Goal: Task Accomplishment & Management: Manage account settings

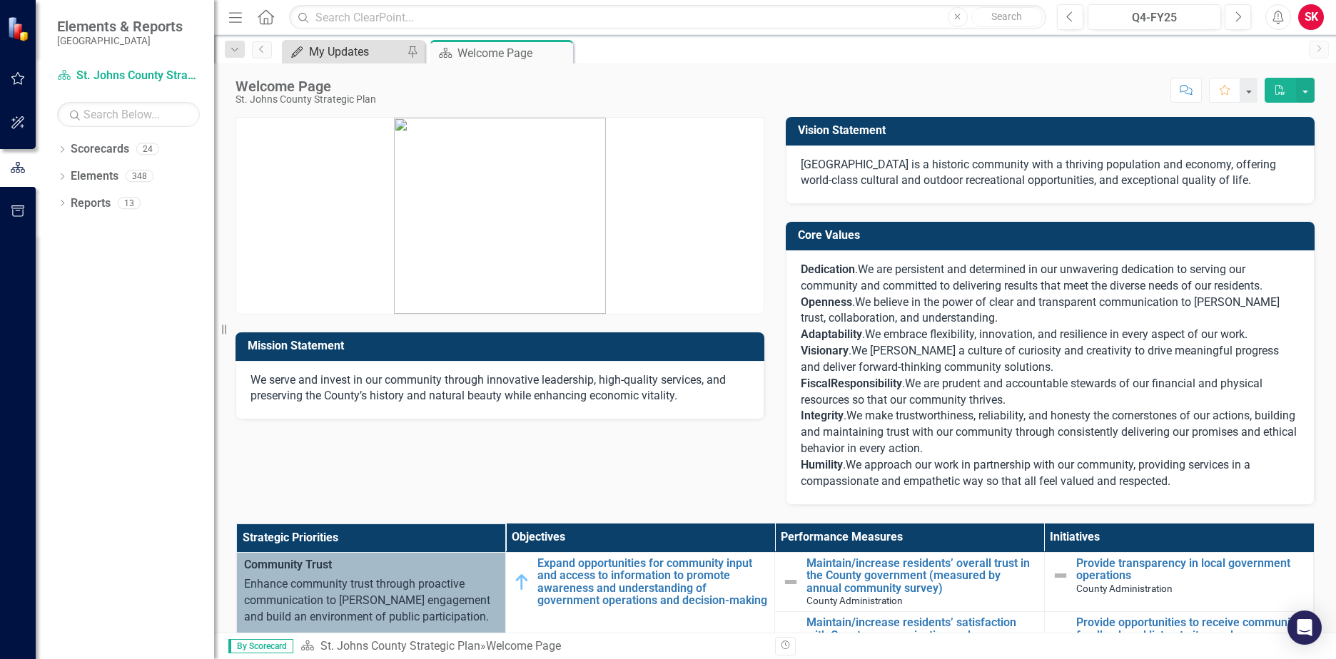
click at [315, 51] on div "My Updates" at bounding box center [356, 52] width 94 height 18
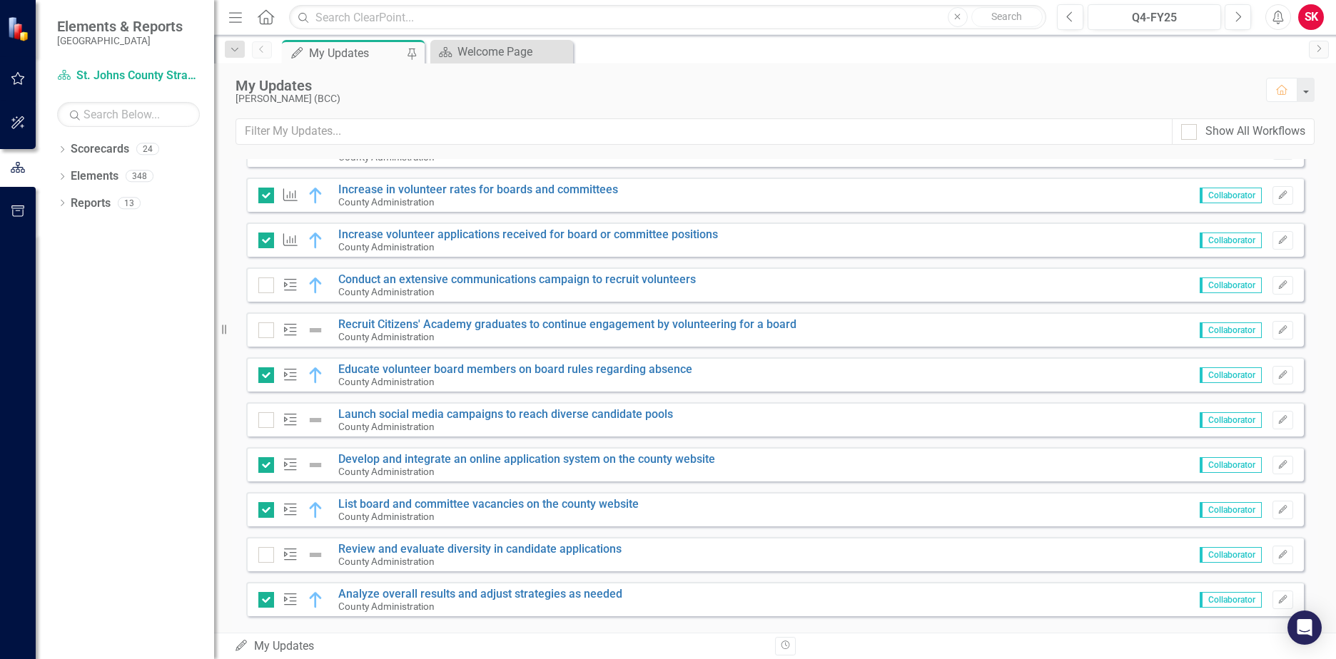
scroll to position [319, 0]
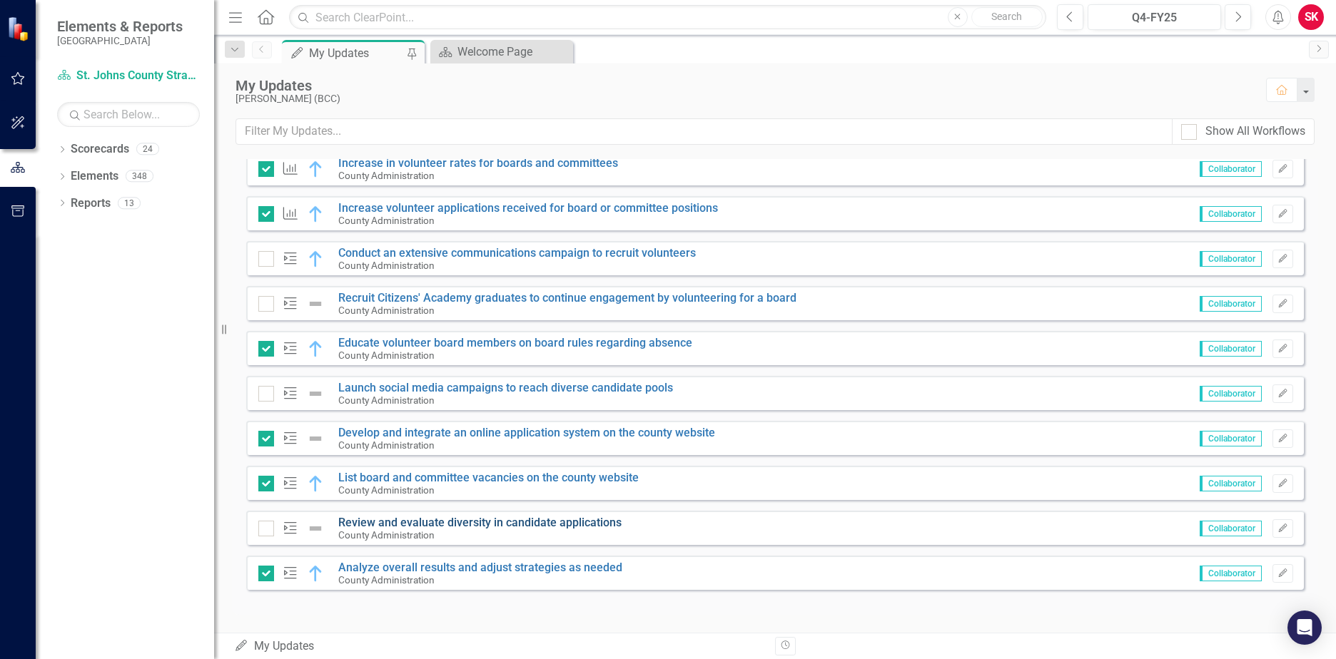
click at [377, 523] on link "Review and evaluate diversity in candidate applications" at bounding box center [479, 523] width 283 height 14
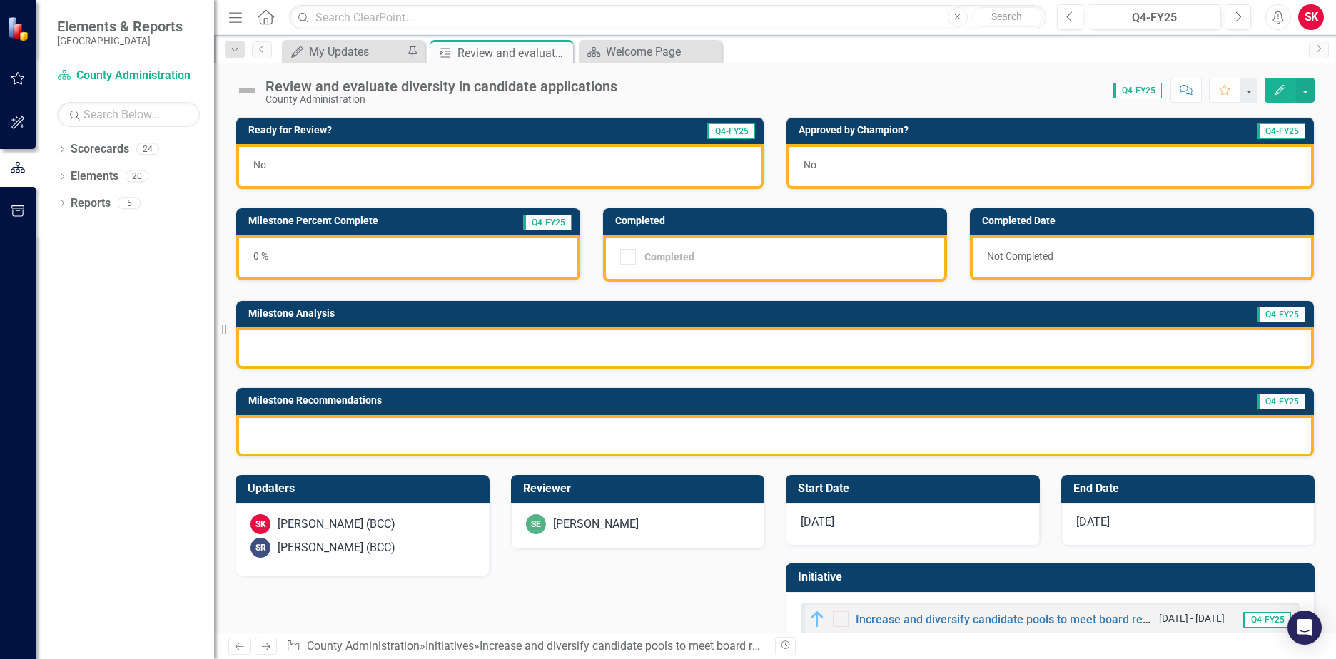
click at [362, 341] on div at bounding box center [775, 348] width 1078 height 41
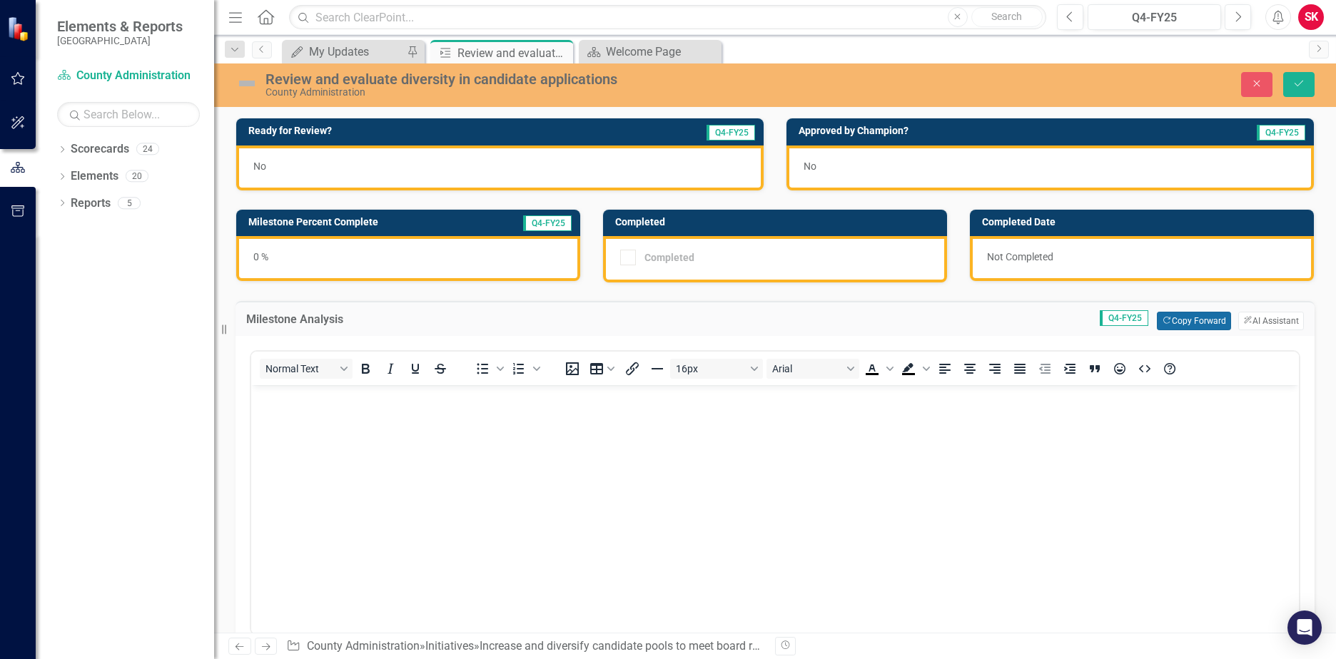
click at [1161, 323] on button "Copy Forward Copy Forward" at bounding box center [1194, 321] width 74 height 19
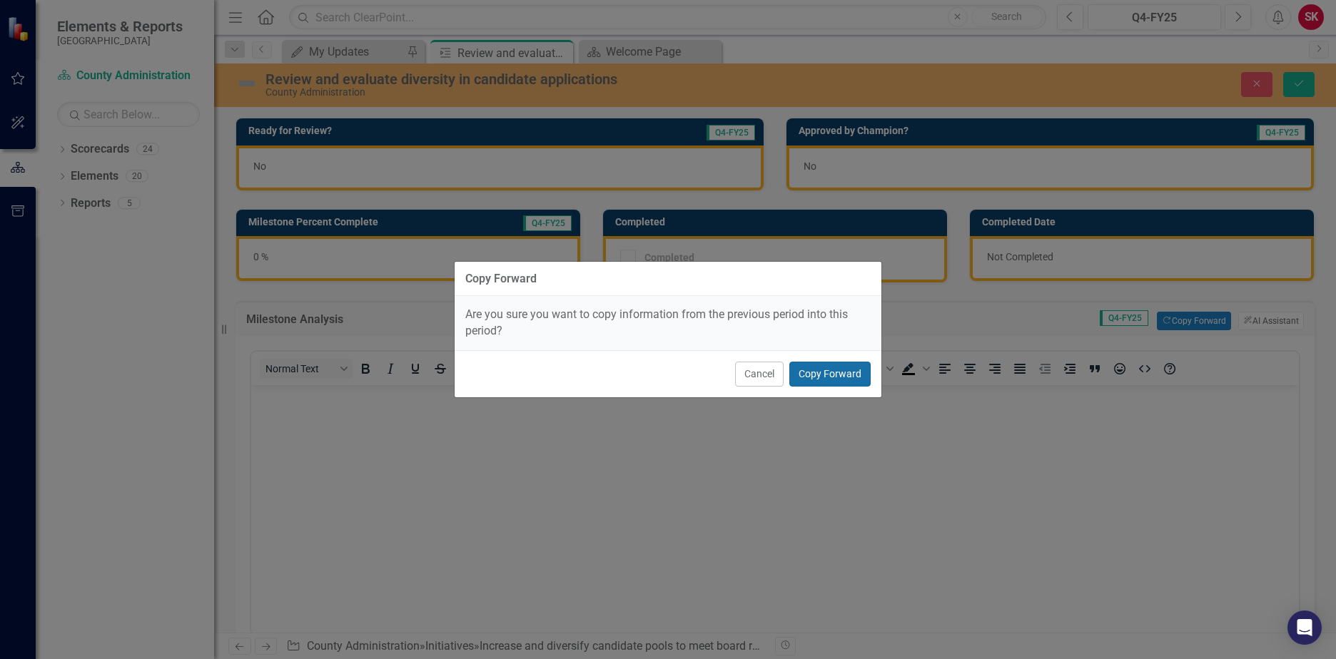
click at [837, 365] on button "Copy Forward" at bounding box center [829, 374] width 81 height 25
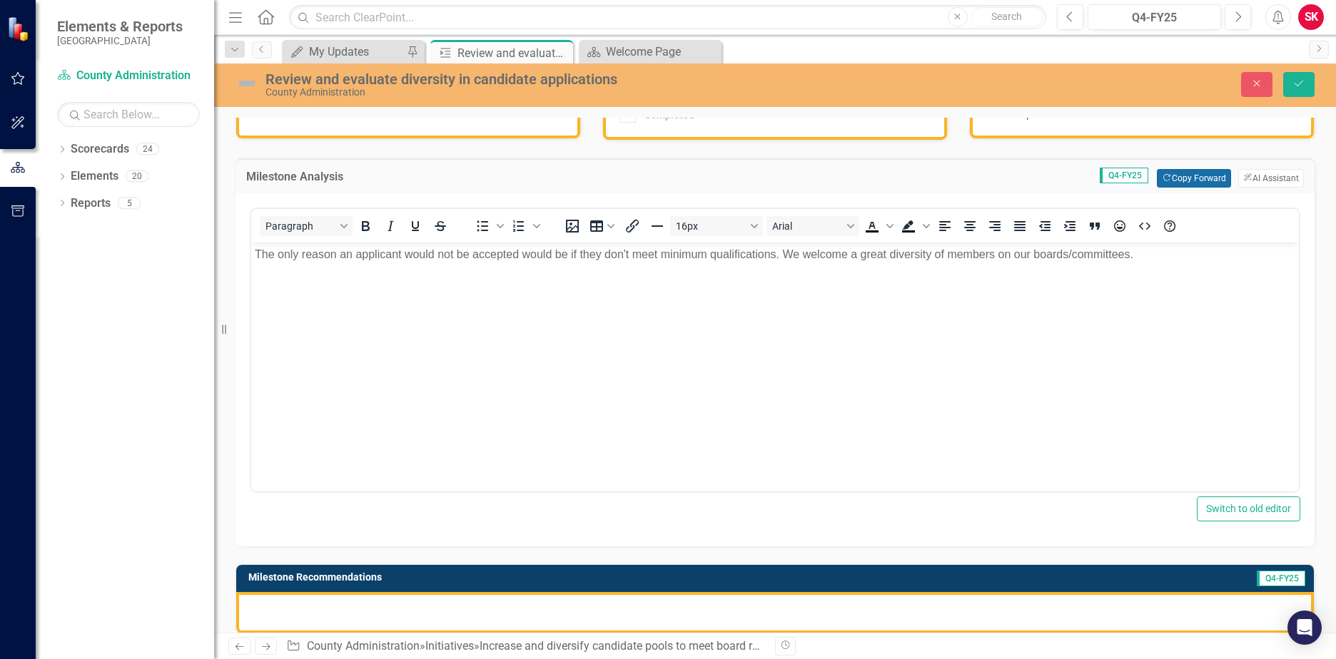
scroll to position [214, 0]
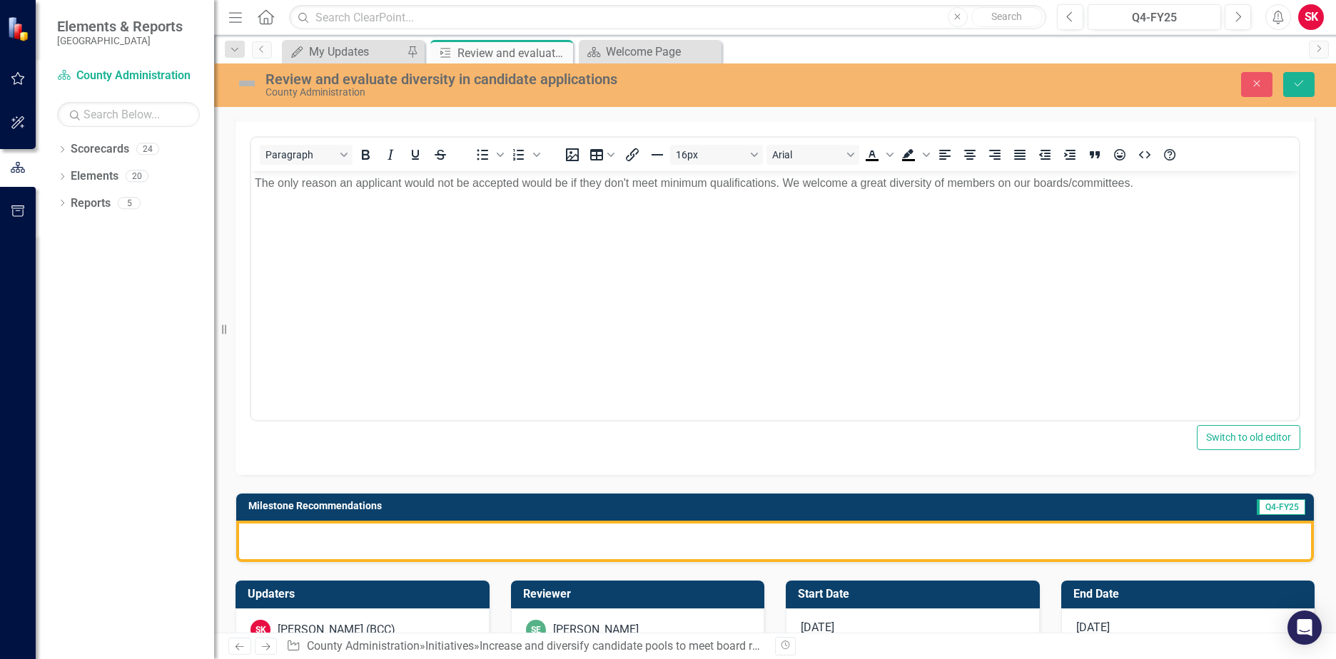
click at [557, 532] on div at bounding box center [775, 541] width 1078 height 41
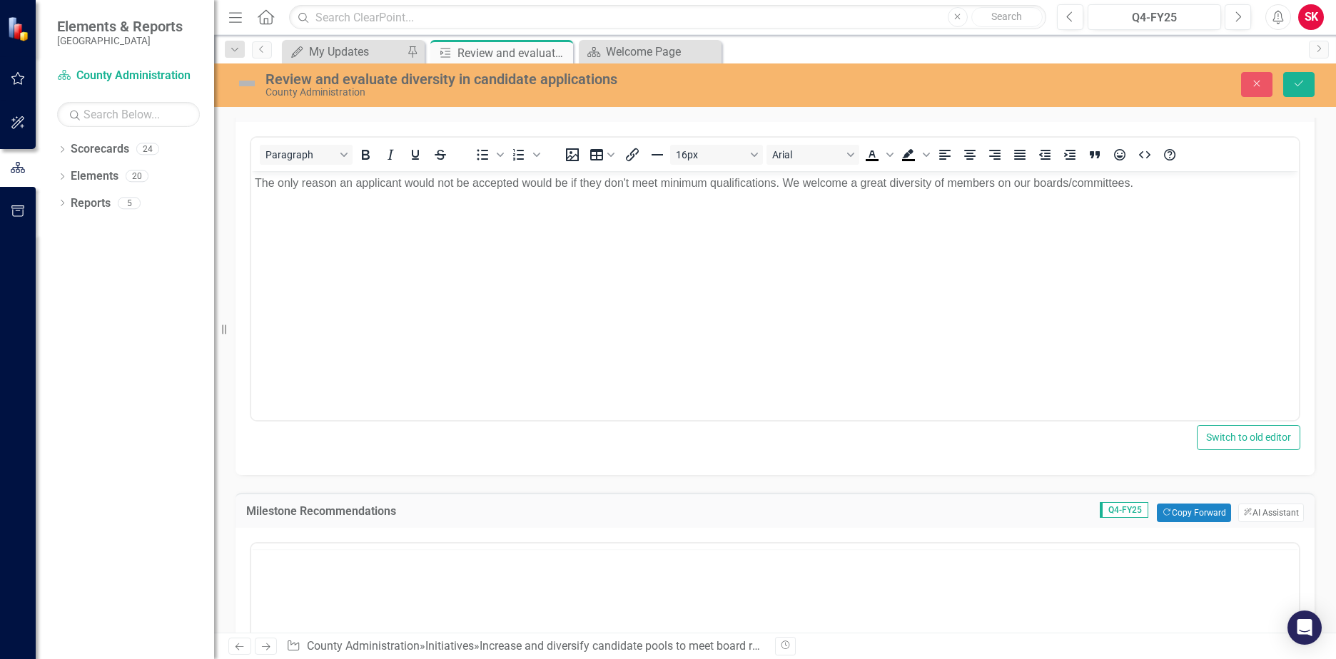
scroll to position [0, 0]
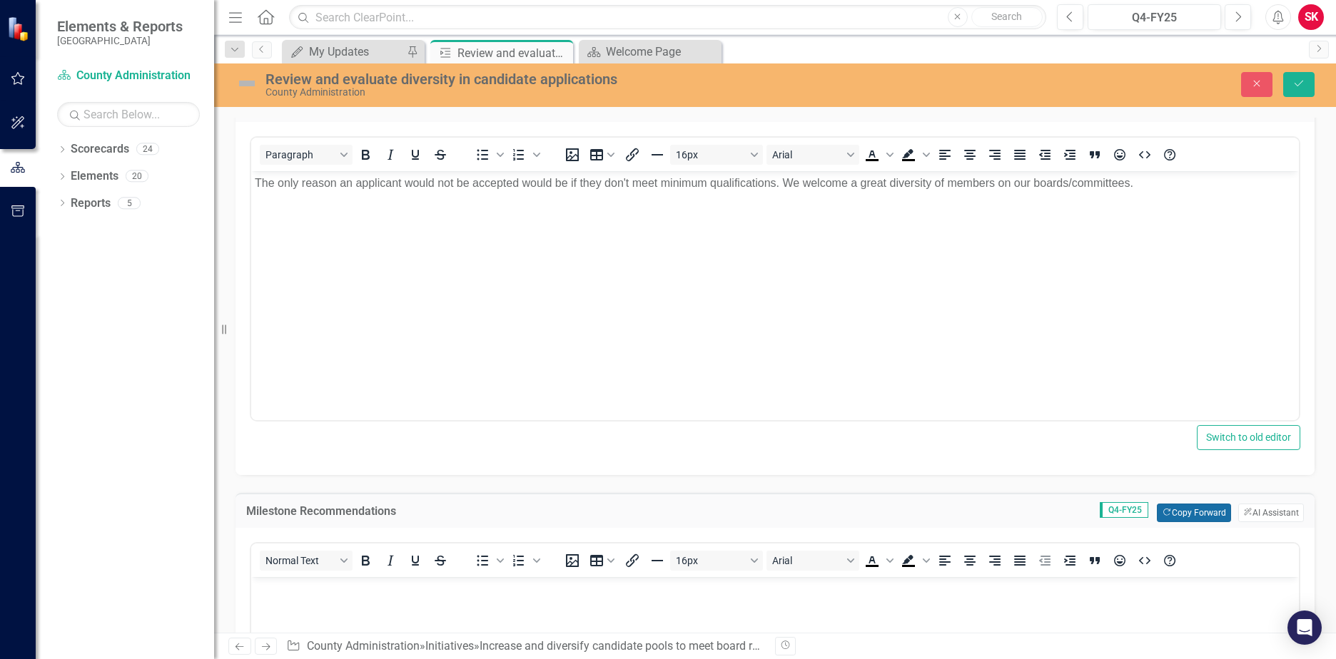
click at [1167, 512] on button "Copy Forward Copy Forward" at bounding box center [1194, 513] width 74 height 19
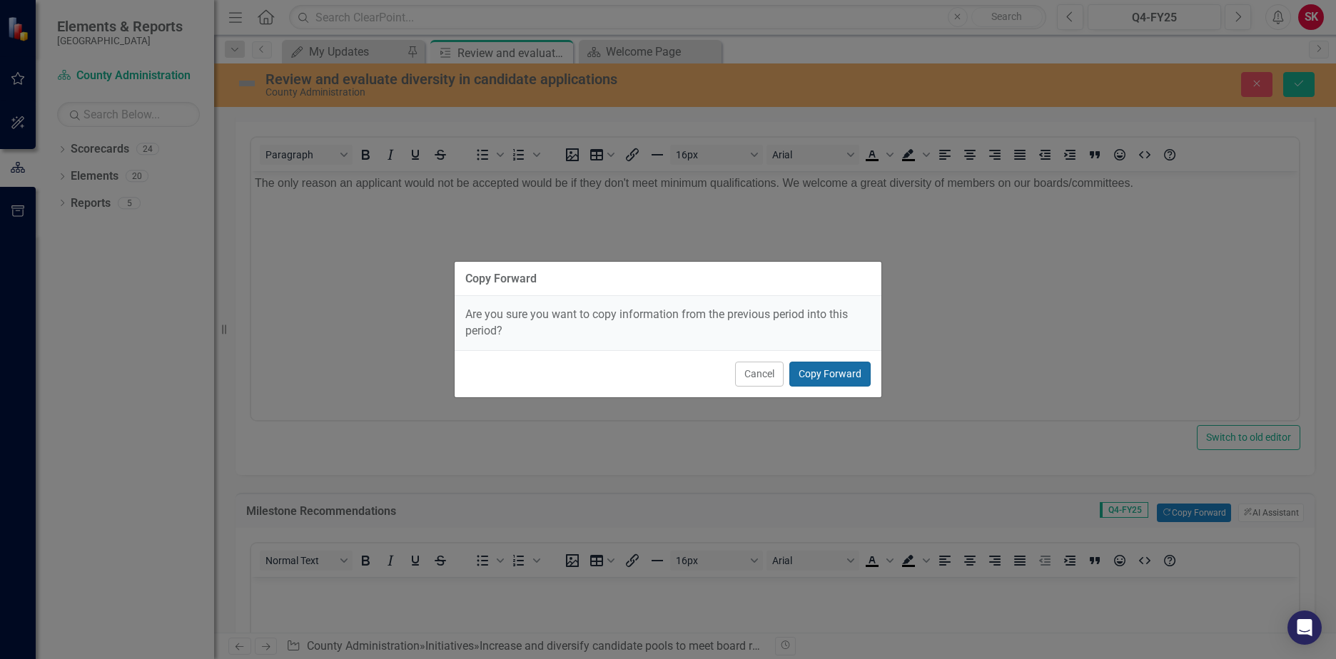
click at [842, 364] on button "Copy Forward" at bounding box center [829, 374] width 81 height 25
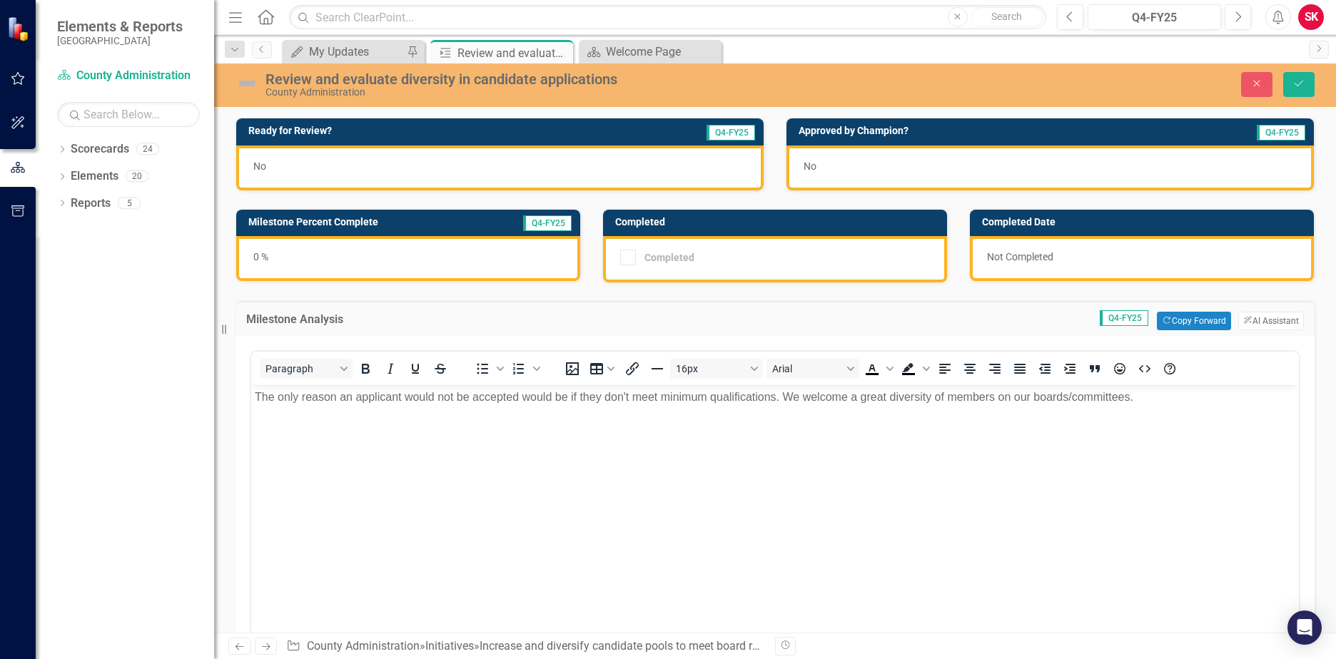
click at [429, 254] on div "0 %" at bounding box center [408, 258] width 344 height 45
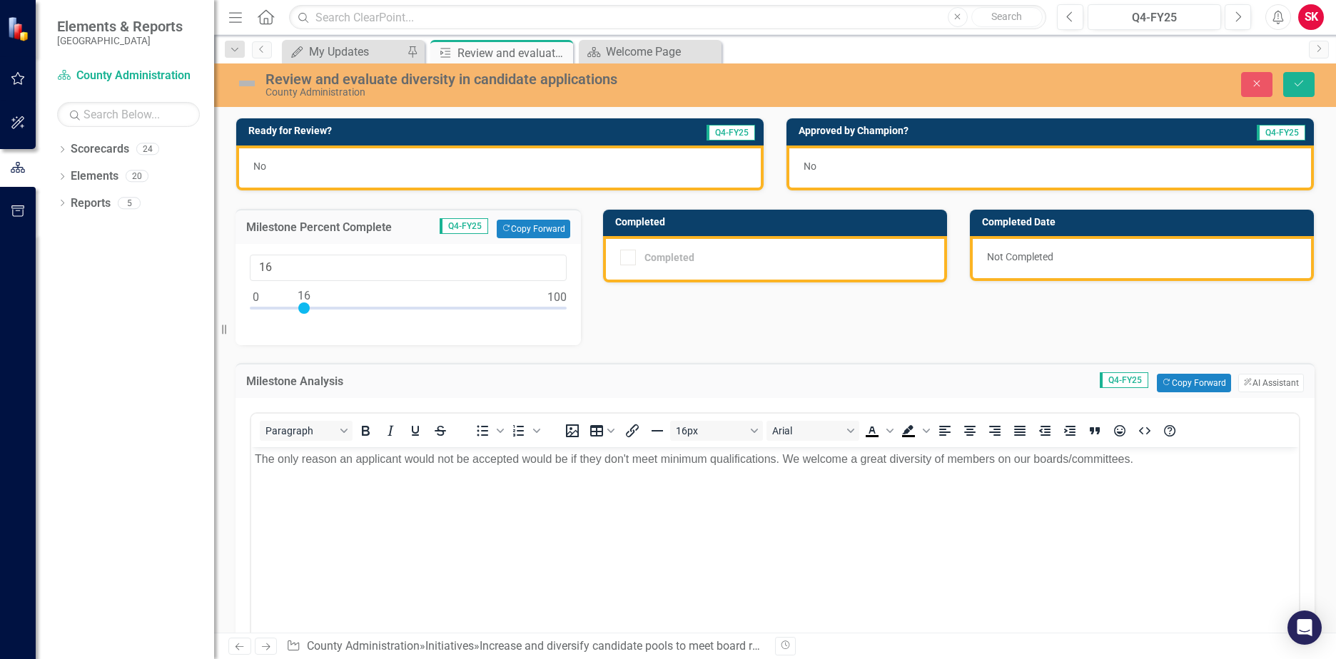
type input "15"
drag, startPoint x: 251, startPoint y: 311, endPoint x: 297, endPoint y: 324, distance: 47.5
click at [297, 324] on div "15" at bounding box center [408, 294] width 345 height 101
click at [229, 80] on div "Review and evaluate diversity in candidate applications County Administration" at bounding box center [541, 84] width 633 height 27
click at [240, 84] on img at bounding box center [247, 83] width 23 height 23
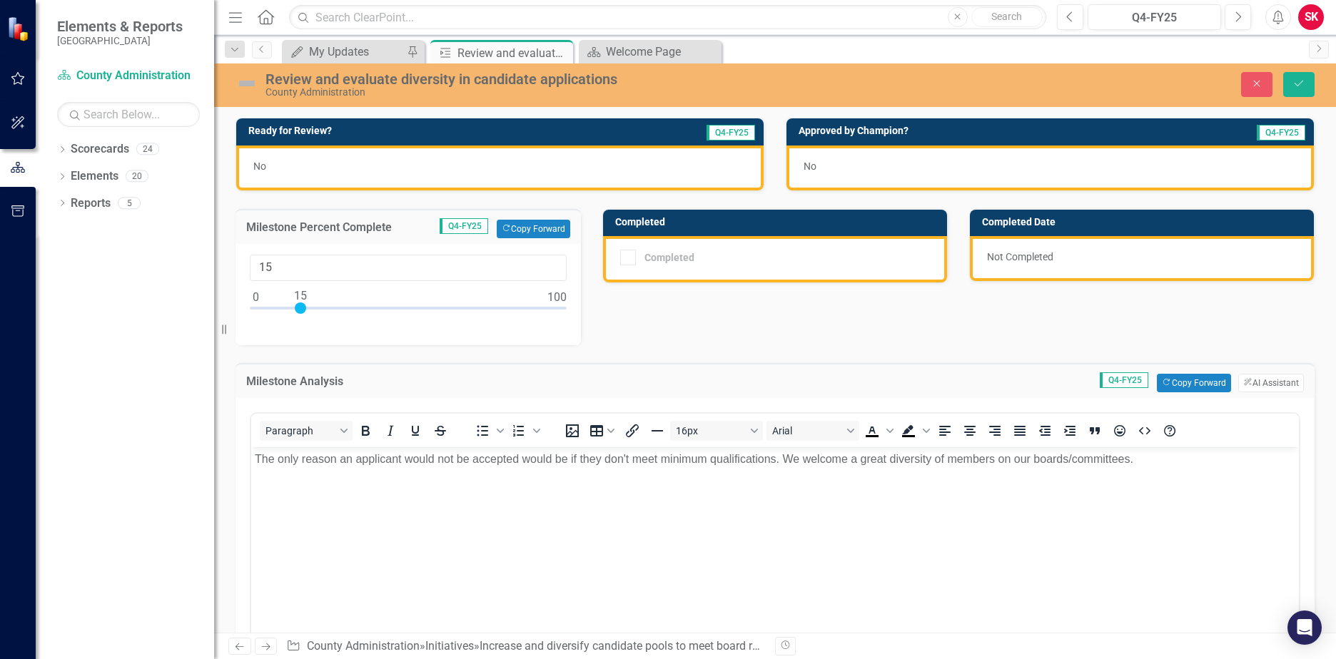
click at [240, 84] on img at bounding box center [247, 83] width 23 height 23
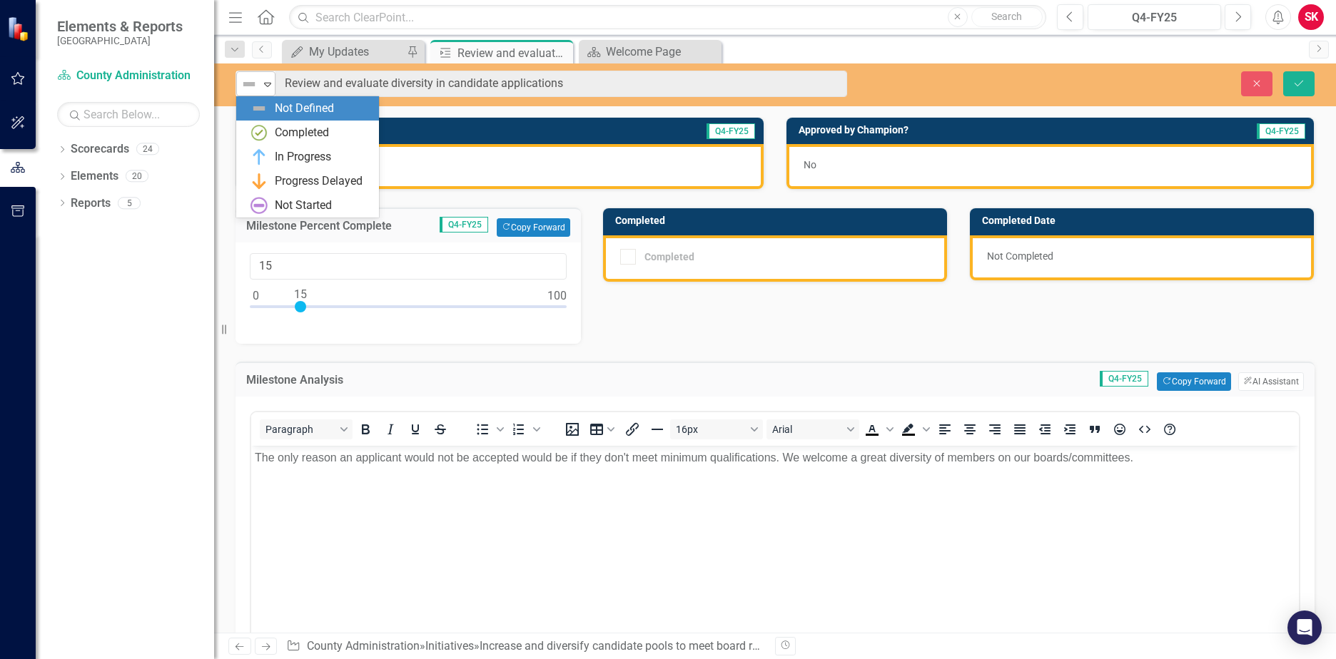
click at [263, 84] on icon "Expand" at bounding box center [268, 84] width 14 height 11
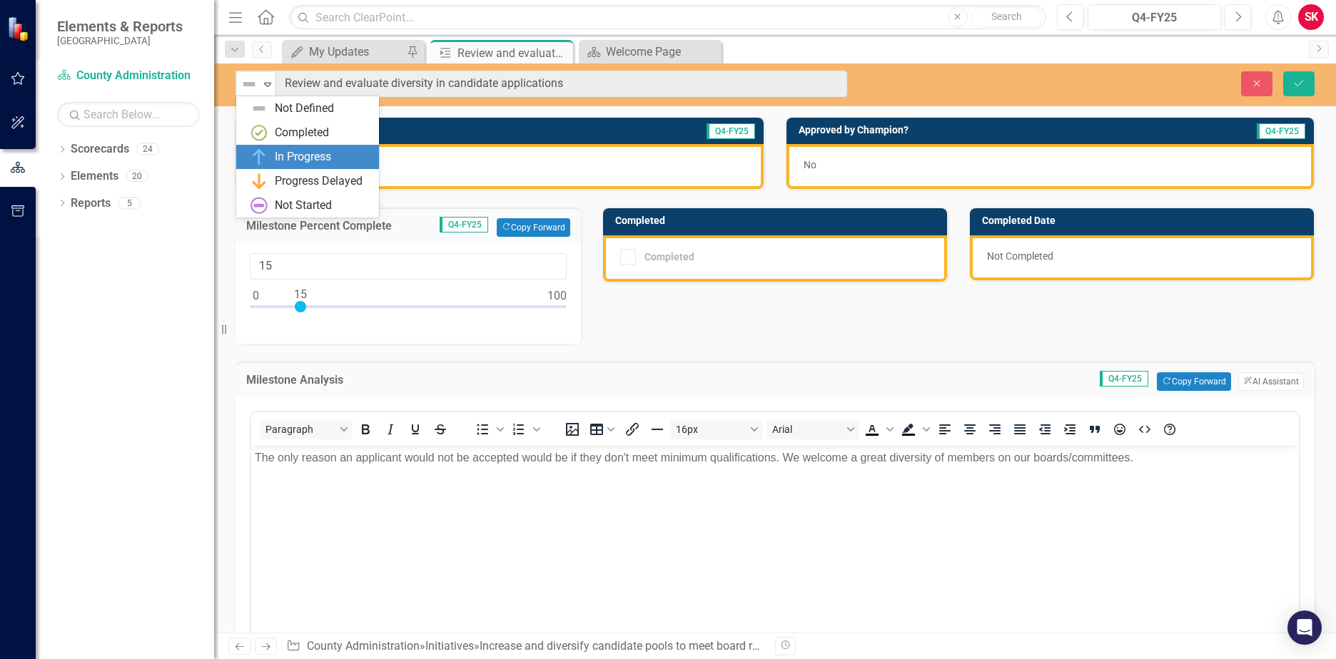
click at [269, 158] on div "In Progress" at bounding box center [311, 156] width 120 height 17
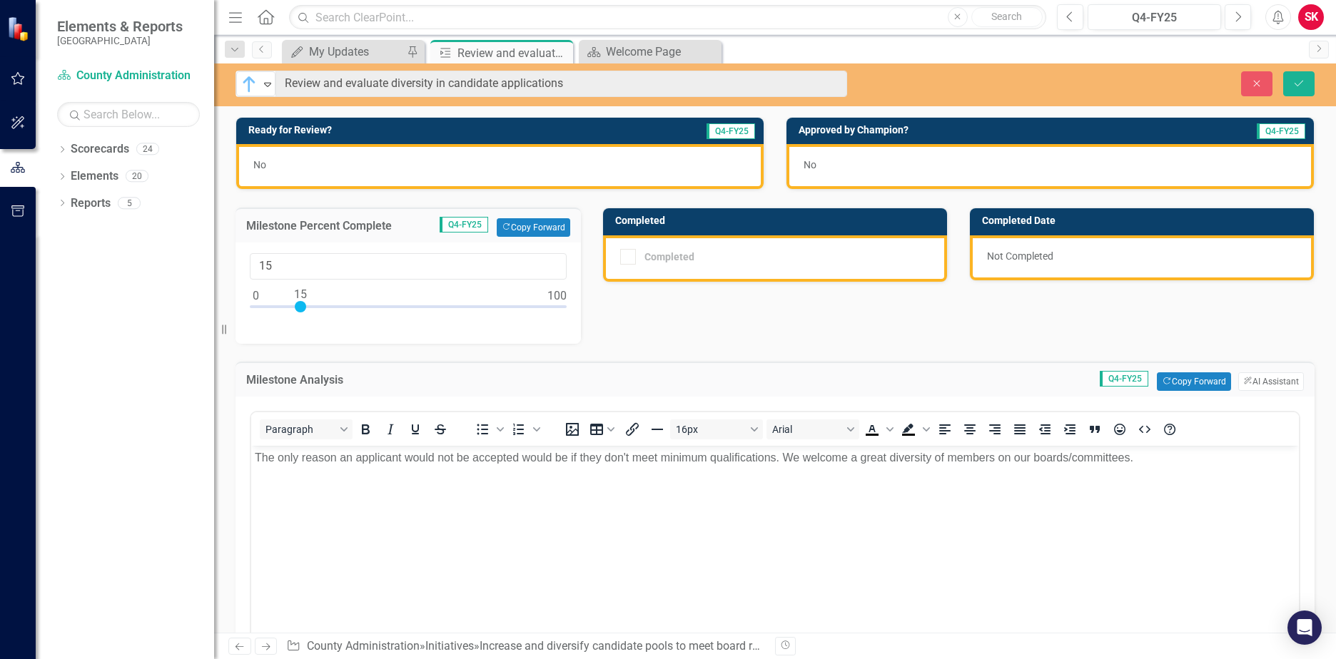
click at [330, 173] on div "No" at bounding box center [499, 166] width 527 height 45
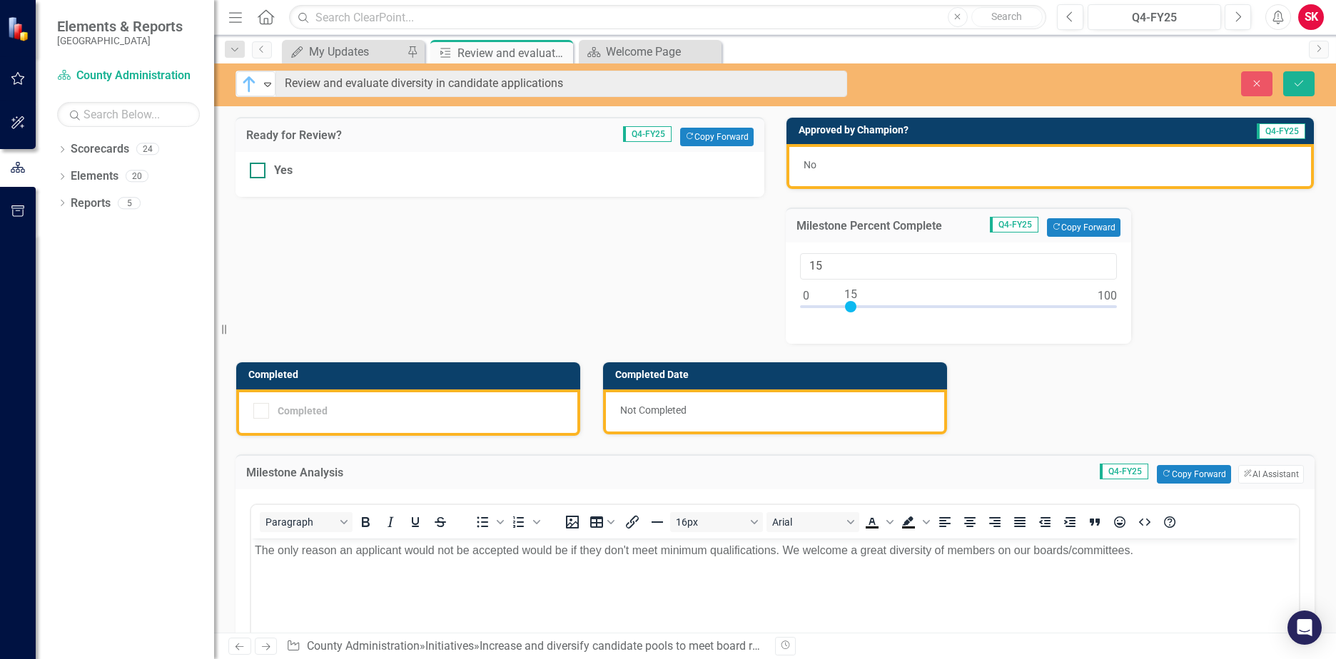
click at [270, 173] on div "Yes" at bounding box center [500, 171] width 500 height 16
click at [259, 172] on input "Yes" at bounding box center [254, 167] width 9 height 9
checkbox input "true"
click at [1306, 85] on button "Save" at bounding box center [1298, 83] width 31 height 25
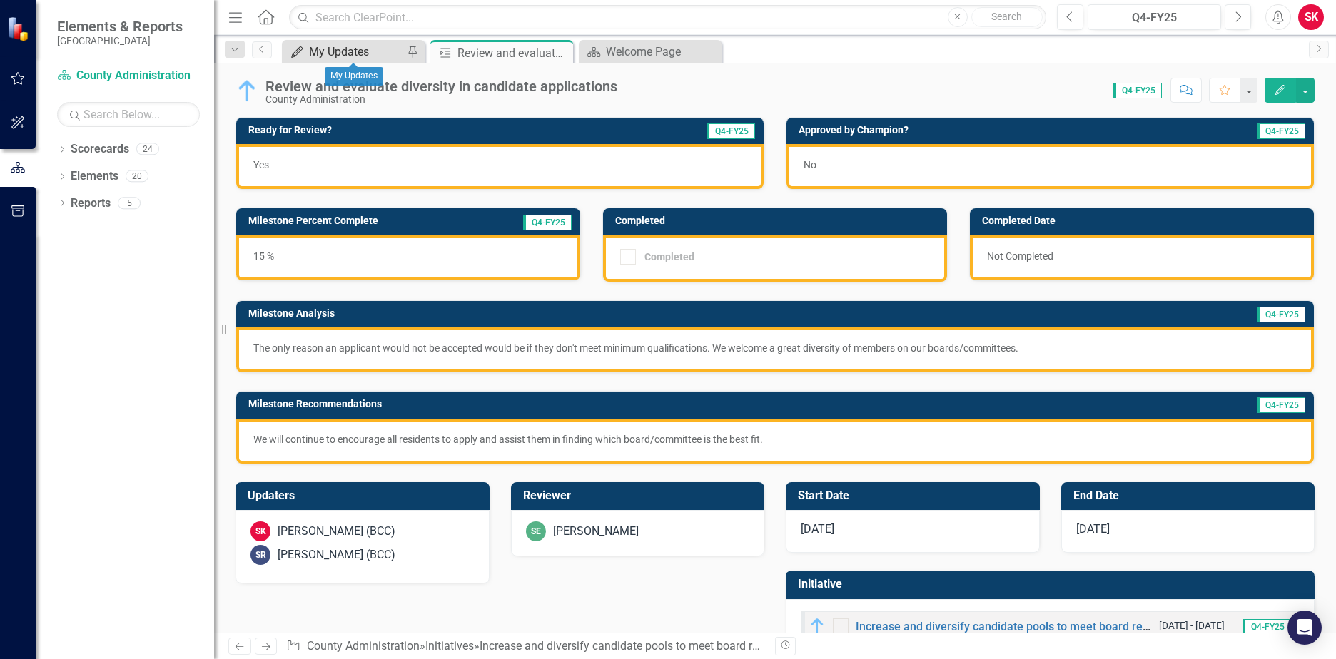
click at [355, 54] on div "My Updates" at bounding box center [356, 52] width 94 height 18
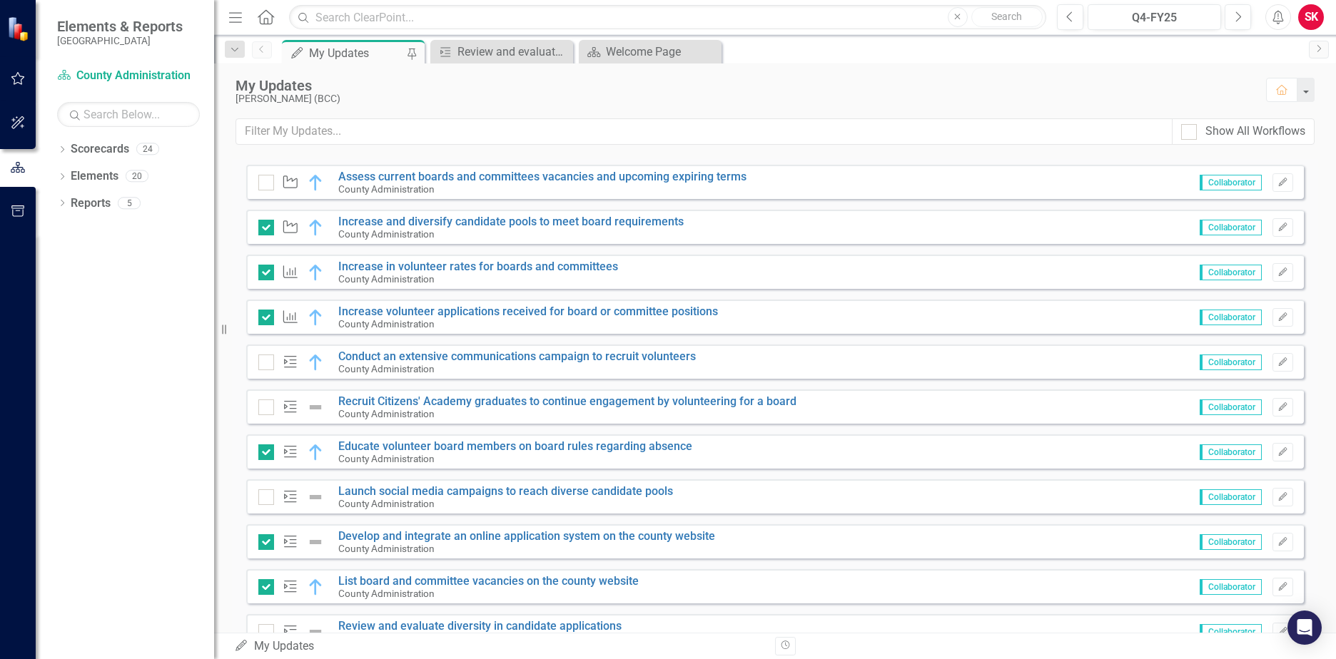
scroll to position [319, 0]
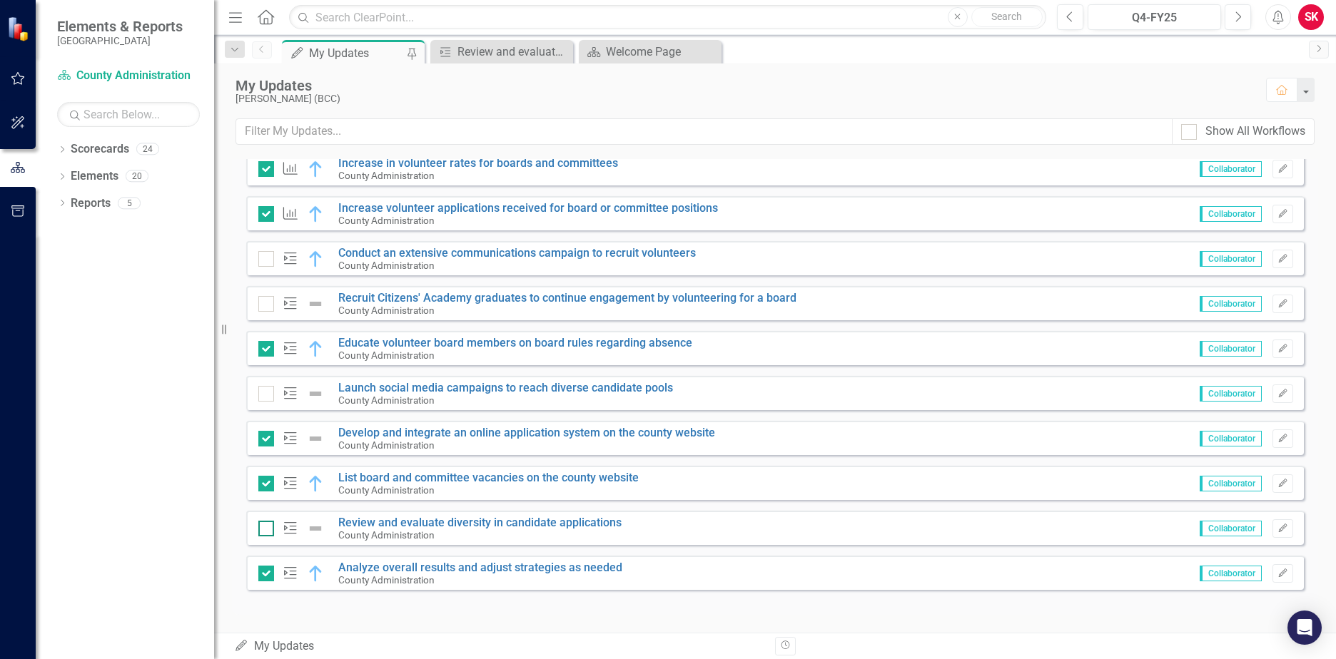
click at [269, 529] on div at bounding box center [266, 529] width 16 height 16
click at [268, 529] on input "checkbox" at bounding box center [262, 525] width 9 height 9
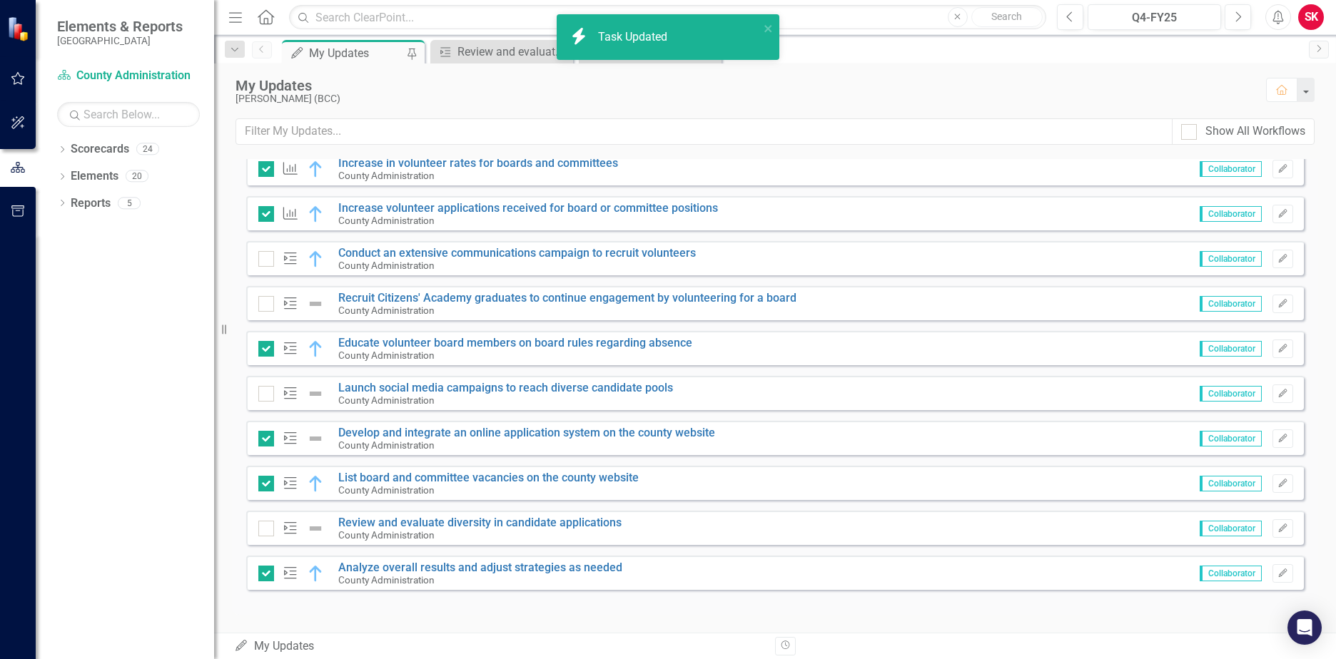
checkbox input "true"
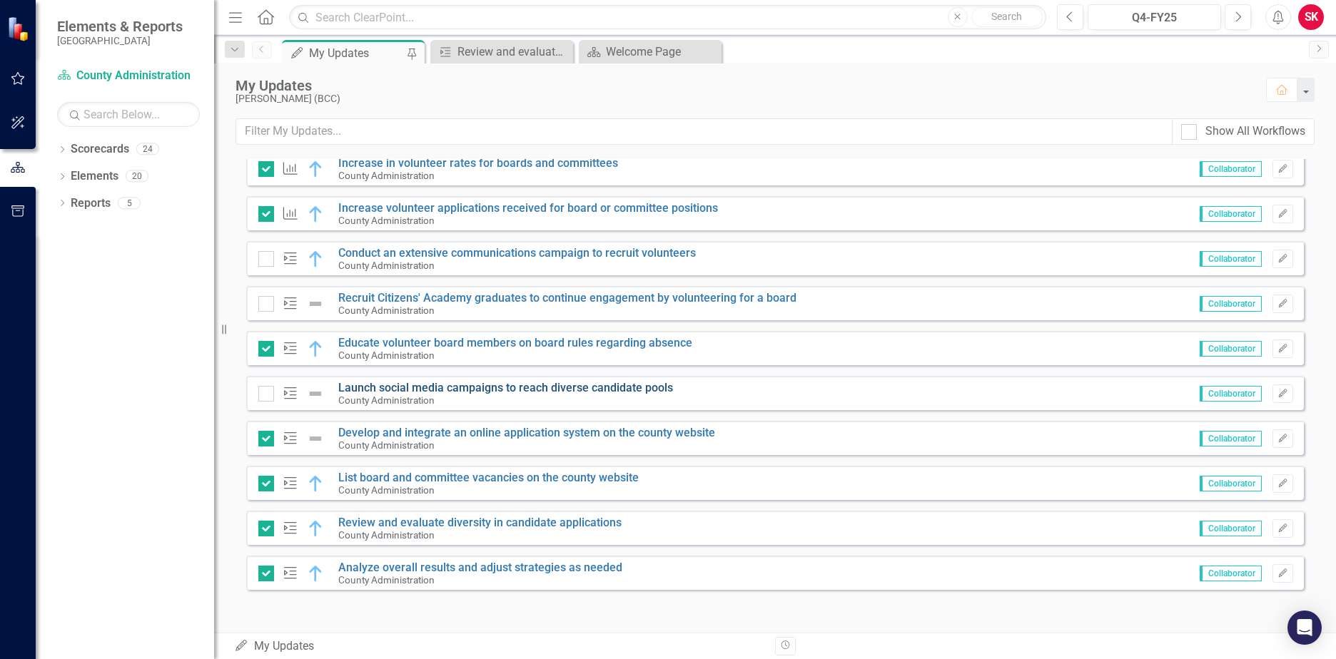
click at [418, 392] on link "Launch social media campaigns to reach diverse candidate pools" at bounding box center [505, 388] width 335 height 14
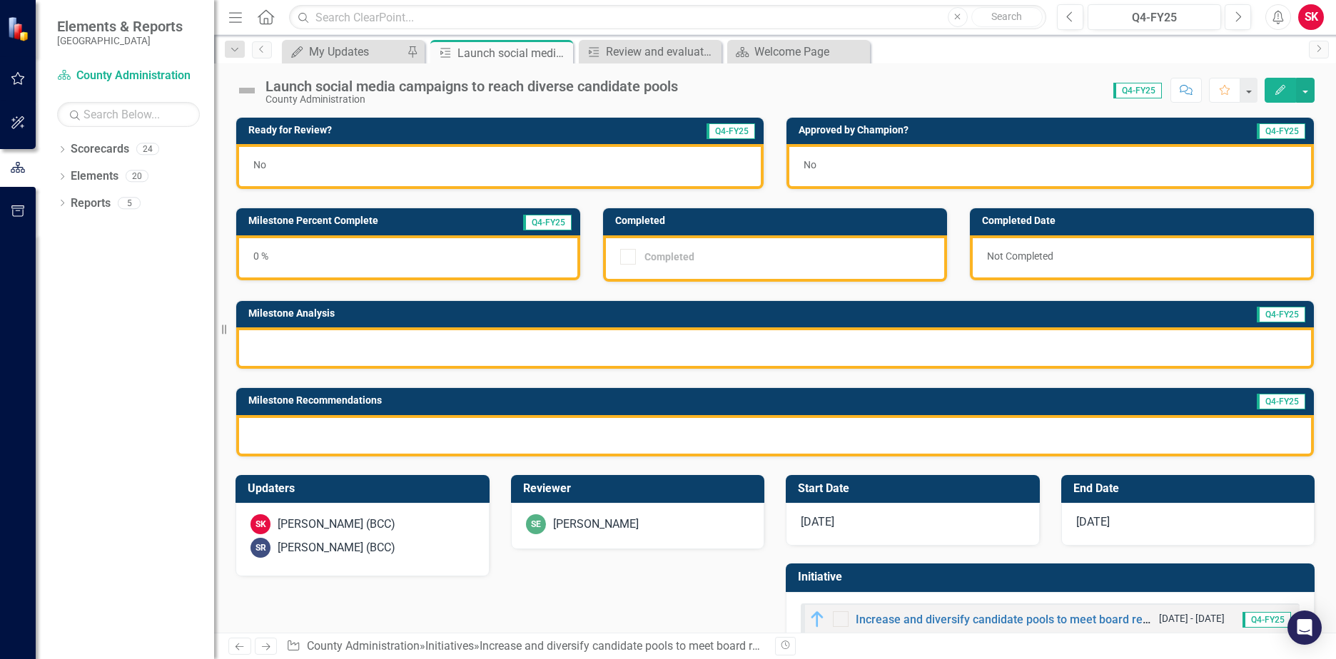
click at [430, 365] on div at bounding box center [775, 348] width 1078 height 41
click at [438, 348] on div at bounding box center [775, 348] width 1078 height 41
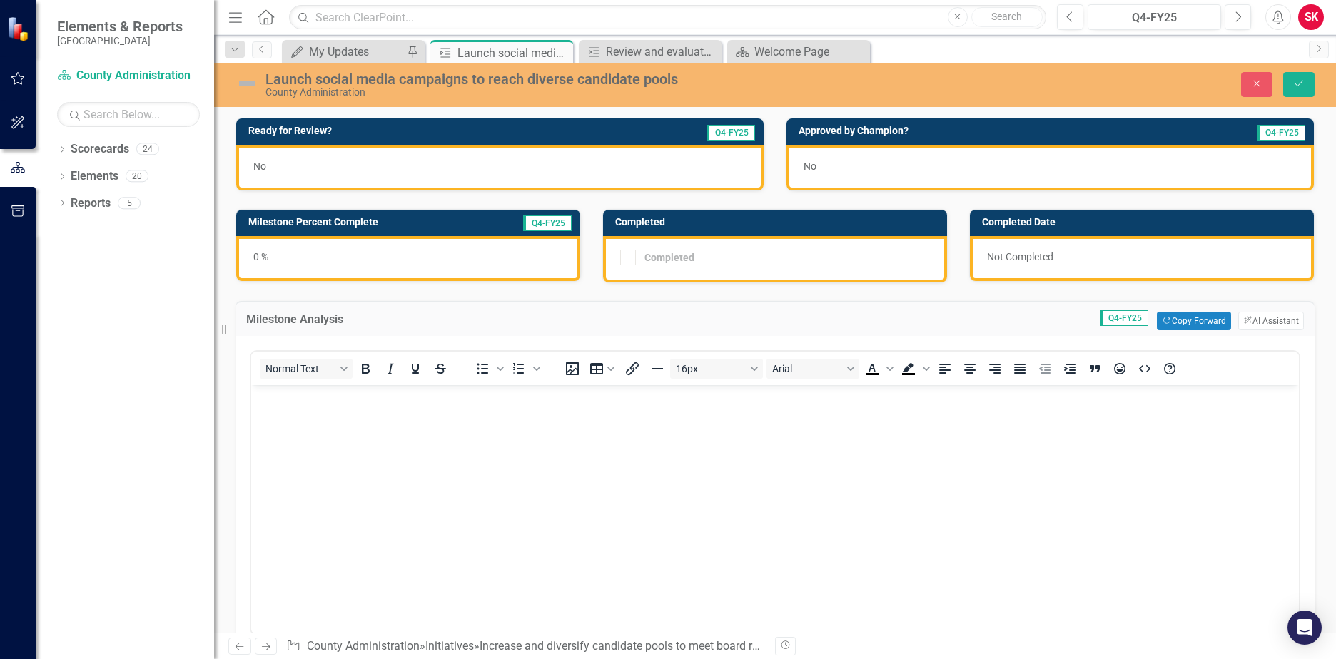
click at [522, 430] on body "Rich Text Area. Press ALT-0 for help." at bounding box center [775, 492] width 1048 height 214
click at [1178, 323] on button "Copy Forward Copy Forward" at bounding box center [1194, 321] width 74 height 19
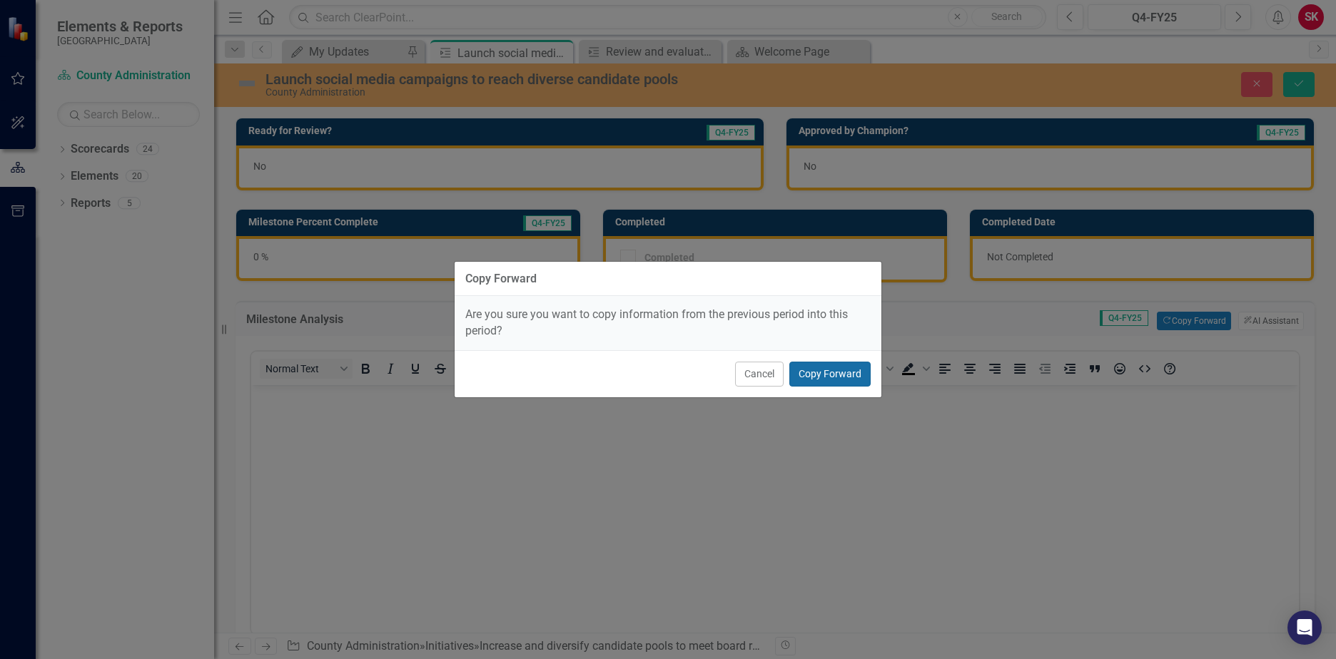
click at [836, 365] on button "Copy Forward" at bounding box center [829, 374] width 81 height 25
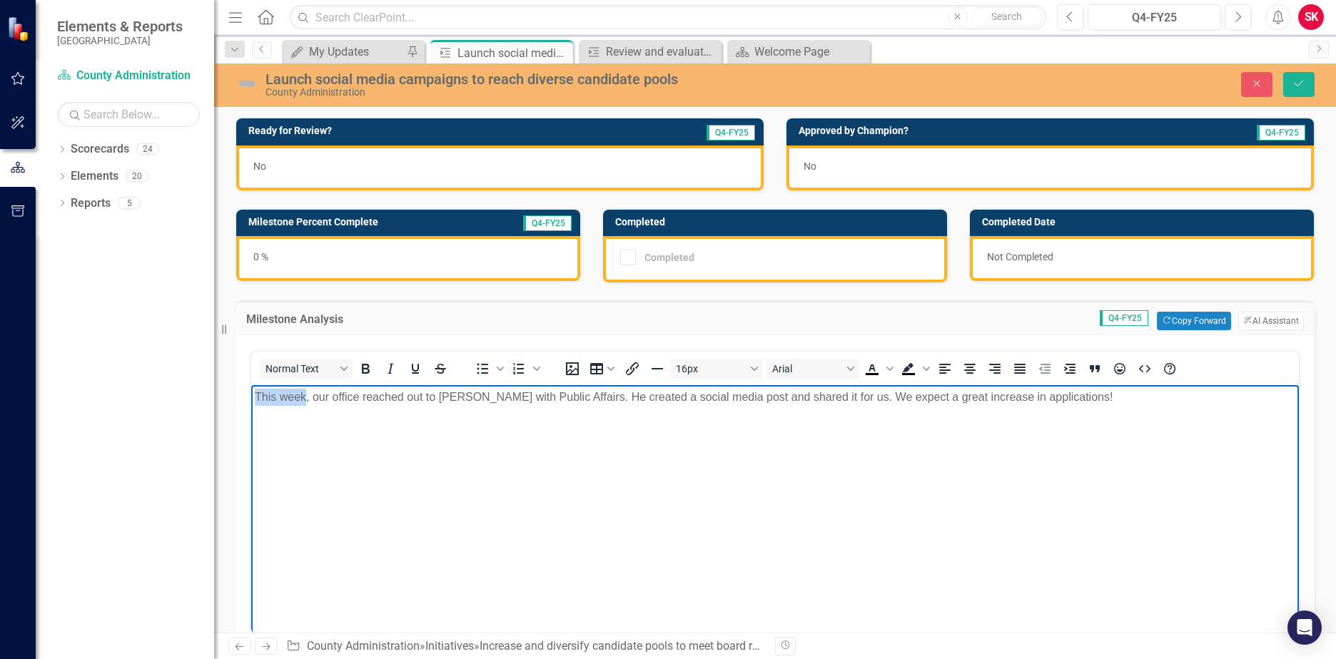
drag, startPoint x: 305, startPoint y: 395, endPoint x: 226, endPoint y: 396, distance: 79.2
click at [251, 396] on html "This week, our office reached out to [PERSON_NAME] with Public Affairs. He crea…" at bounding box center [775, 492] width 1048 height 214
drag, startPoint x: 928, startPoint y: 397, endPoint x: 885, endPoint y: 393, distance: 43.0
click at [885, 393] on p "Last month, our office reached out to [PERSON_NAME] with Public Affairs. He cre…" at bounding box center [775, 397] width 1041 height 17
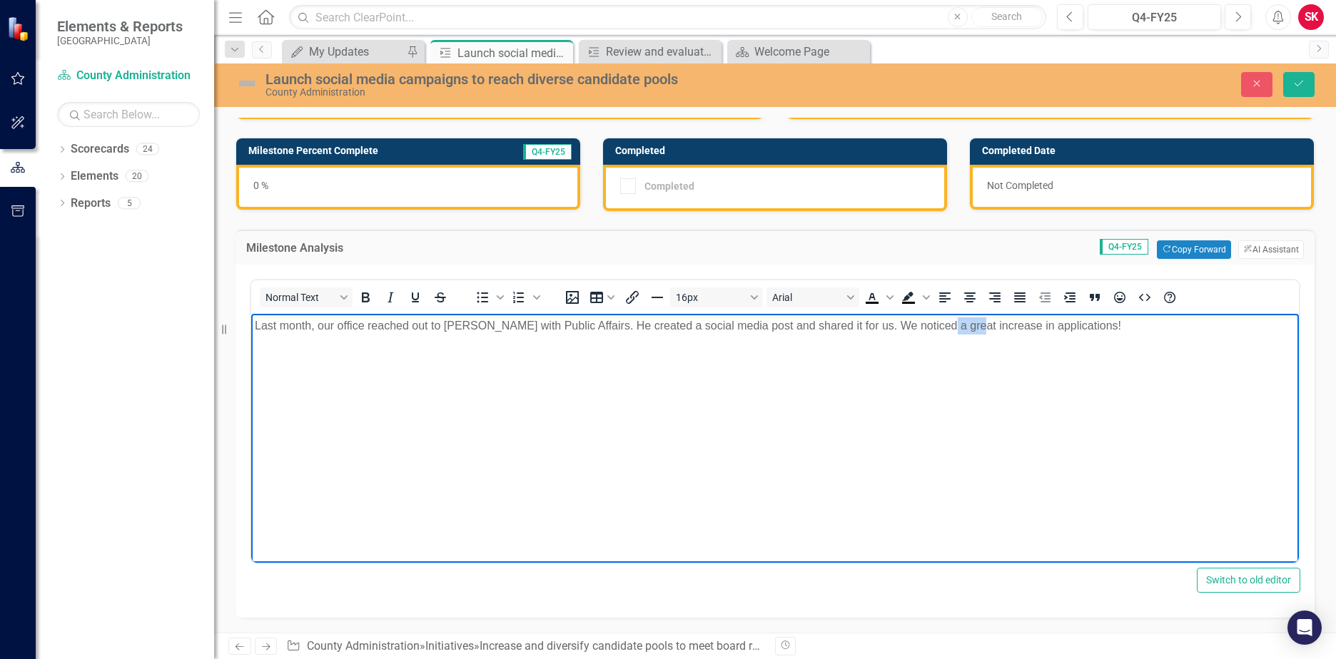
drag, startPoint x: 963, startPoint y: 327, endPoint x: 934, endPoint y: 333, distance: 30.0
click at [934, 333] on p "Last month, our office reached out to [PERSON_NAME] with Public Affairs. He cre…" at bounding box center [775, 326] width 1041 height 17
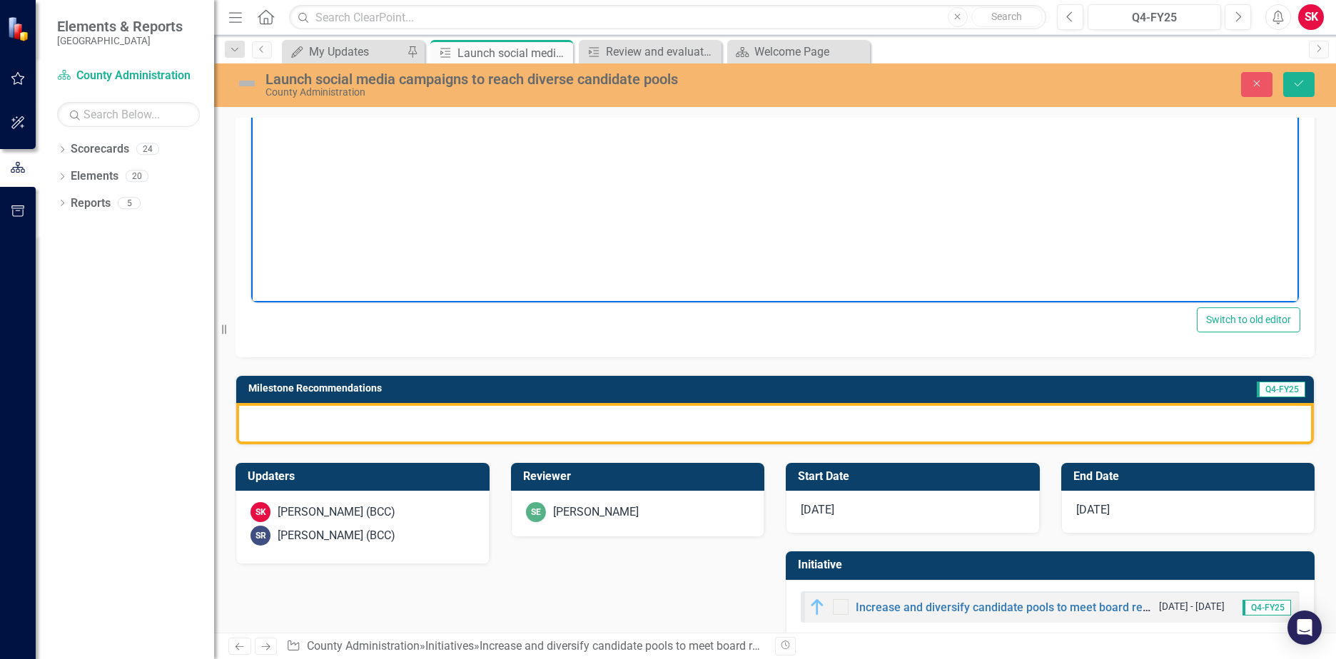
scroll to position [358, 0]
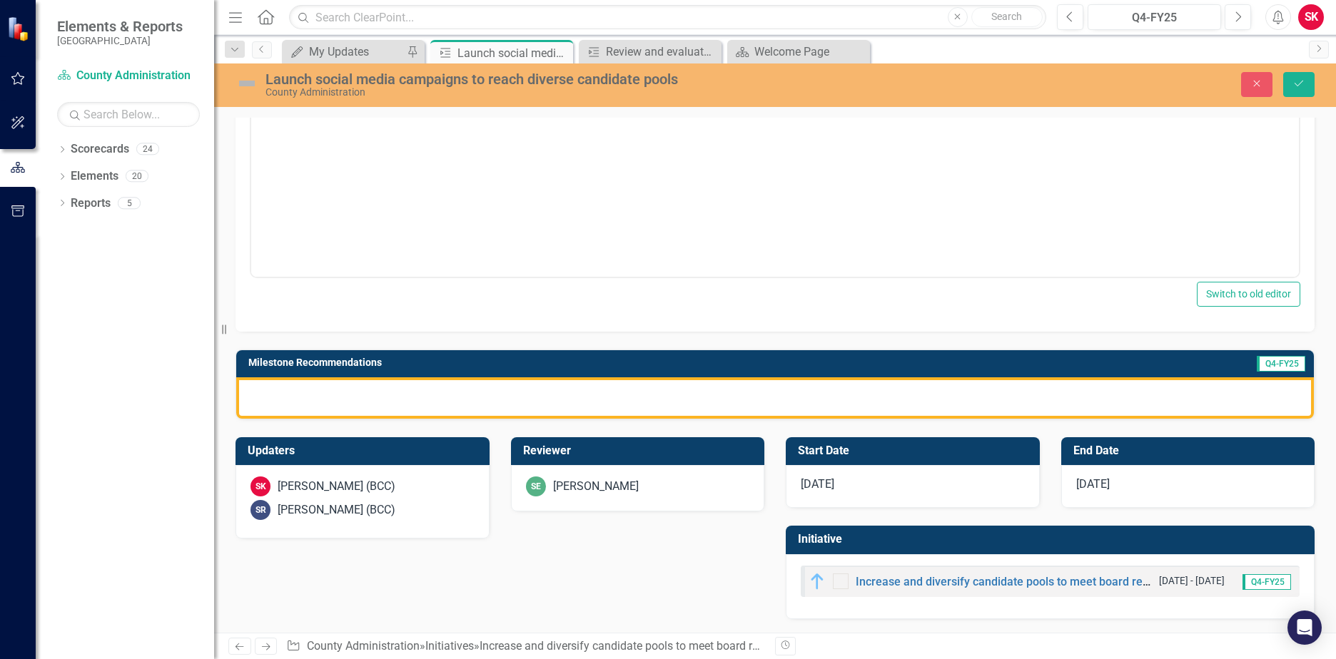
click at [709, 393] on div at bounding box center [775, 398] width 1078 height 41
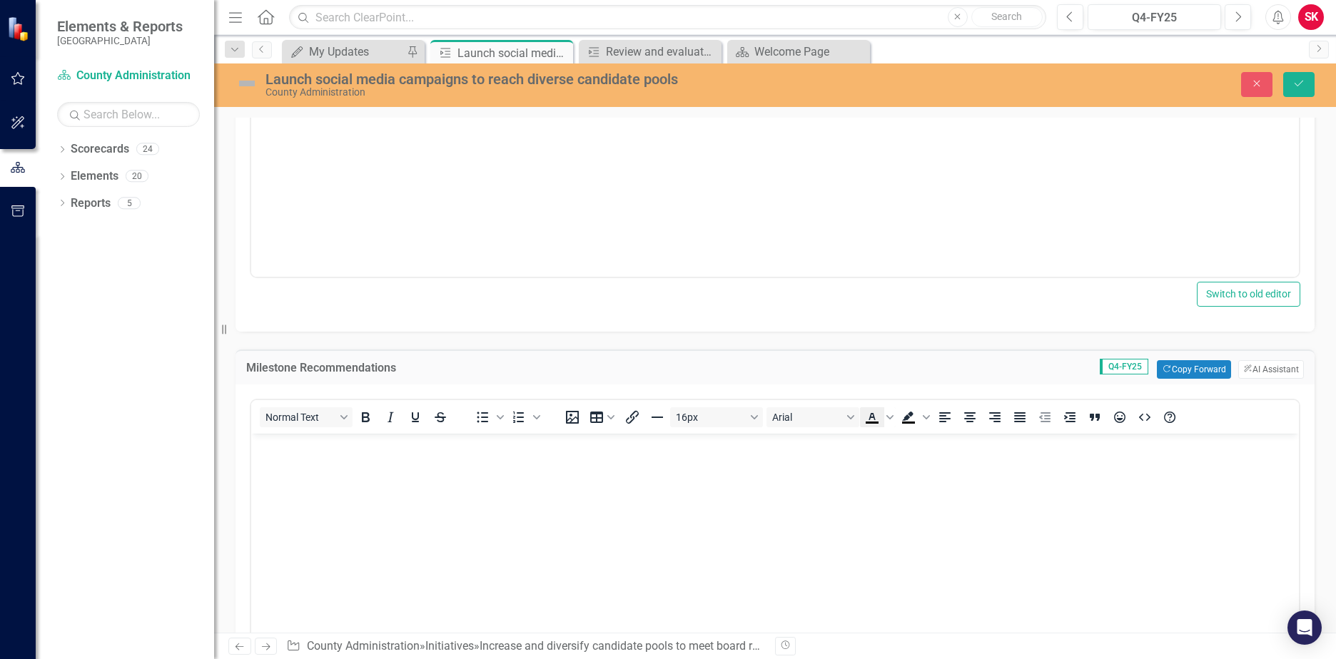
scroll to position [0, 0]
click at [1178, 377] on button "Copy Forward Copy Forward" at bounding box center [1194, 369] width 74 height 19
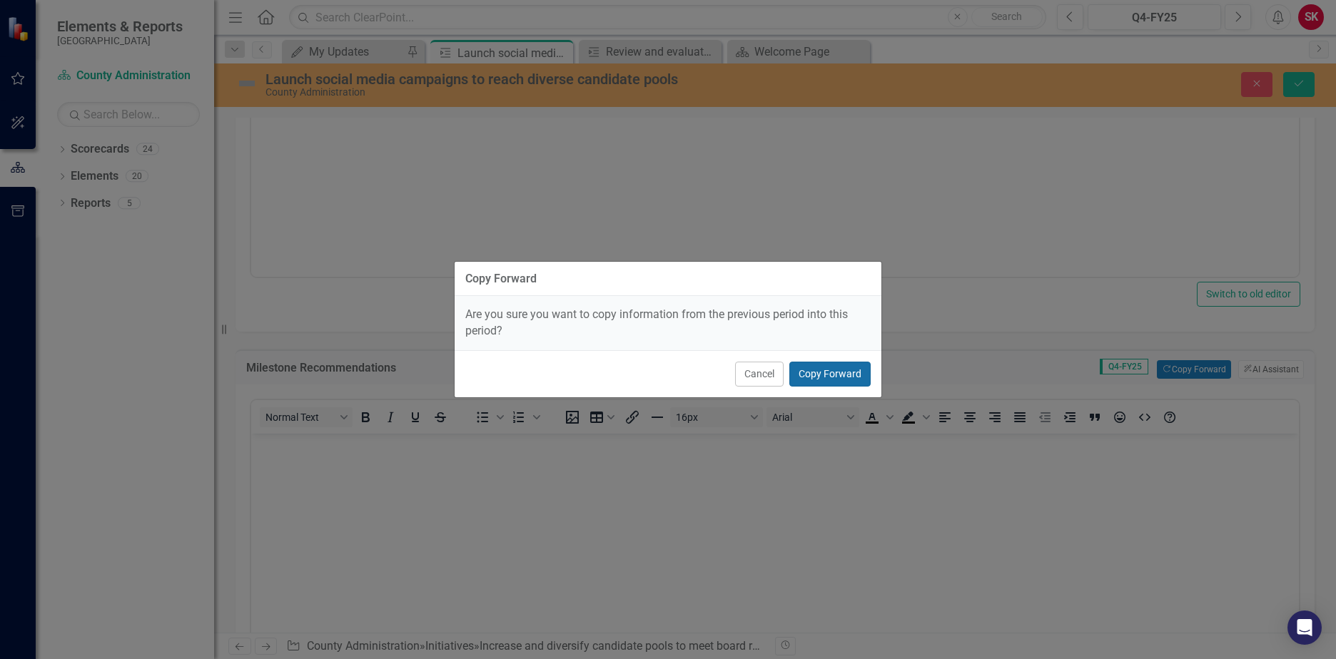
click at [823, 365] on button "Copy Forward" at bounding box center [829, 374] width 81 height 25
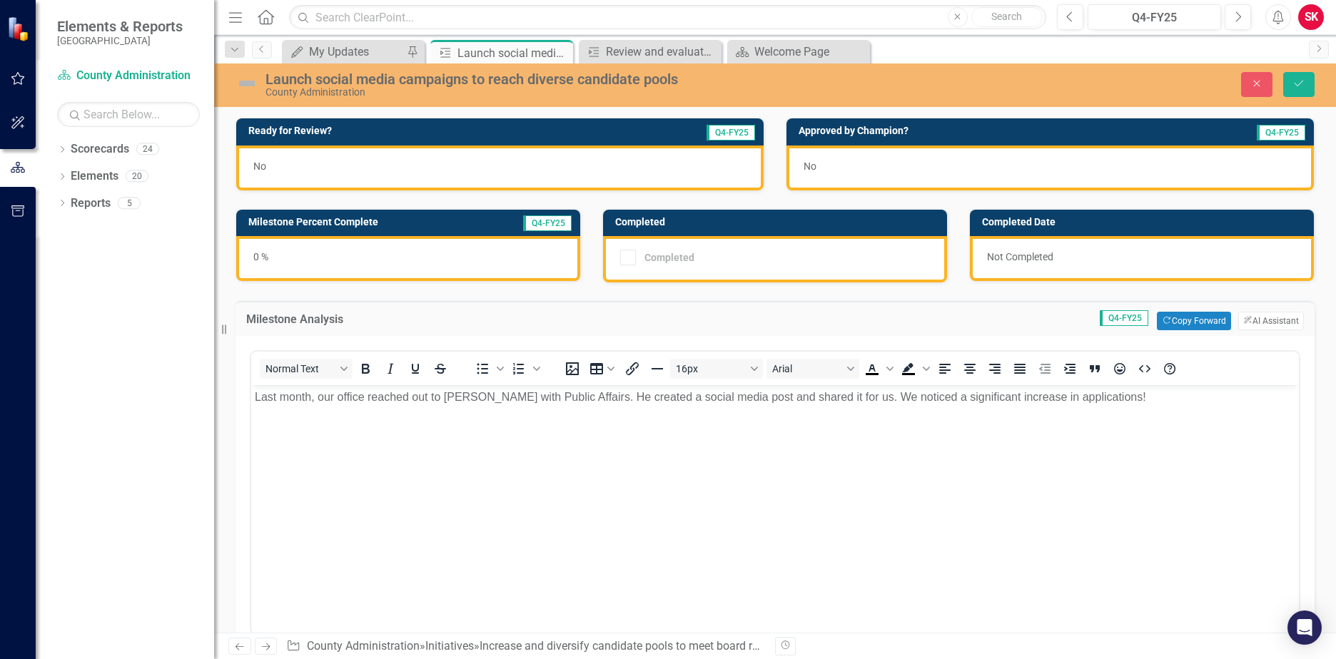
click at [420, 269] on div "0 %" at bounding box center [408, 258] width 344 height 45
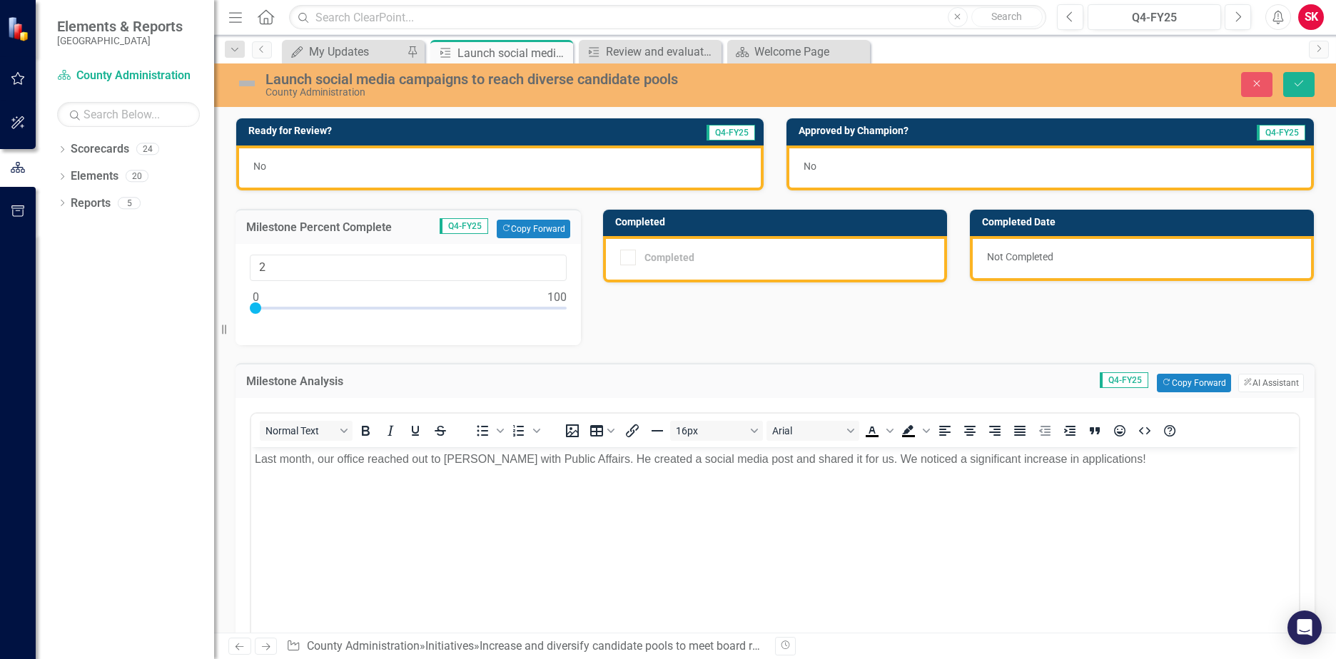
drag, startPoint x: 251, startPoint y: 303, endPoint x: 283, endPoint y: 313, distance: 34.1
click at [283, 313] on div at bounding box center [408, 312] width 317 height 18
type input "15"
drag, startPoint x: 288, startPoint y: 307, endPoint x: 300, endPoint y: 324, distance: 20.6
click at [300, 324] on div "15" at bounding box center [408, 294] width 345 height 101
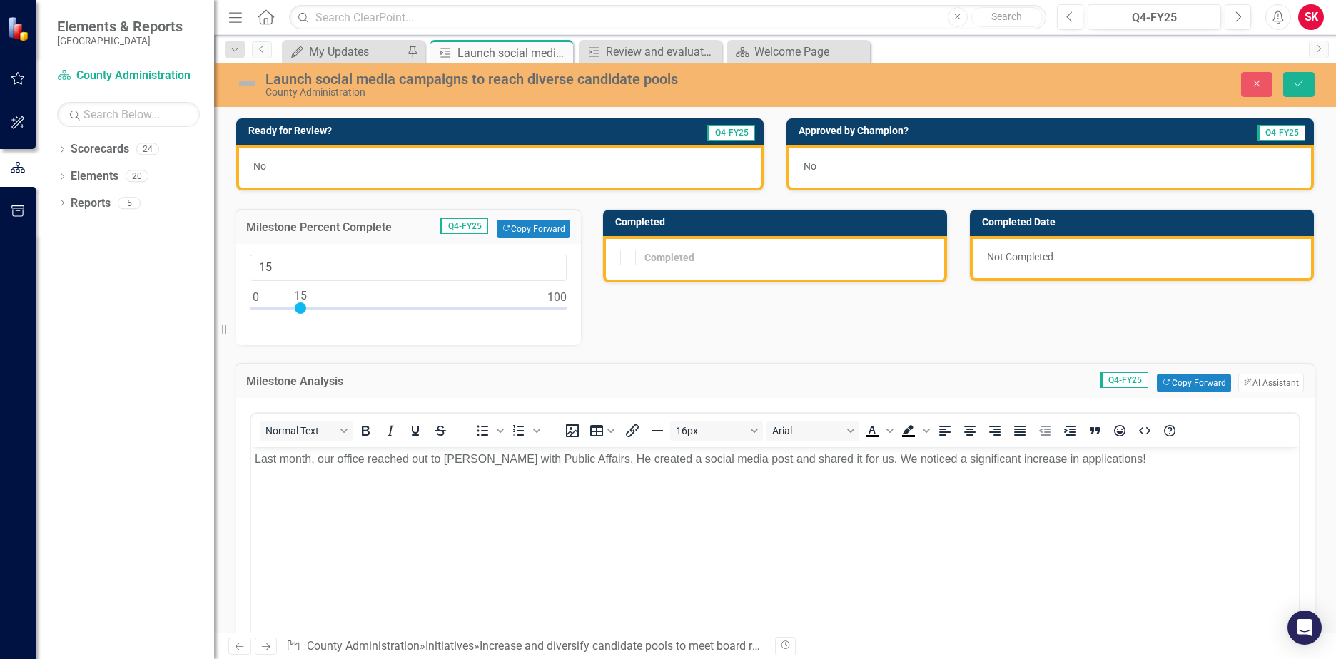
click at [250, 85] on img at bounding box center [247, 83] width 23 height 23
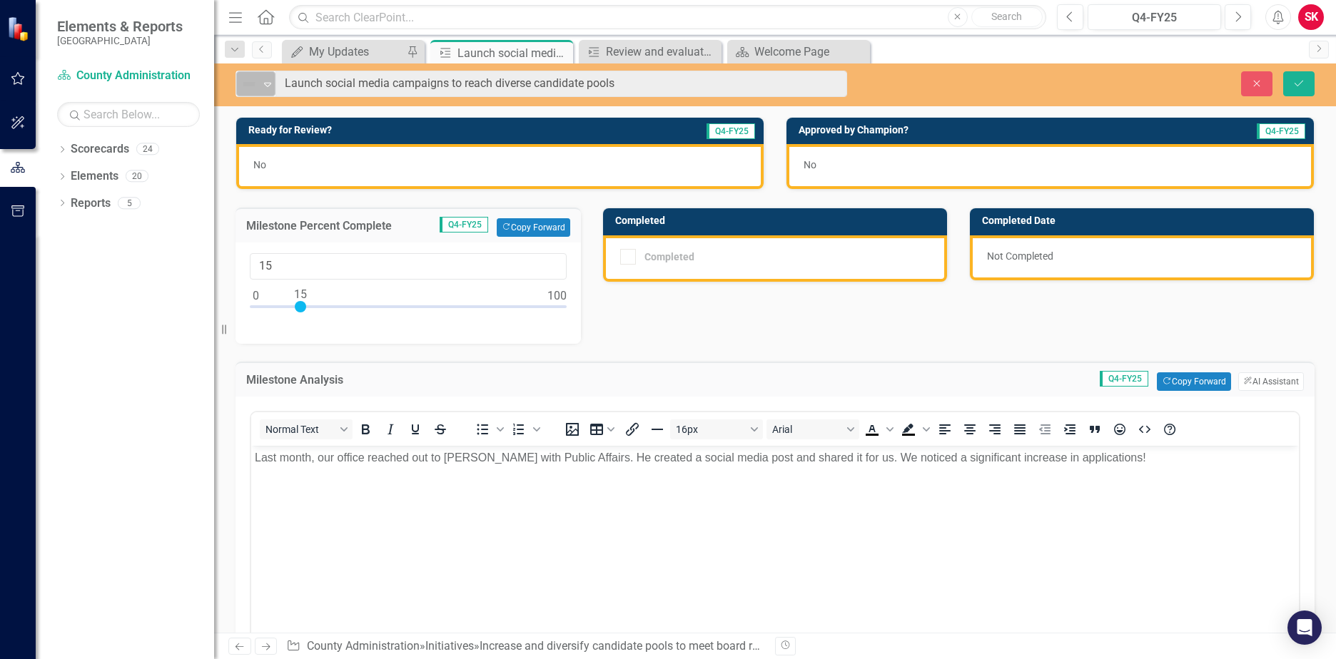
click at [254, 83] on img at bounding box center [249, 84] width 17 height 17
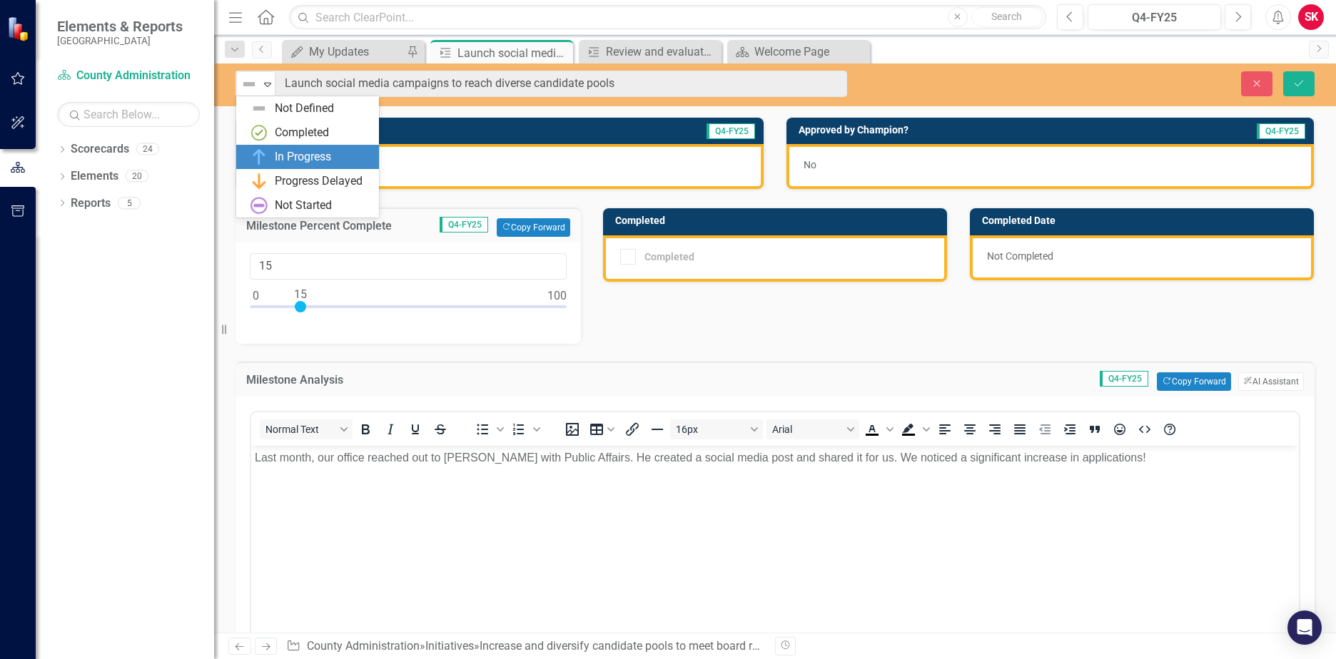
click at [278, 156] on div "In Progress" at bounding box center [303, 157] width 56 height 16
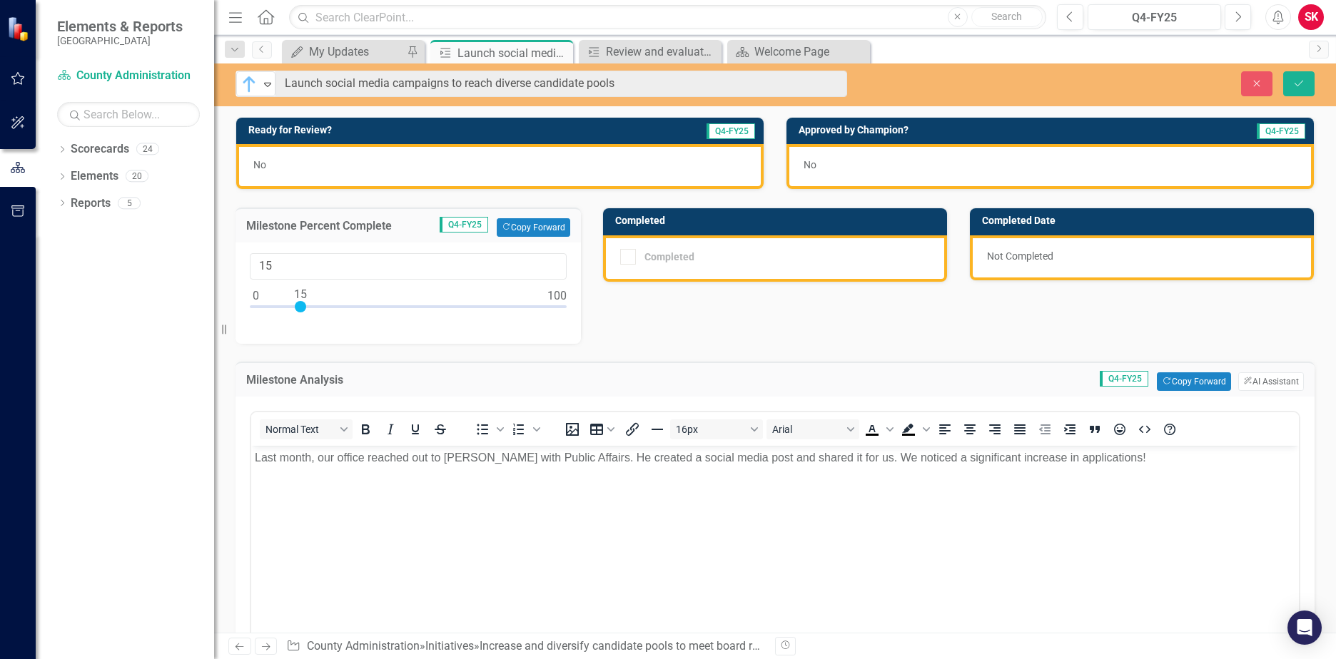
click at [311, 158] on div "No" at bounding box center [499, 166] width 527 height 45
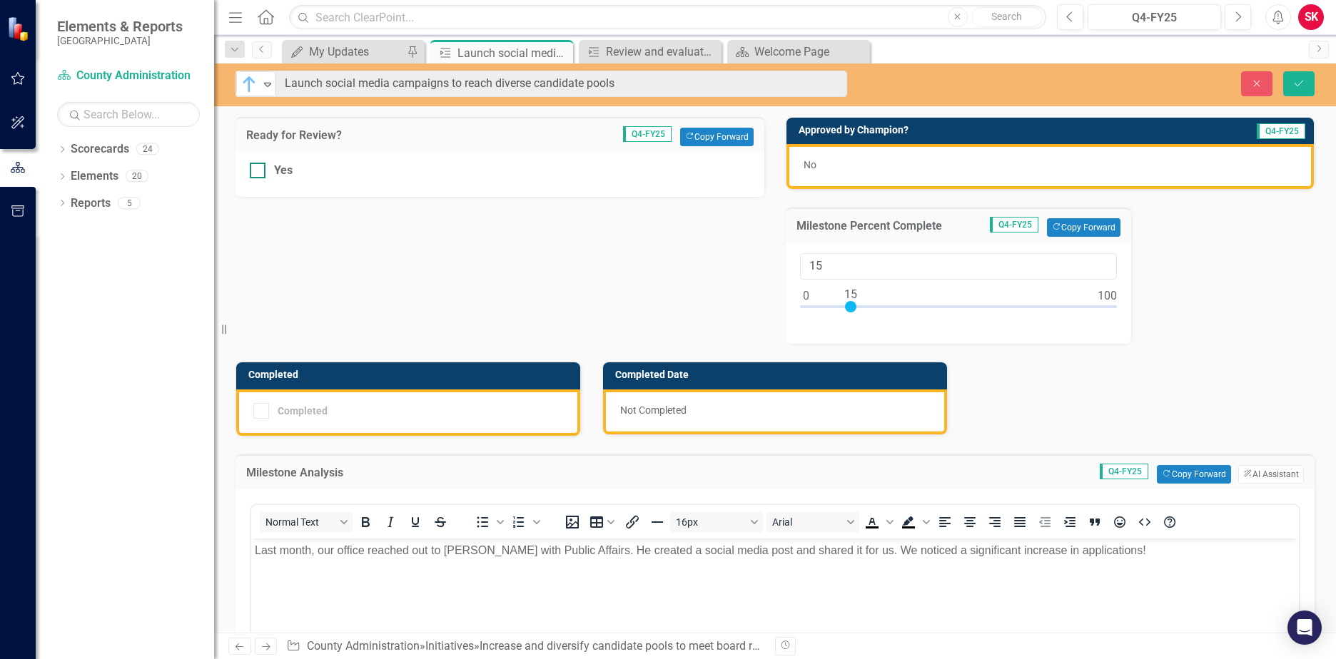
click at [277, 176] on div "Yes" at bounding box center [283, 171] width 19 height 16
click at [259, 172] on input "Yes" at bounding box center [254, 167] width 9 height 9
checkbox input "true"
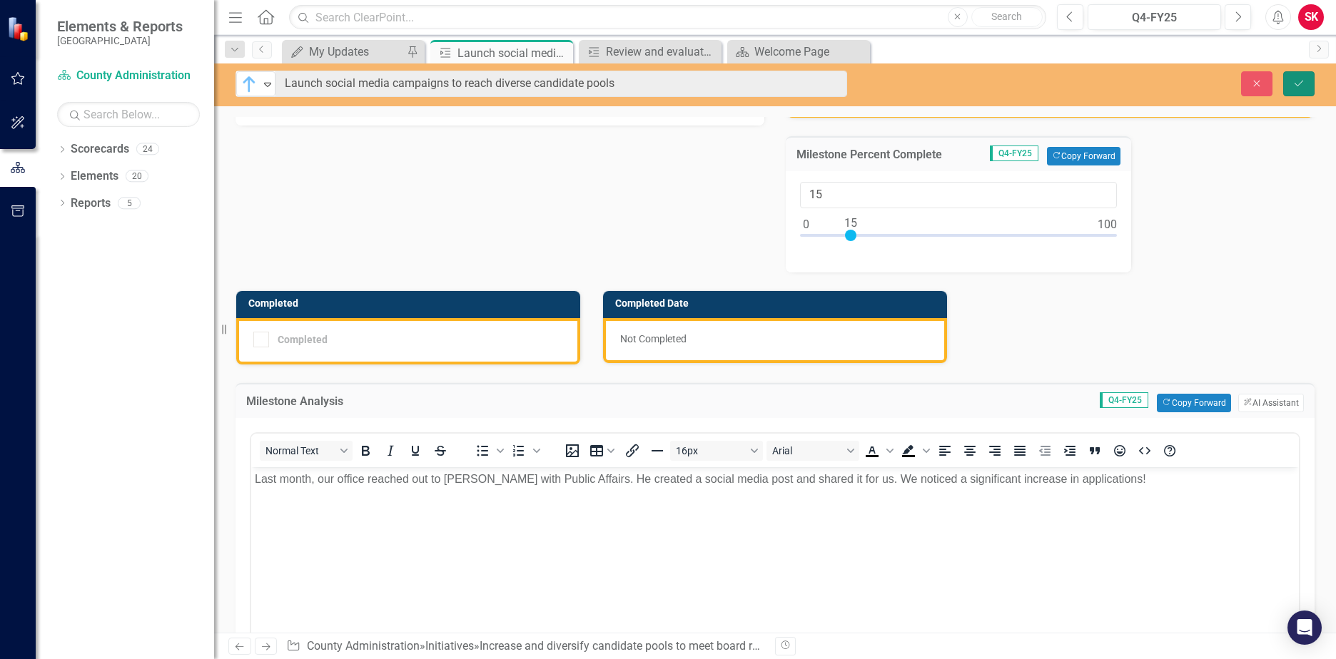
click at [1305, 84] on icon "Save" at bounding box center [1299, 84] width 13 height 10
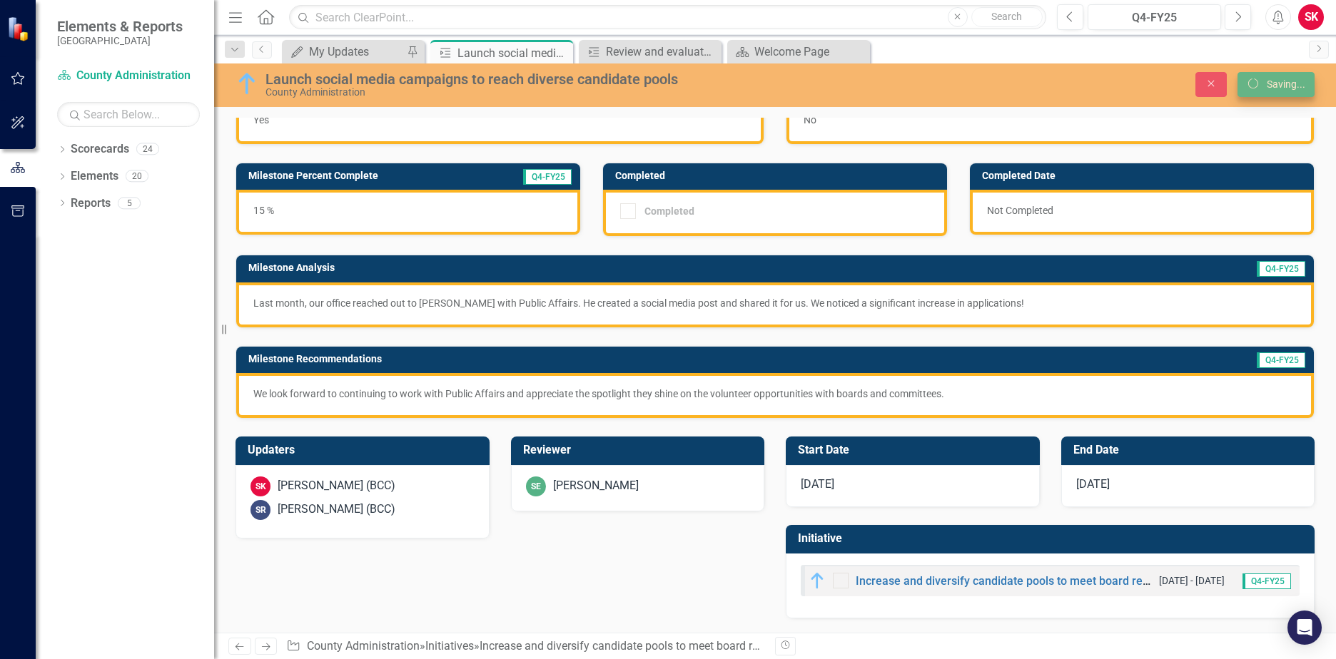
scroll to position [46, 0]
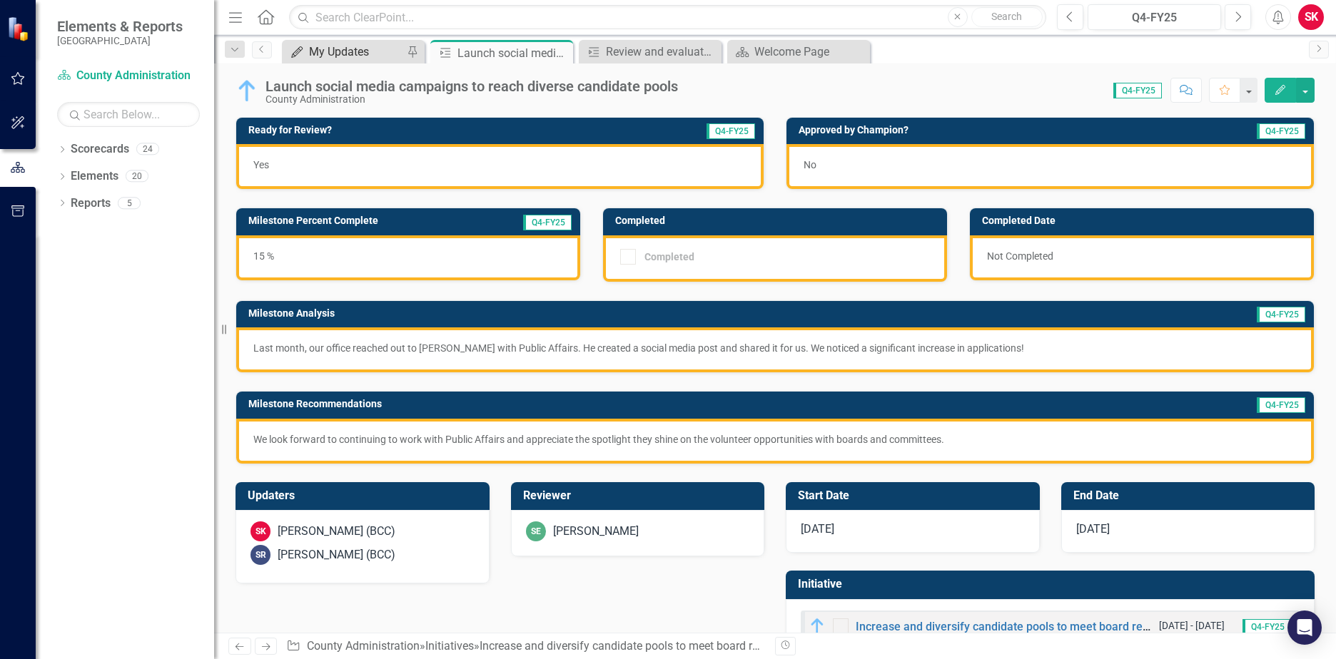
click at [368, 55] on div "My Updates" at bounding box center [356, 52] width 94 height 18
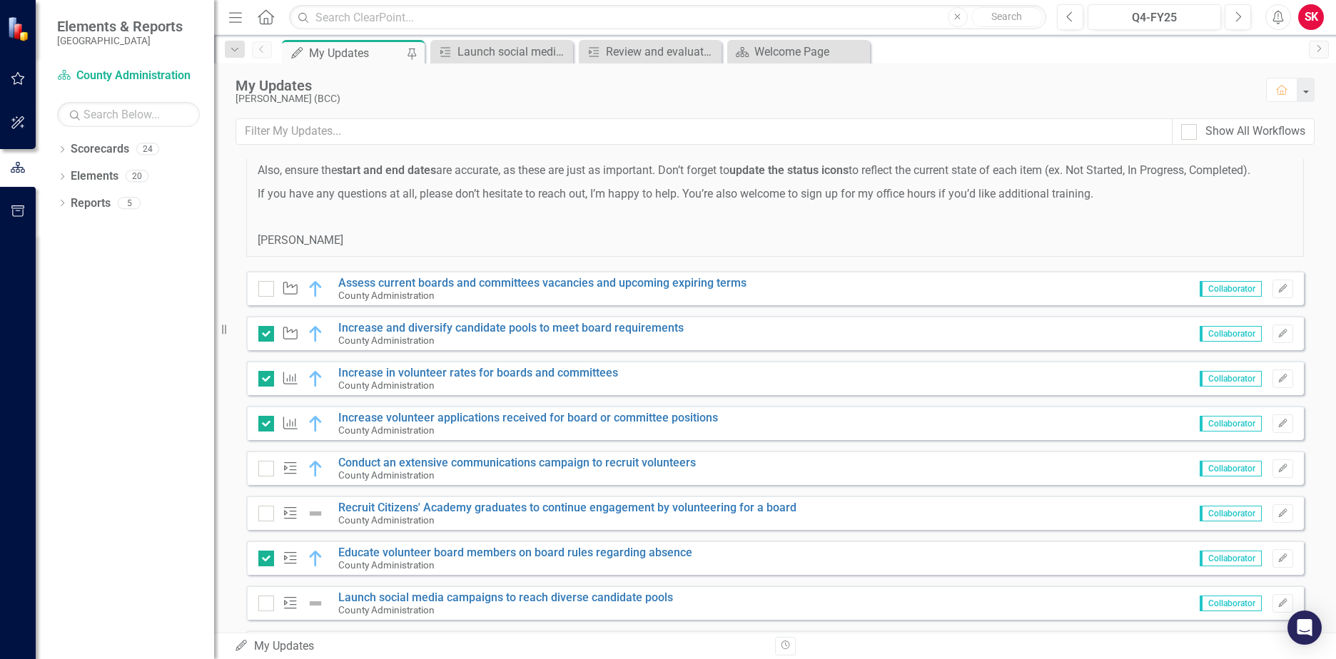
scroll to position [319, 0]
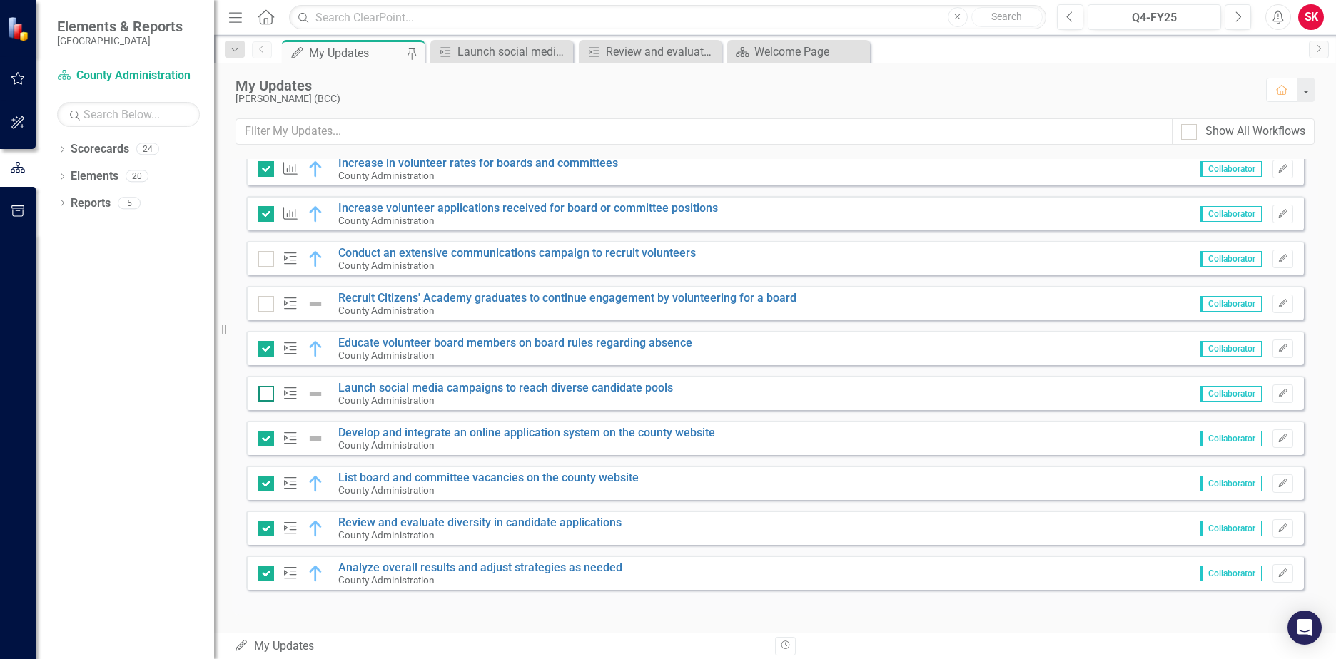
click at [268, 393] on div at bounding box center [266, 394] width 16 height 16
click at [268, 393] on input "checkbox" at bounding box center [262, 390] width 9 height 9
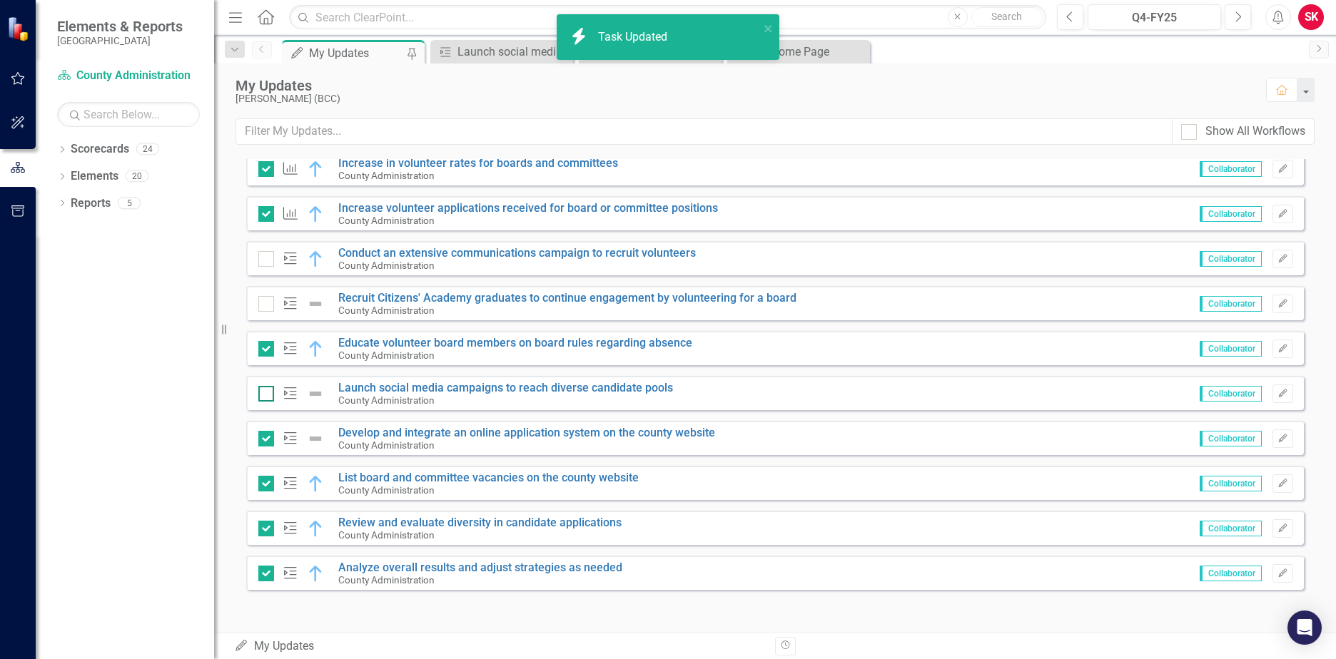
checkbox input "true"
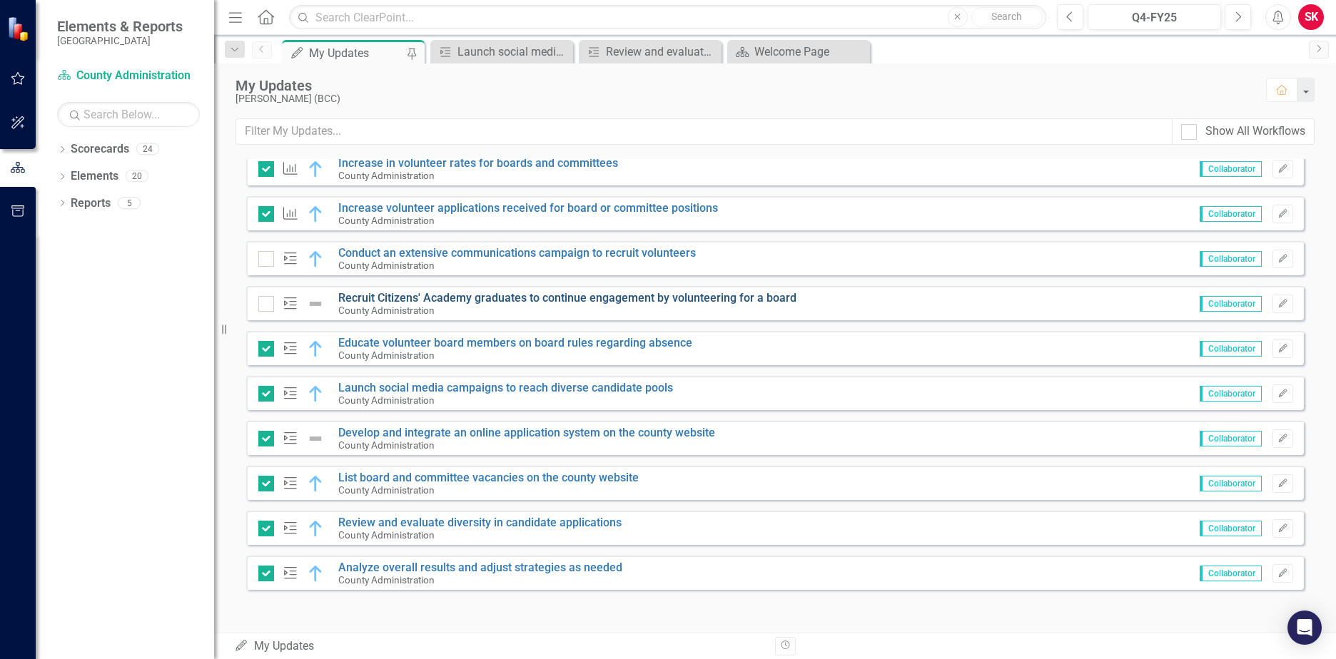
click at [377, 297] on link "Recruit Citizens' Academy graduates to continue engagement by volunteering for …" at bounding box center [567, 298] width 458 height 14
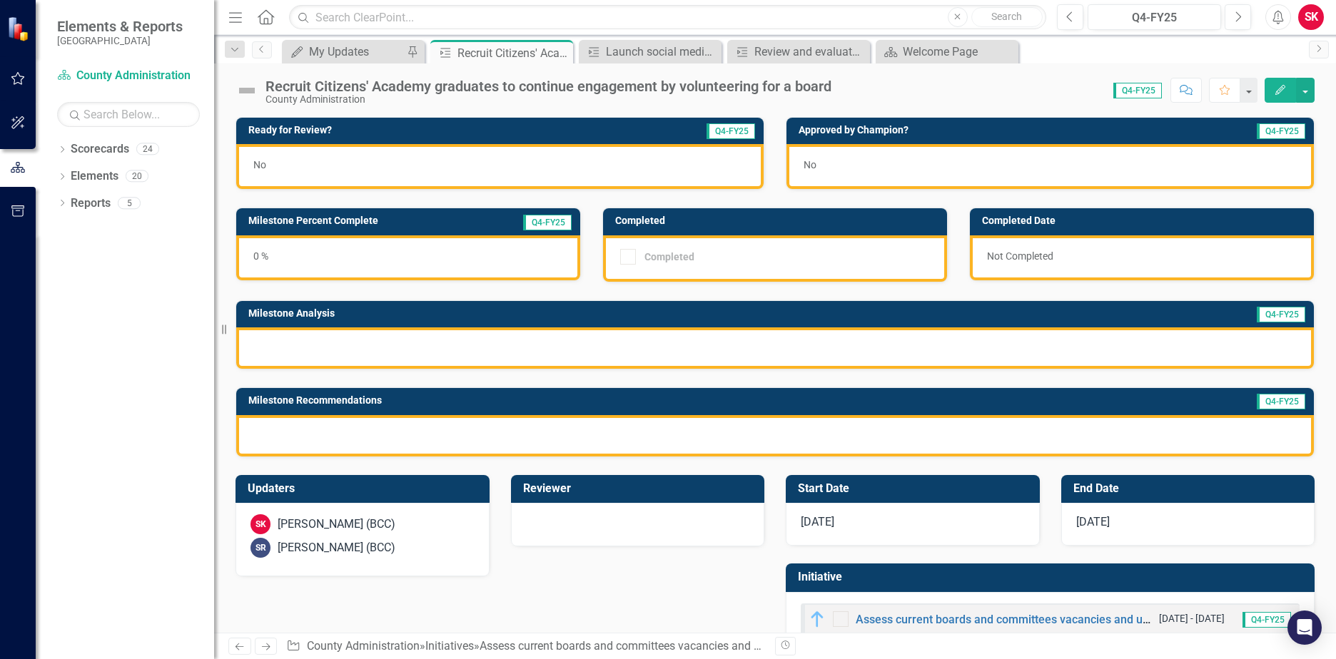
click at [1268, 347] on div at bounding box center [775, 348] width 1078 height 41
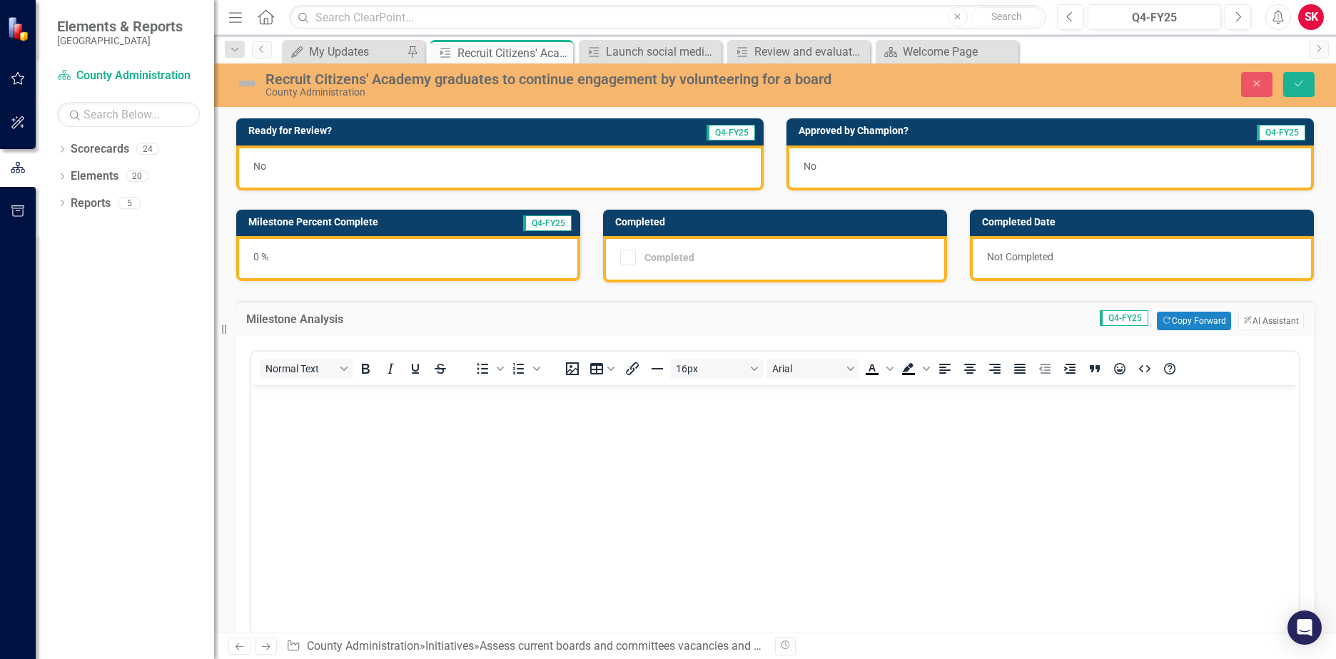
click at [1103, 415] on body "Rich Text Area. Press ALT-0 for help." at bounding box center [775, 492] width 1048 height 214
click at [1191, 323] on button "Copy Forward Copy Forward" at bounding box center [1194, 321] width 74 height 19
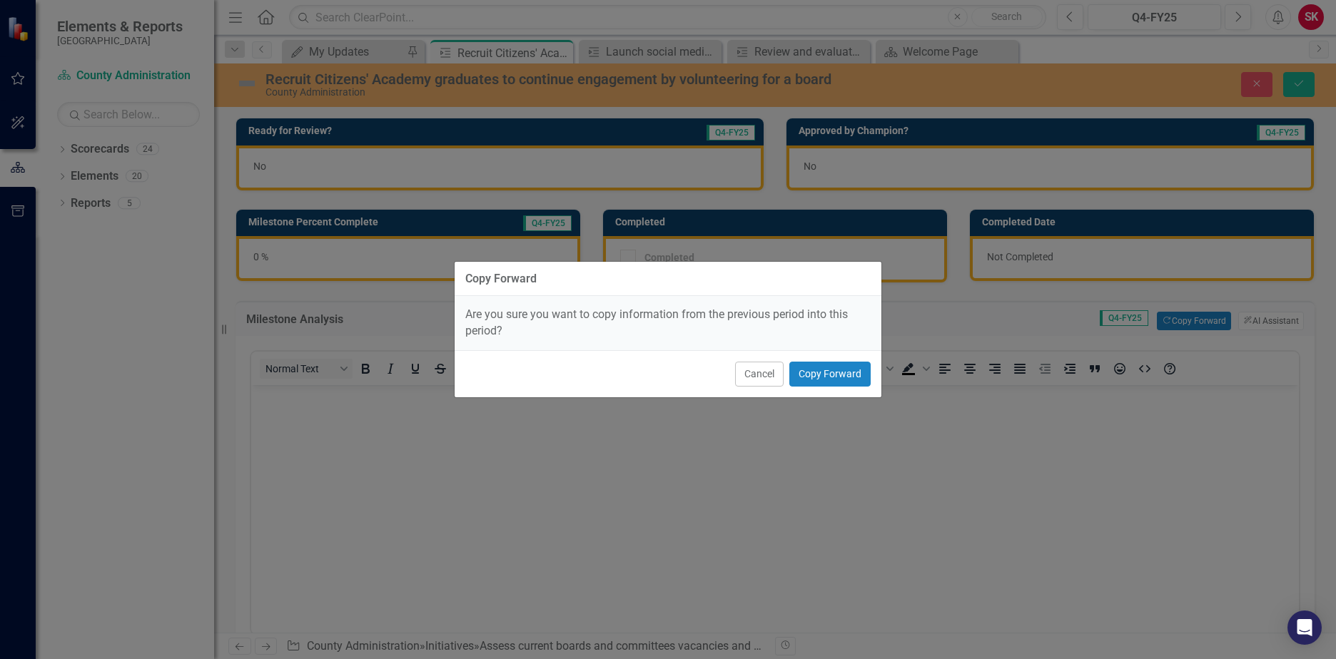
click at [832, 359] on div "Cancel Copy Forward" at bounding box center [668, 373] width 427 height 47
click at [832, 371] on button "Copy Forward" at bounding box center [829, 374] width 81 height 25
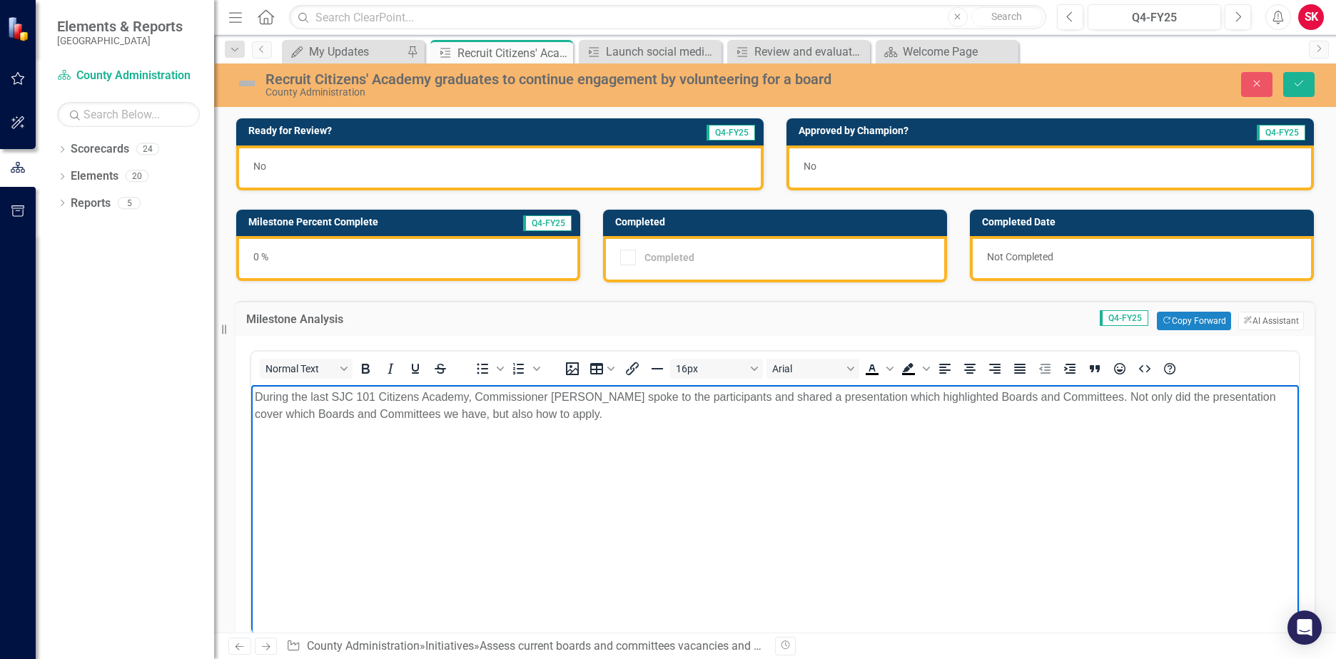
click at [595, 414] on p "During the last SJC 101 Citizens Academy, Commissioner [PERSON_NAME] spoke to t…" at bounding box center [775, 406] width 1041 height 34
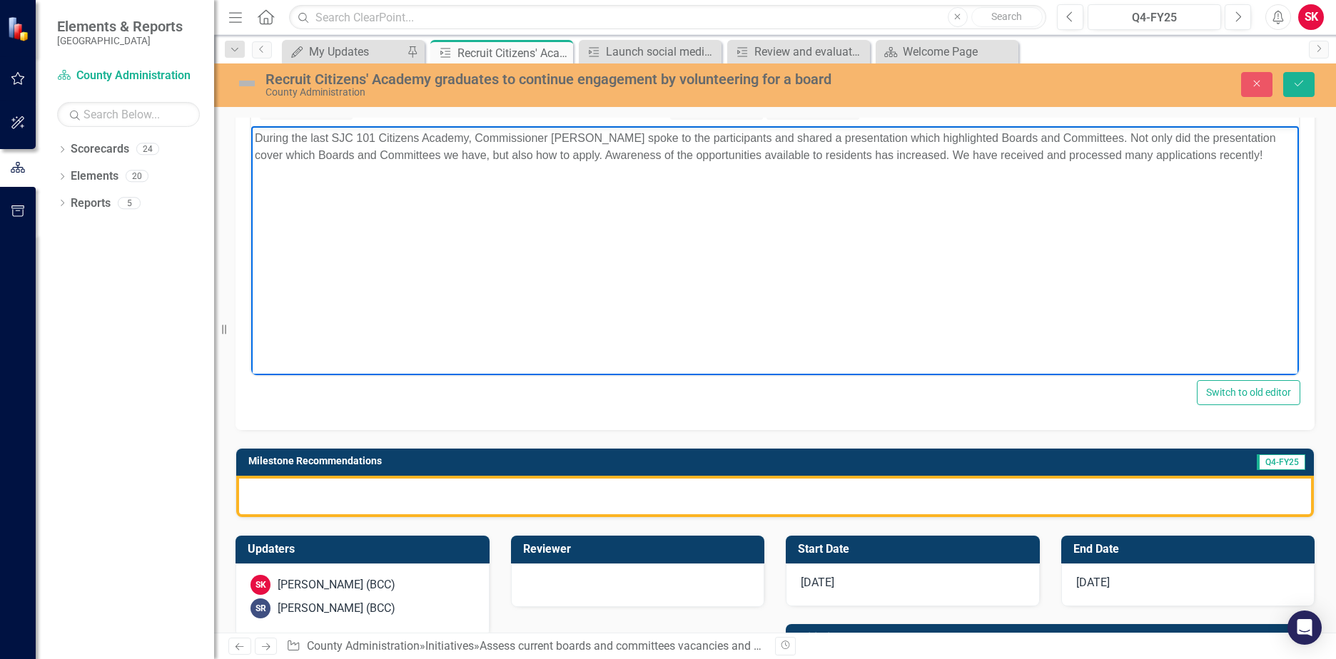
scroll to position [357, 0]
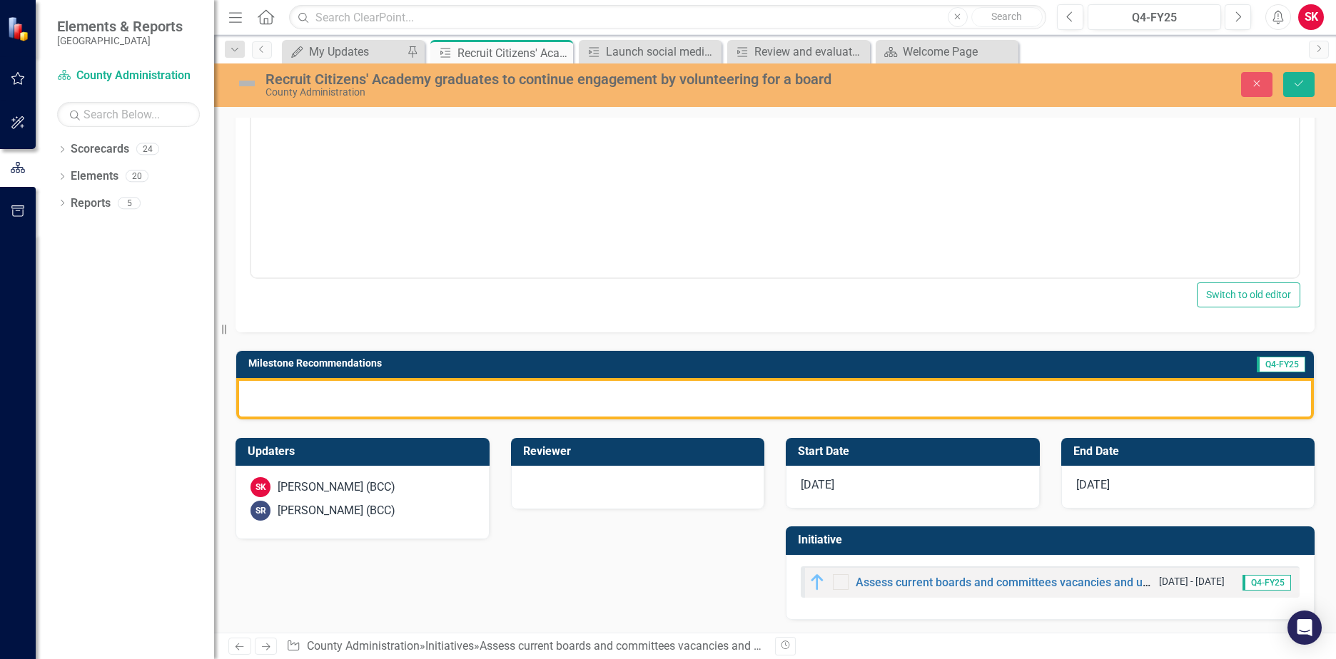
click at [488, 393] on div at bounding box center [775, 398] width 1078 height 41
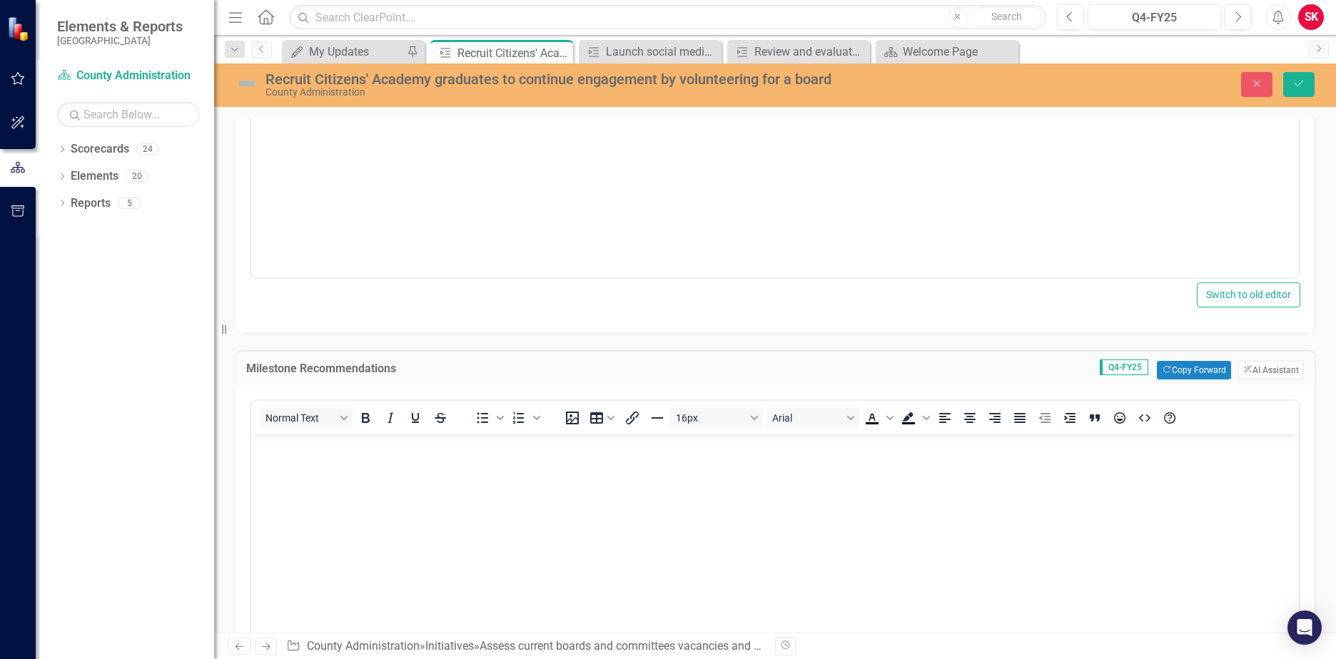
scroll to position [0, 0]
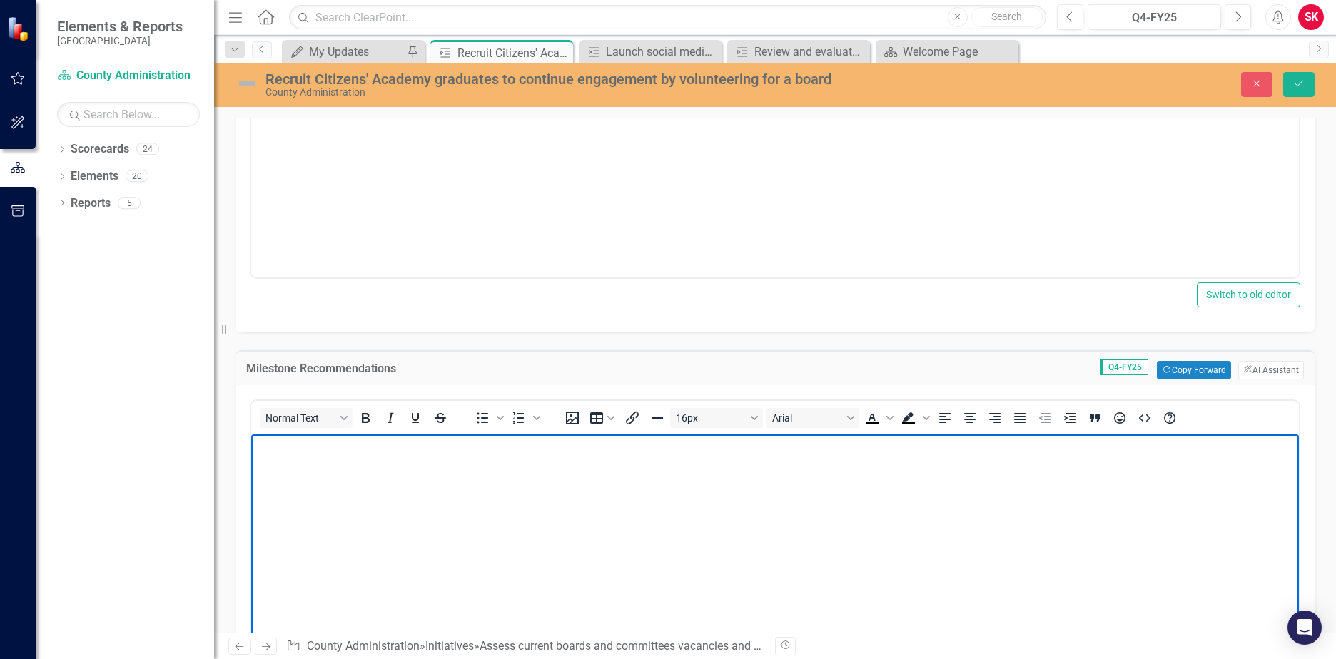
click at [1131, 489] on body "Rich Text Area. Press ALT-0 for help." at bounding box center [775, 542] width 1048 height 214
click at [1188, 369] on button "Copy Forward Copy Forward" at bounding box center [1194, 370] width 74 height 19
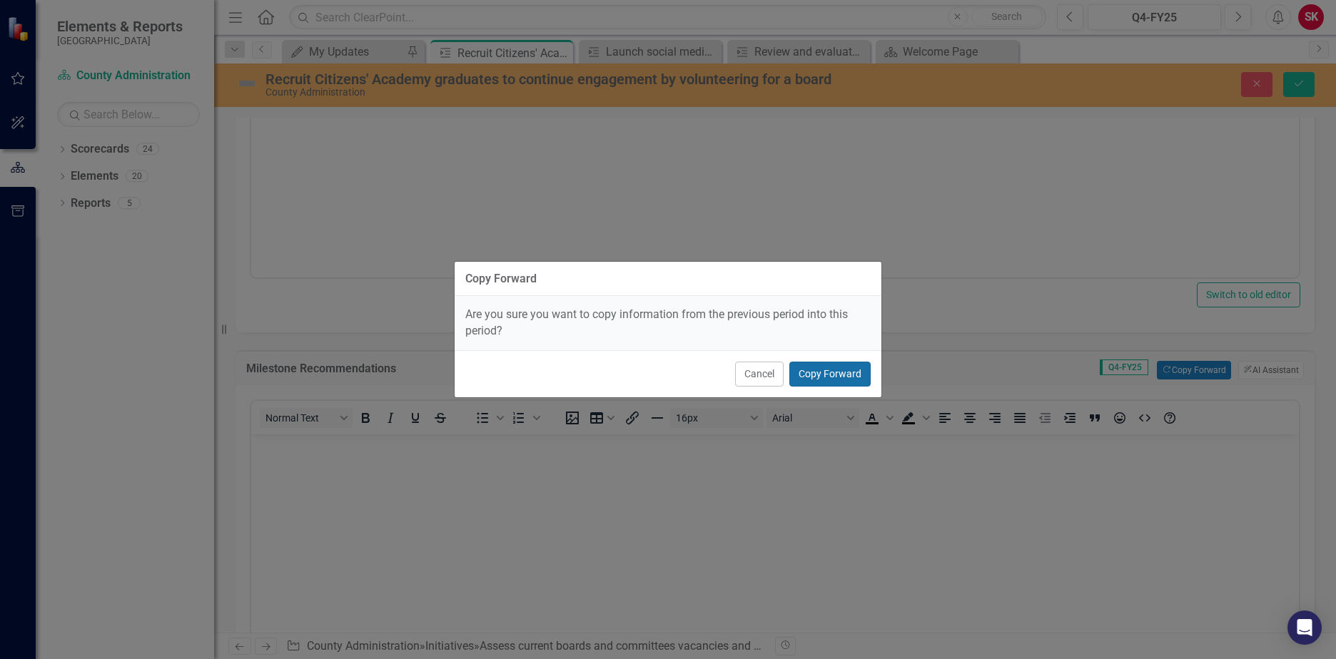
click at [837, 373] on button "Copy Forward" at bounding box center [829, 374] width 81 height 25
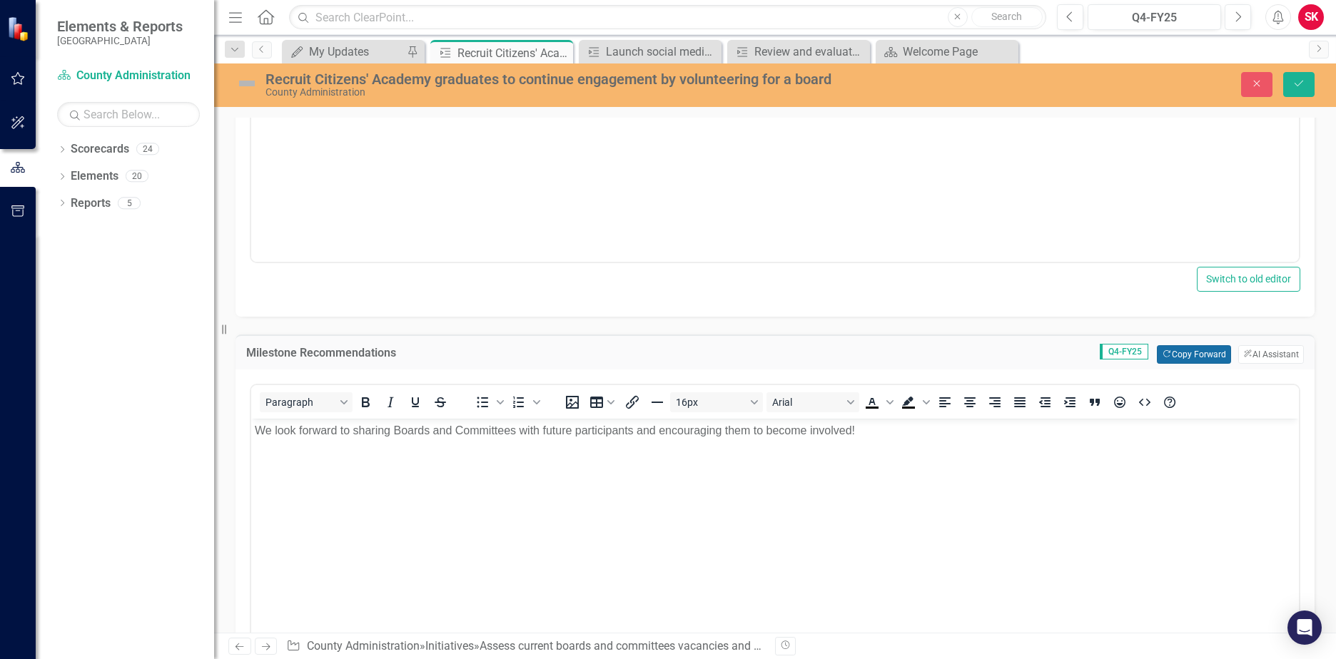
scroll to position [391, 0]
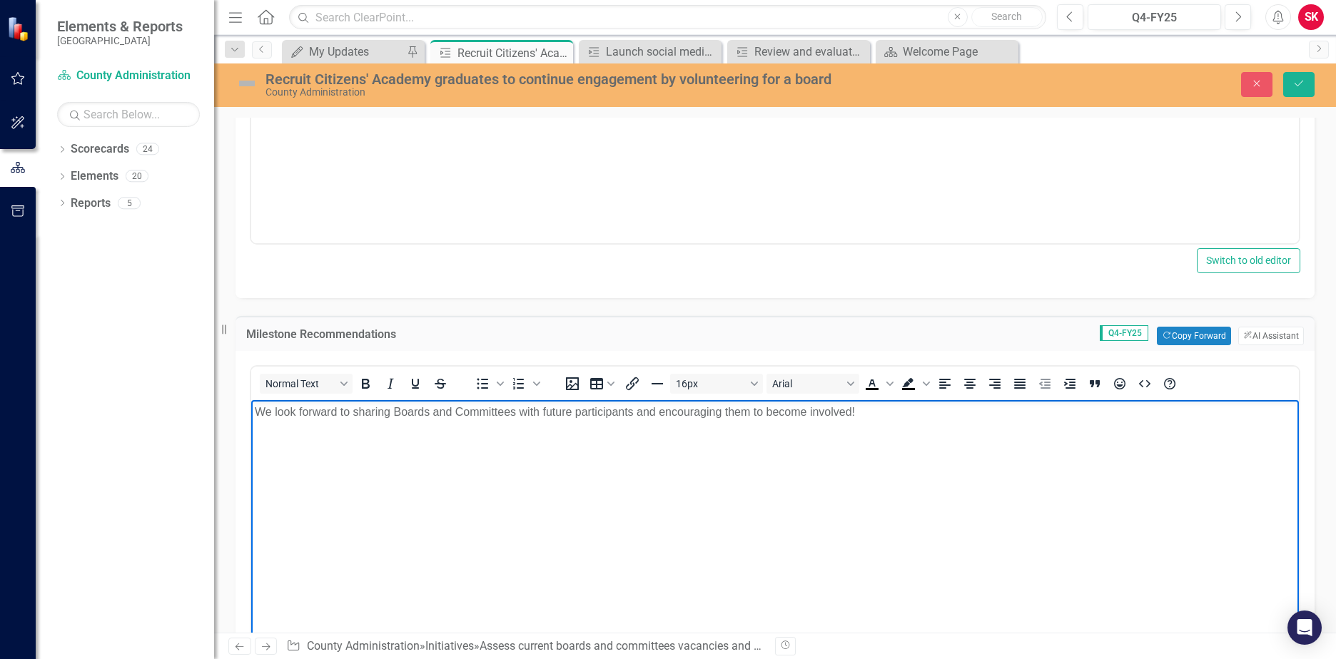
click at [355, 416] on p "We look forward to sharing Boards and Committees with future participants and e…" at bounding box center [775, 412] width 1041 height 17
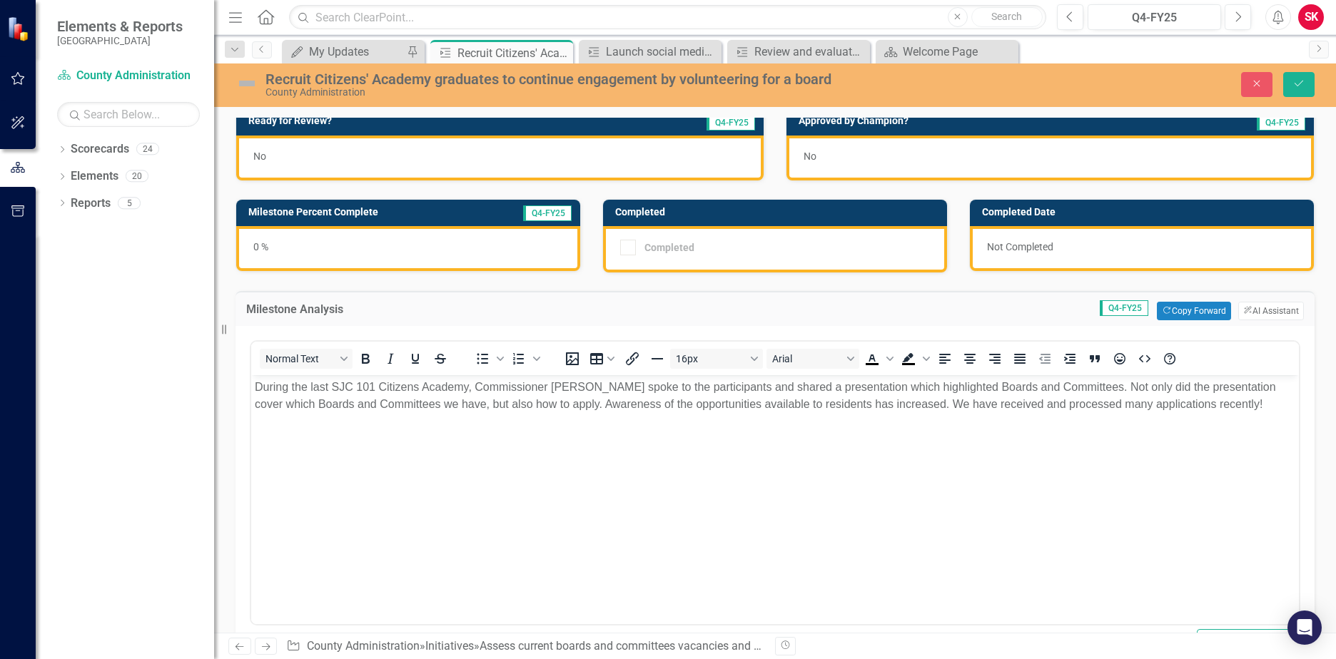
scroll to position [0, 0]
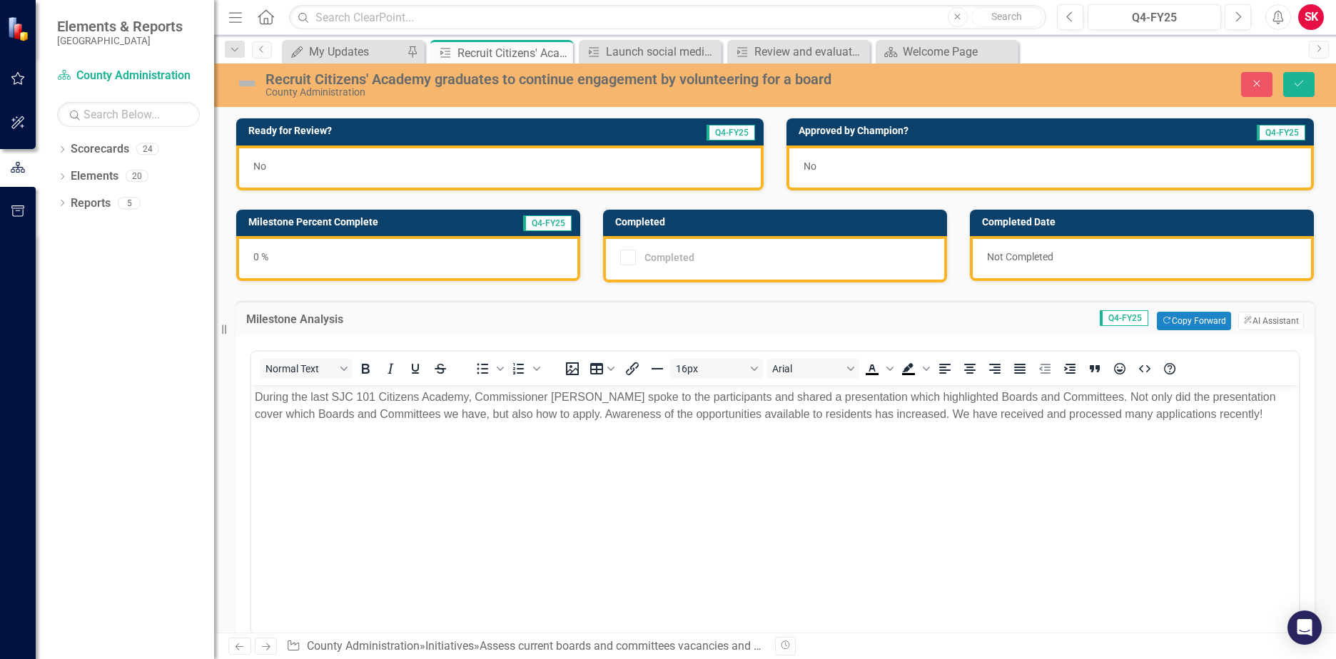
click at [405, 266] on div "0 %" at bounding box center [408, 258] width 344 height 45
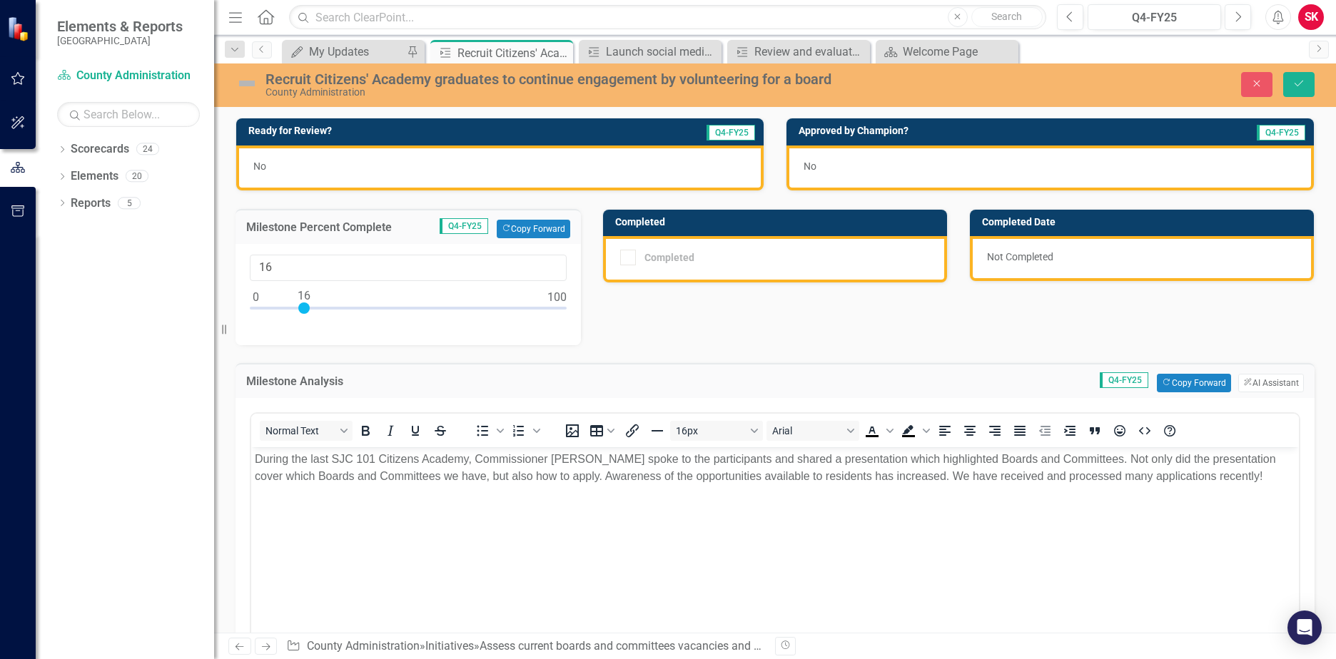
drag, startPoint x: 263, startPoint y: 303, endPoint x: 306, endPoint y: 320, distance: 47.1
click at [306, 320] on div "16" at bounding box center [408, 294] width 345 height 101
type input "15"
click at [303, 310] on div at bounding box center [300, 308] width 11 height 11
click at [334, 169] on div "No" at bounding box center [499, 168] width 527 height 45
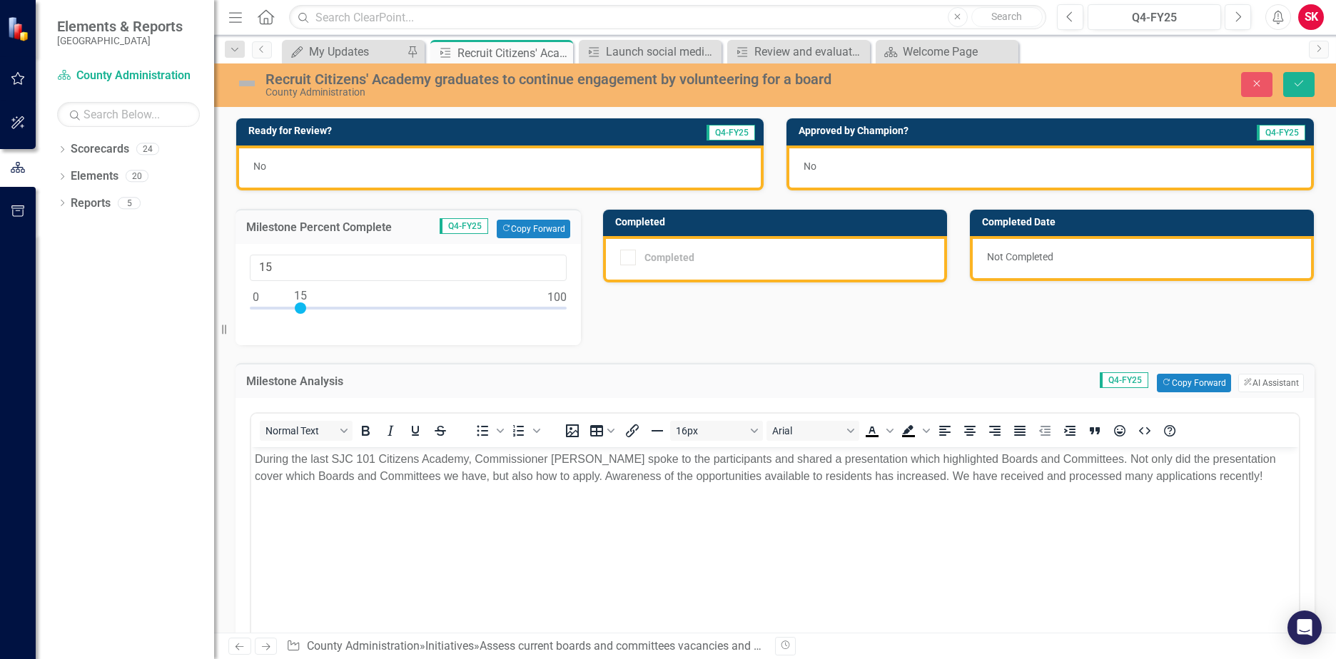
click at [334, 169] on div "No" at bounding box center [499, 168] width 527 height 45
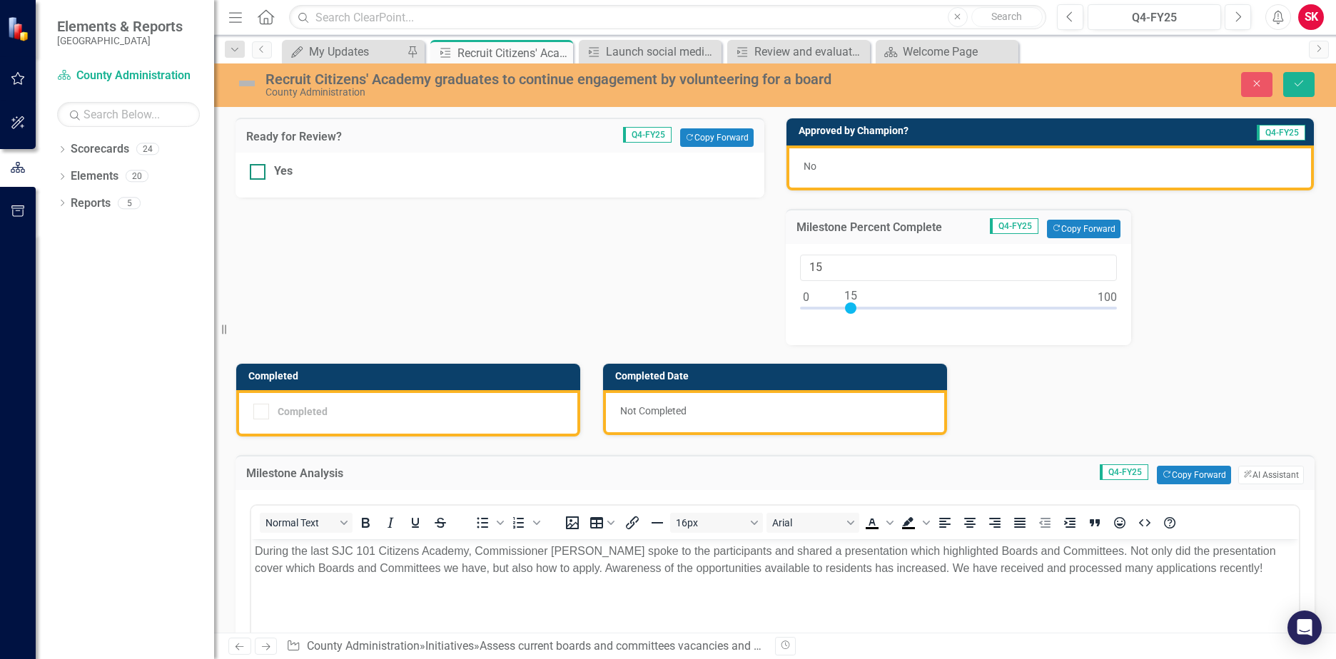
click at [268, 174] on div "Yes" at bounding box center [500, 171] width 500 height 16
click at [259, 173] on input "Yes" at bounding box center [254, 168] width 9 height 9
checkbox input "true"
click at [1293, 76] on button "Save" at bounding box center [1298, 84] width 31 height 25
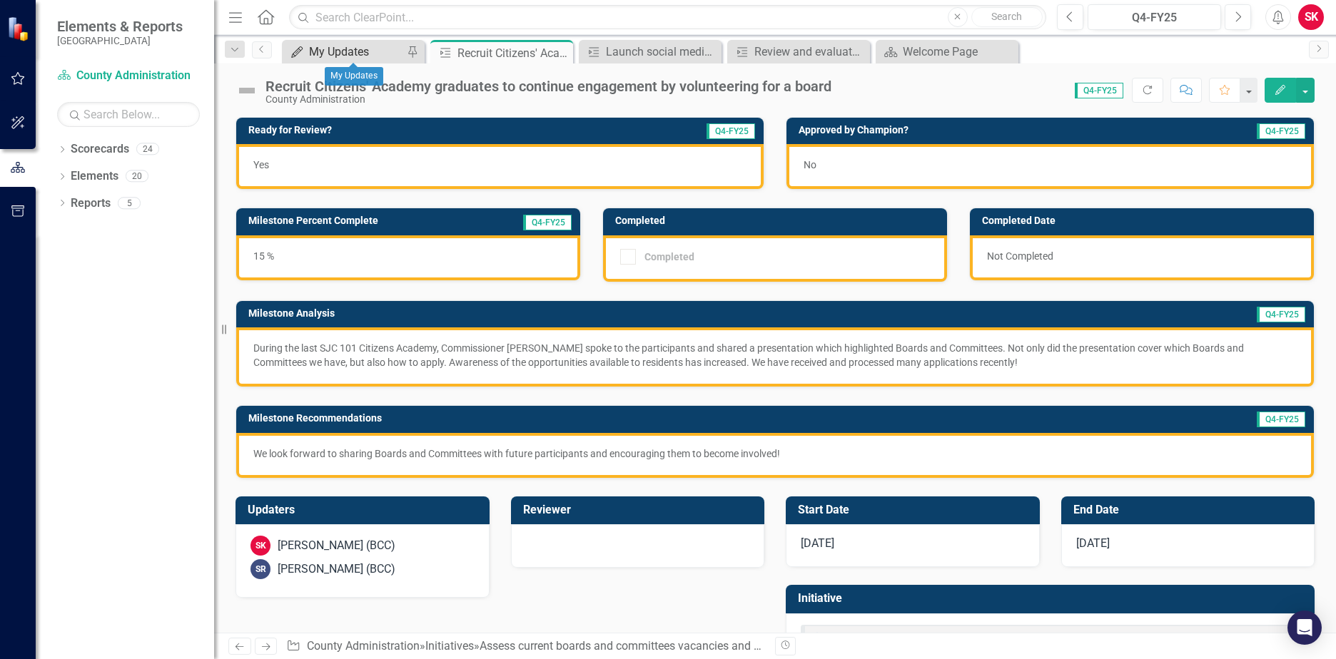
click at [358, 44] on div "My Updates" at bounding box center [356, 52] width 94 height 18
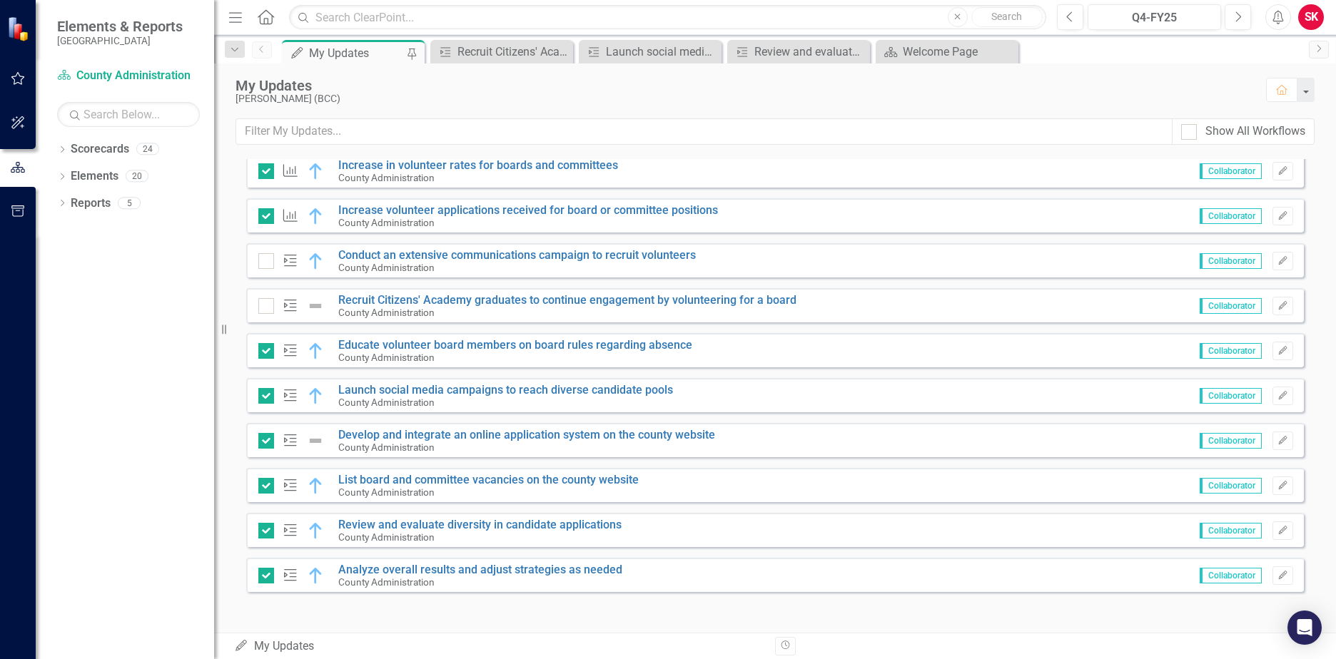
scroll to position [319, 0]
click at [320, 296] on img at bounding box center [315, 303] width 17 height 17
click at [302, 305] on div "Milestone" at bounding box center [294, 303] width 73 height 17
click at [310, 301] on img at bounding box center [315, 303] width 17 height 17
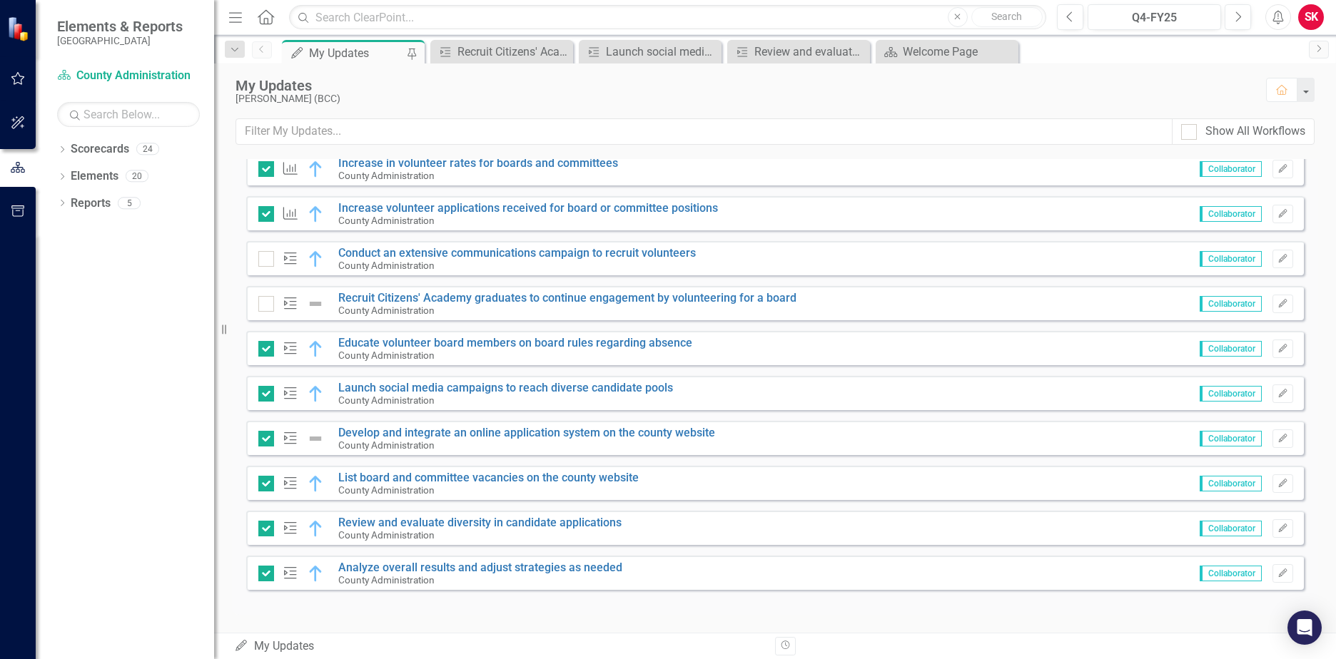
click at [284, 300] on icon "Milestone" at bounding box center [290, 303] width 19 height 14
click at [392, 301] on link "Recruit Citizens' Academy graduates to continue engagement by volunteering for …" at bounding box center [567, 298] width 458 height 14
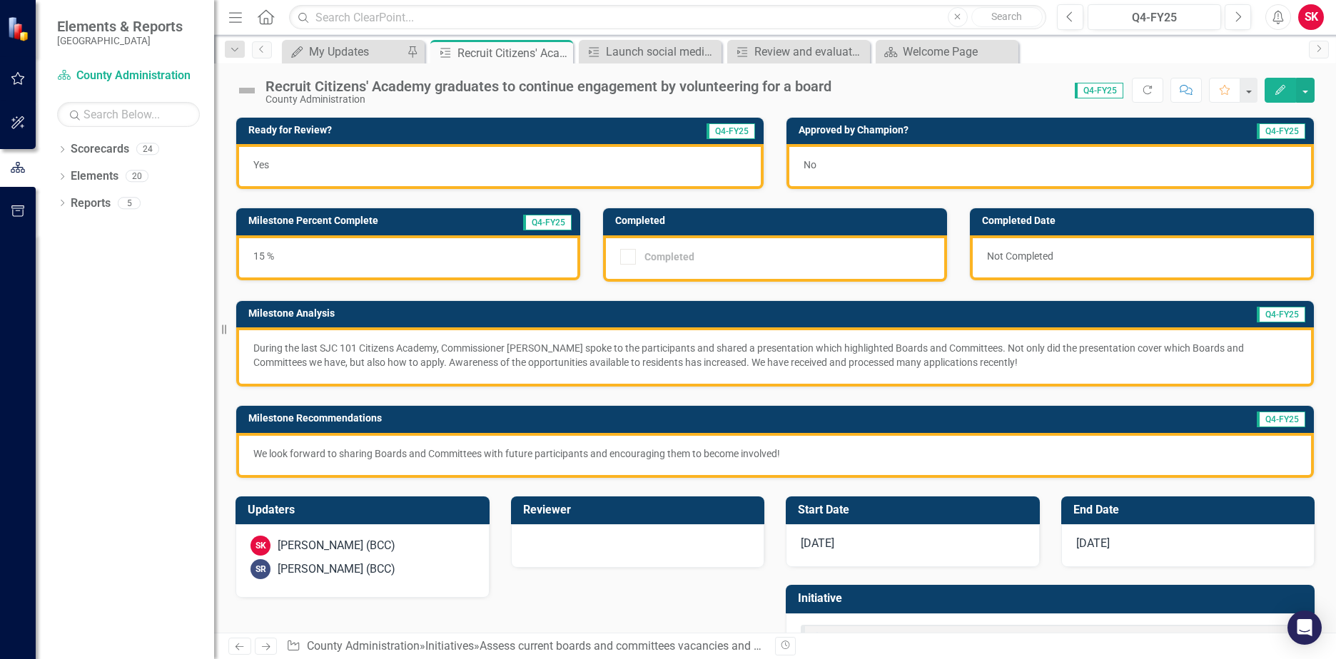
click at [1288, 91] on button "Edit" at bounding box center [1280, 90] width 31 height 25
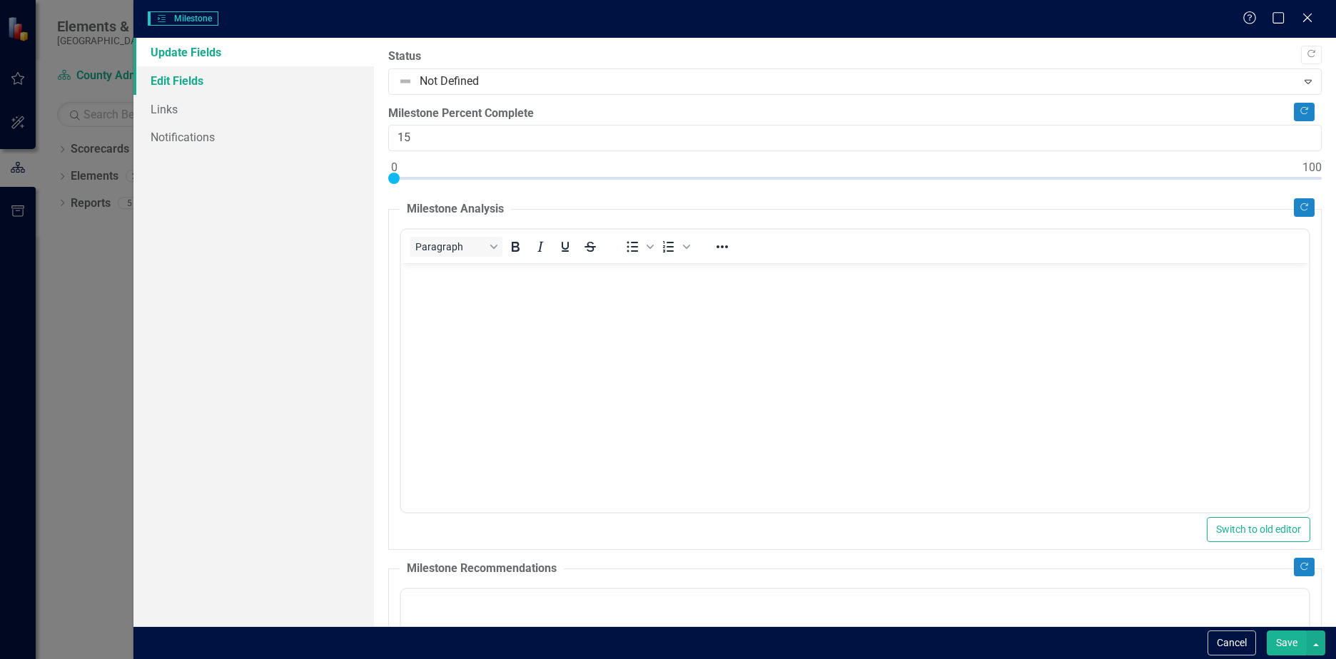
checkbox input "true"
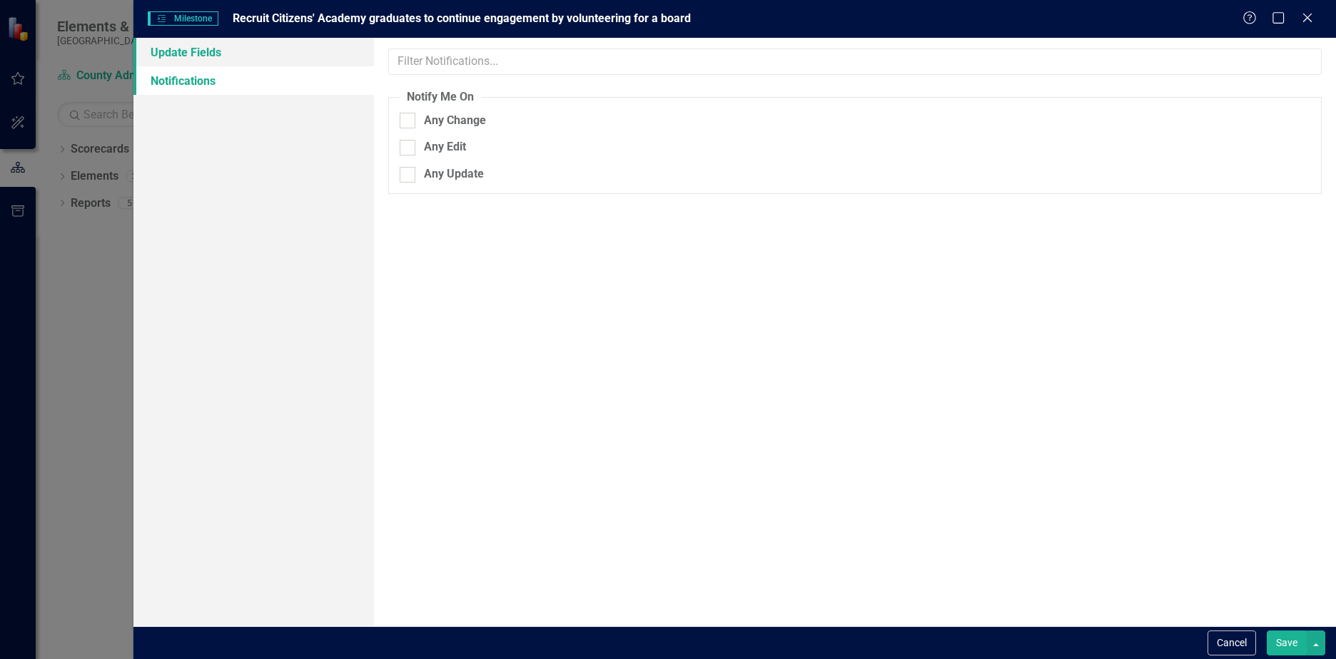
click at [293, 65] on link "Update Fields" at bounding box center [253, 52] width 241 height 29
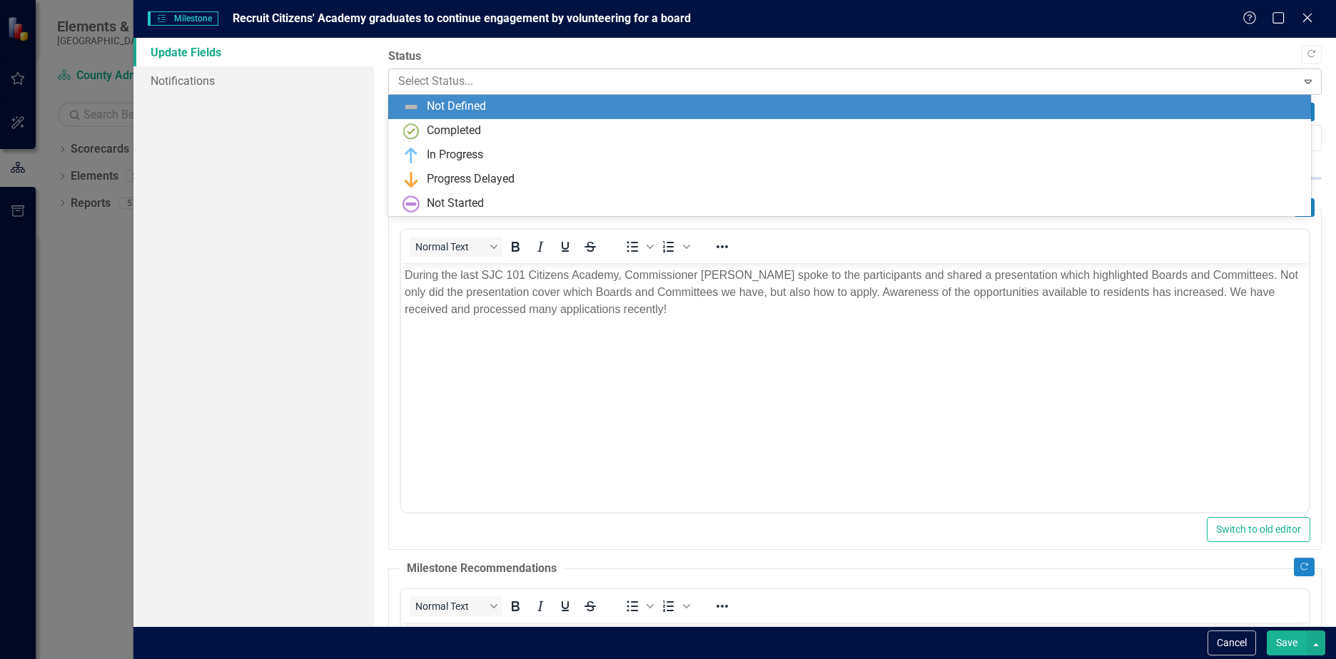
click at [423, 76] on div at bounding box center [842, 81] width 889 height 19
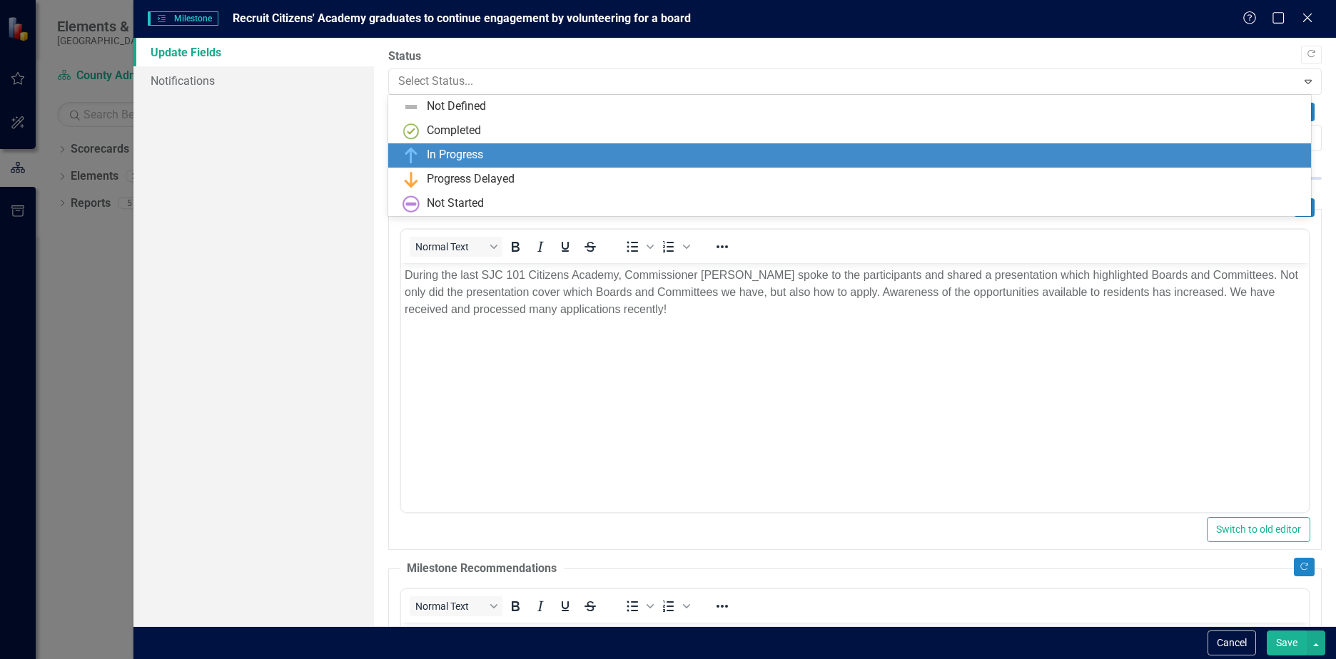
click at [430, 158] on div "In Progress" at bounding box center [455, 155] width 56 height 16
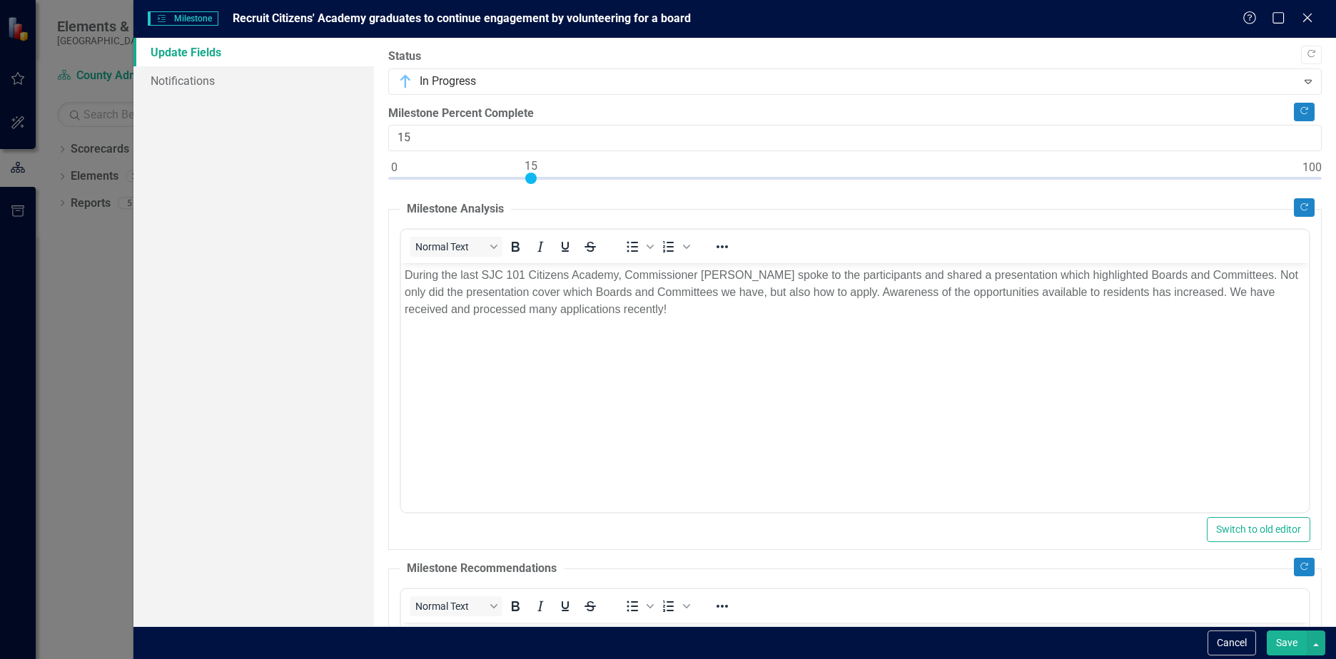
click at [1292, 644] on button "Save" at bounding box center [1287, 643] width 40 height 25
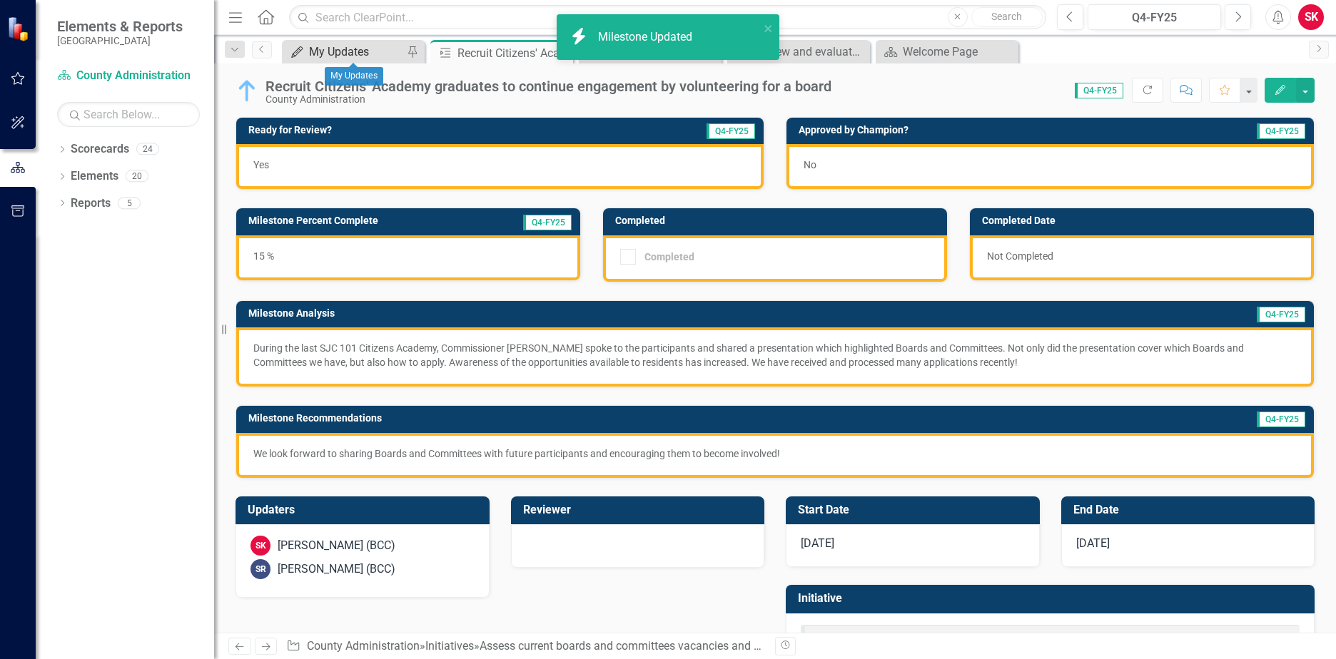
click at [345, 51] on div "My Updates" at bounding box center [356, 52] width 94 height 18
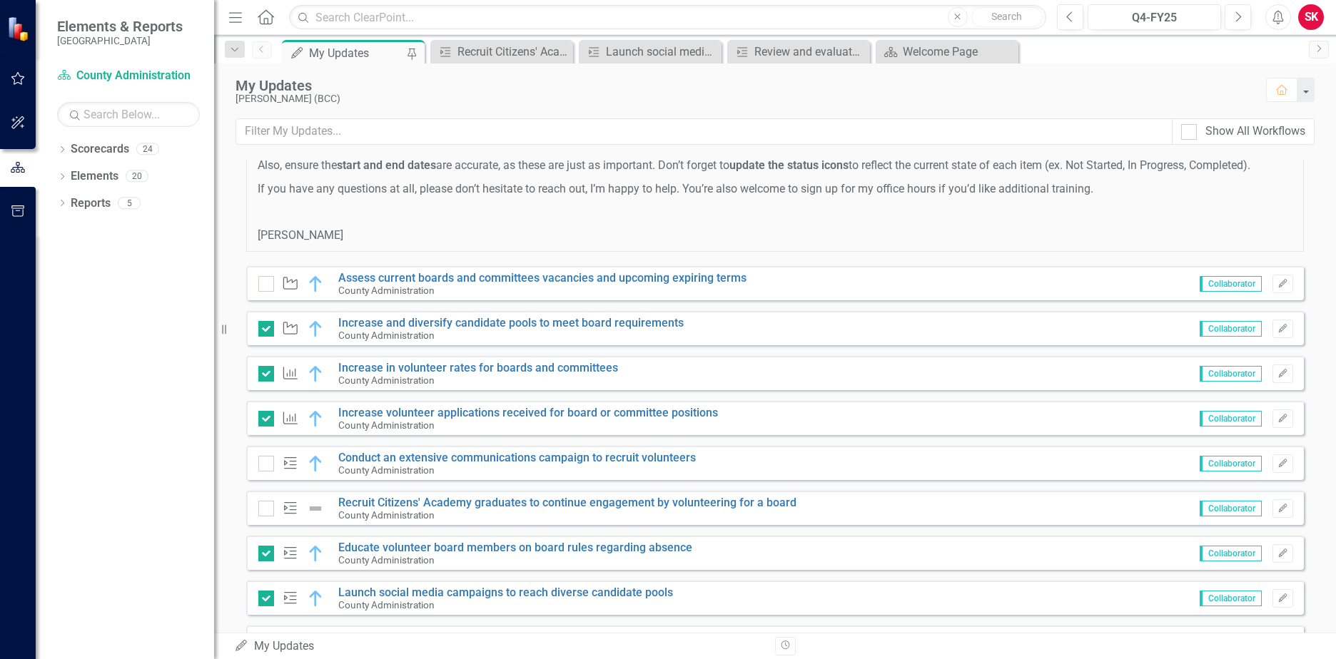
scroll to position [143, 0]
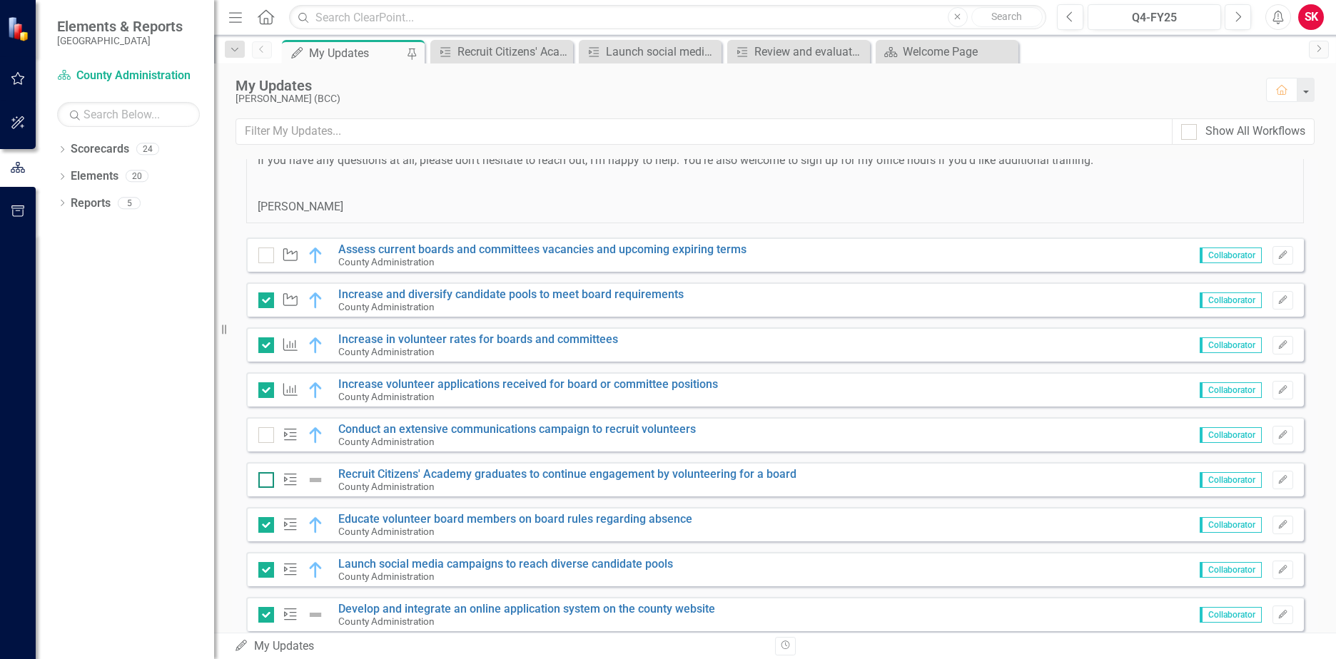
click at [268, 484] on div at bounding box center [266, 480] width 16 height 16
click at [268, 482] on input "checkbox" at bounding box center [262, 476] width 9 height 9
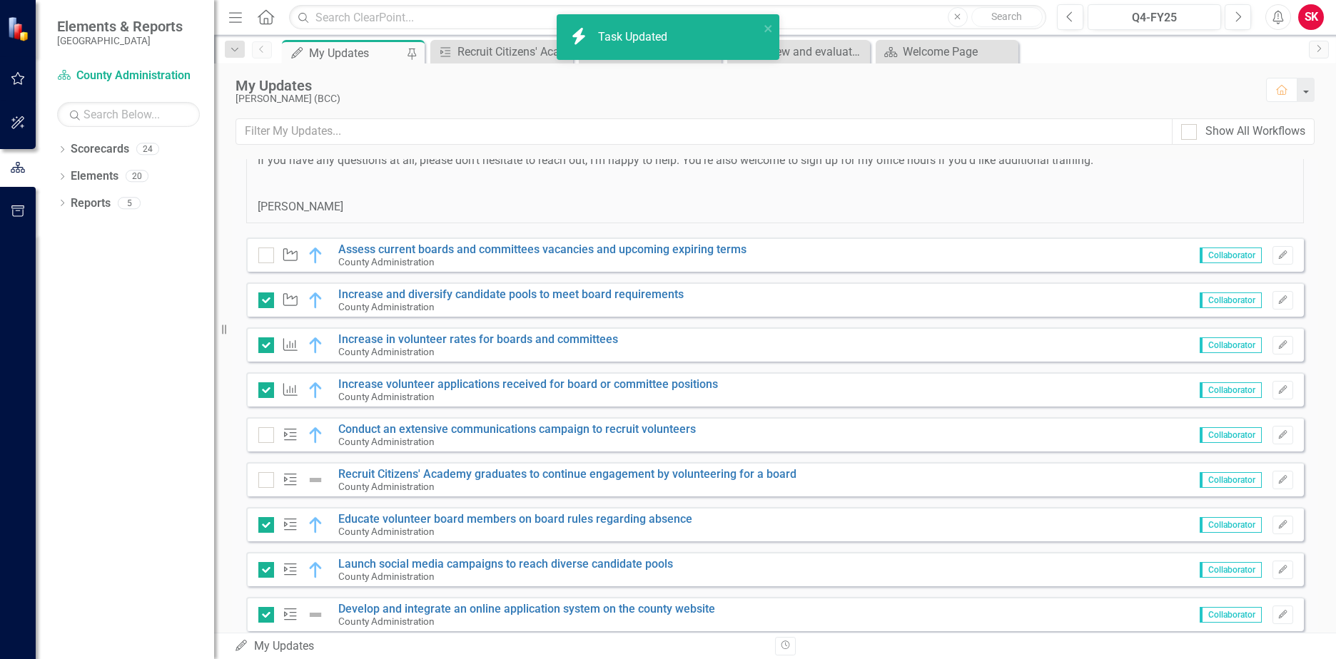
checkbox input "true"
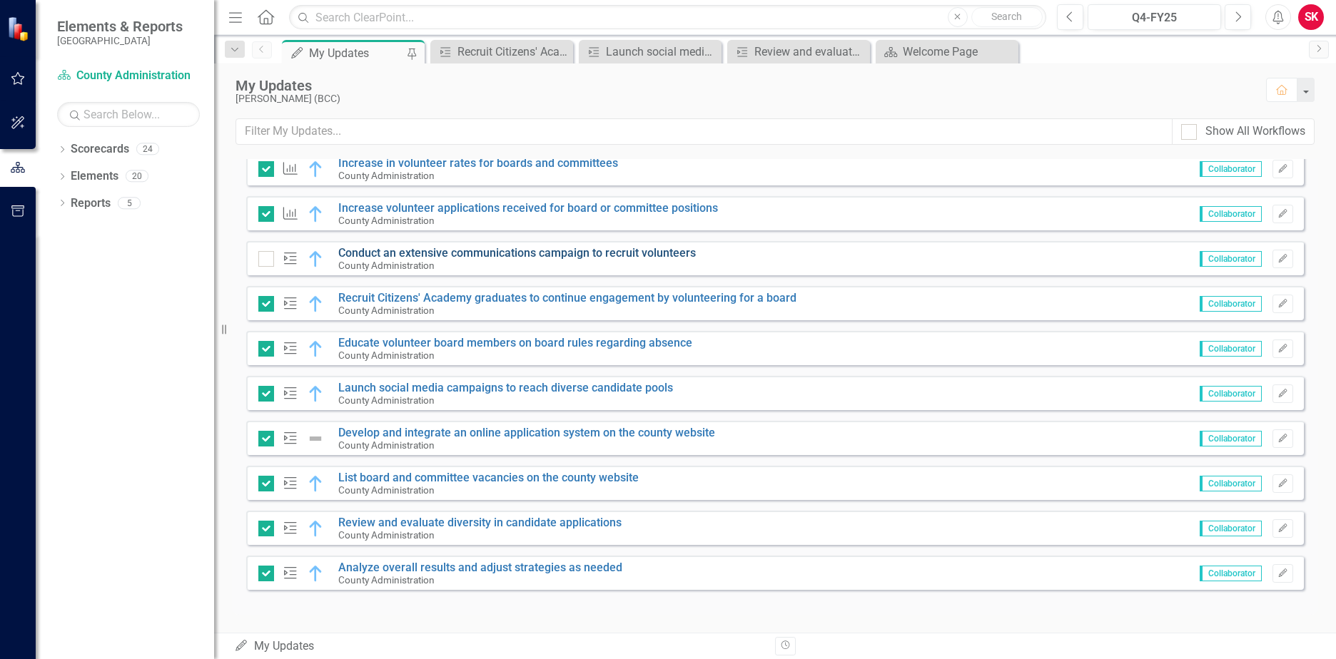
click at [443, 249] on link "Conduct an extensive communications campaign to recruit volunteers" at bounding box center [517, 253] width 358 height 14
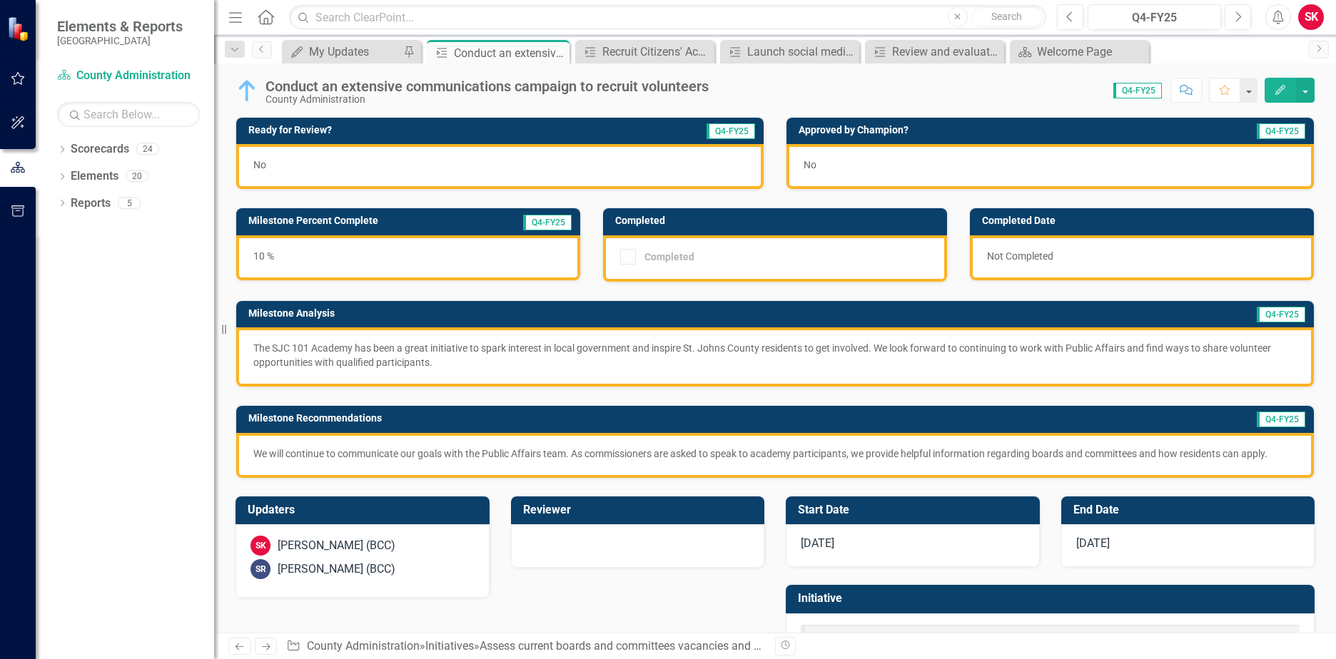
click at [355, 261] on div "10 %" at bounding box center [408, 258] width 344 height 45
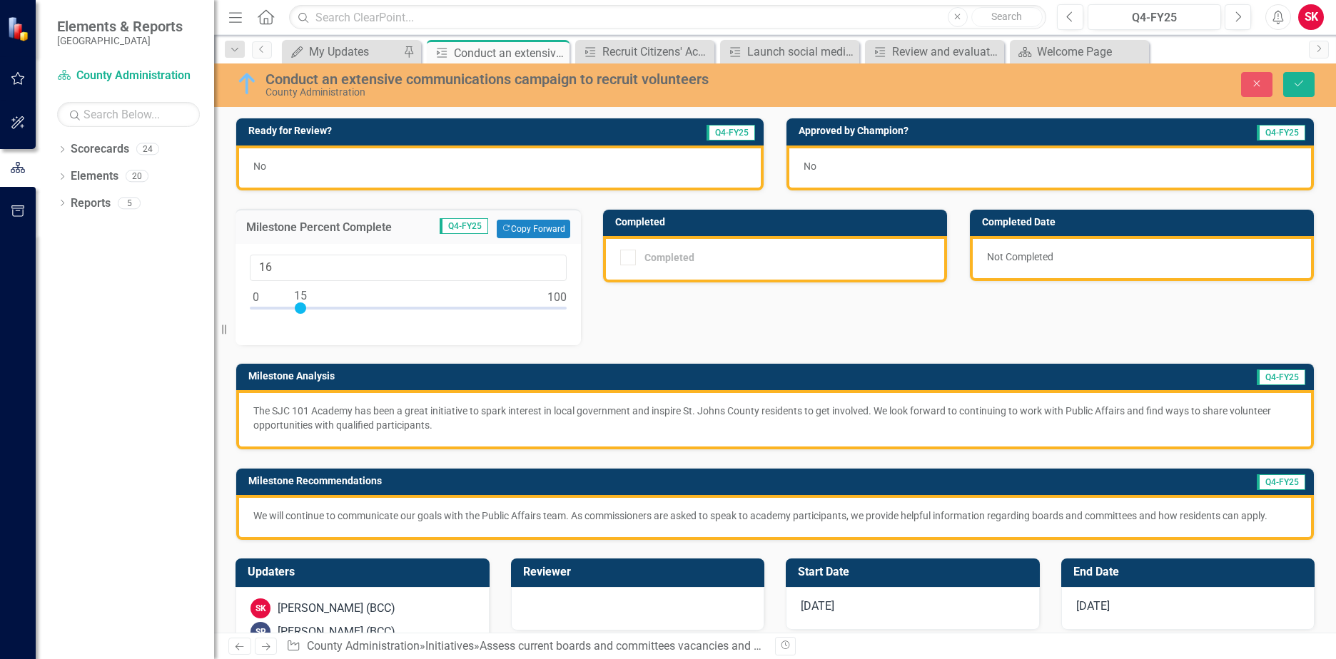
type input "15"
drag, startPoint x: 287, startPoint y: 309, endPoint x: 302, endPoint y: 320, distance: 18.8
click at [302, 320] on div "15" at bounding box center [408, 294] width 345 height 101
click at [291, 171] on div "No" at bounding box center [499, 168] width 527 height 45
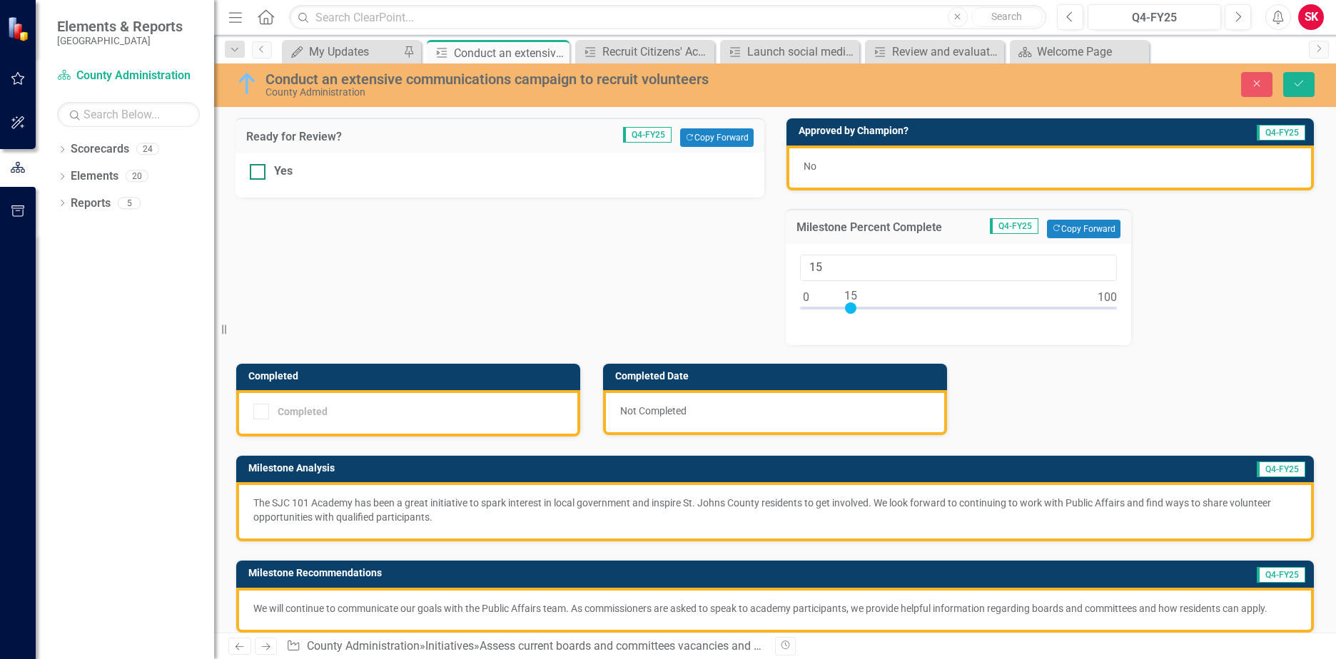
click at [254, 174] on div at bounding box center [258, 172] width 16 height 16
click at [254, 173] on input "Yes" at bounding box center [254, 168] width 9 height 9
checkbox input "true"
click at [1300, 85] on icon "Save" at bounding box center [1299, 84] width 13 height 10
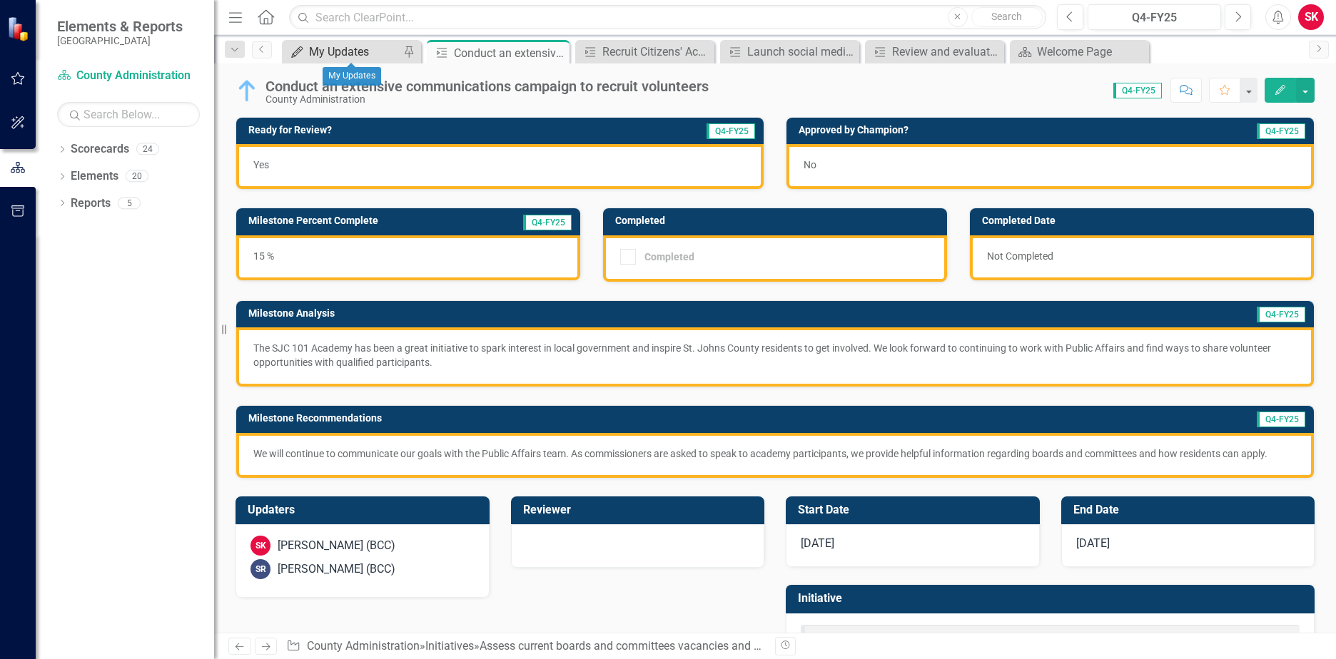
click at [354, 56] on div "My Updates" at bounding box center [354, 52] width 91 height 18
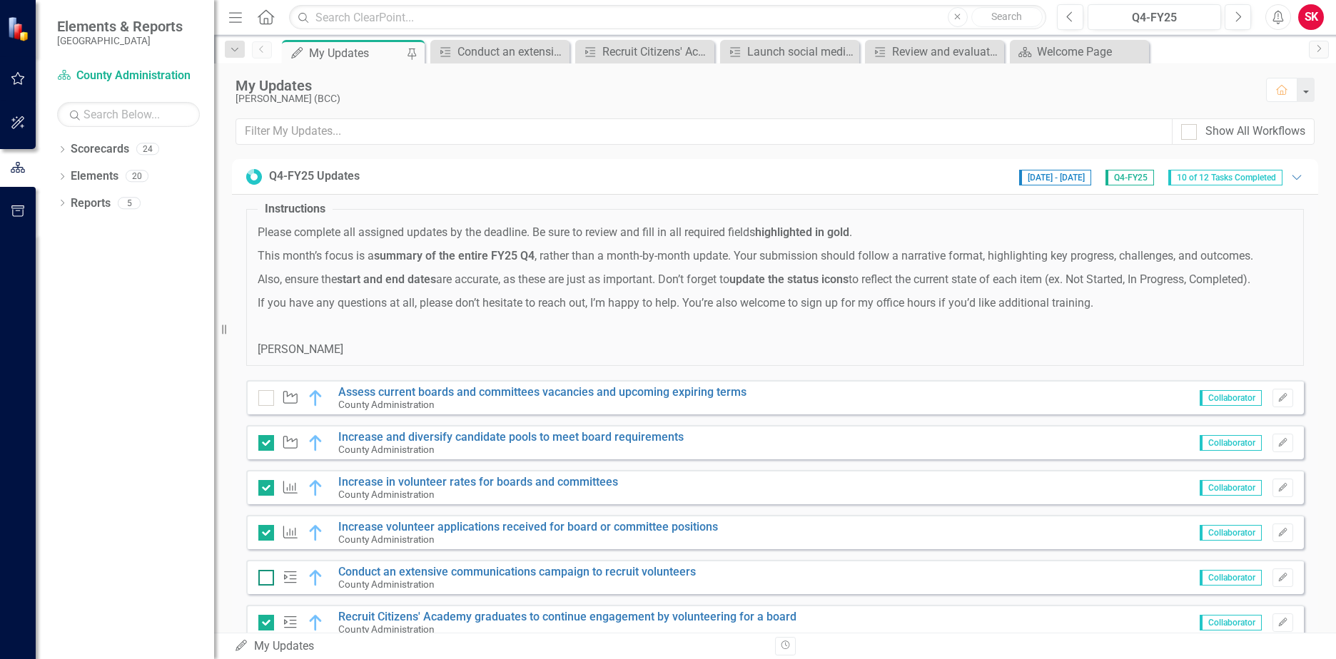
click at [268, 575] on div at bounding box center [266, 578] width 16 height 16
click at [268, 575] on input "checkbox" at bounding box center [262, 574] width 9 height 9
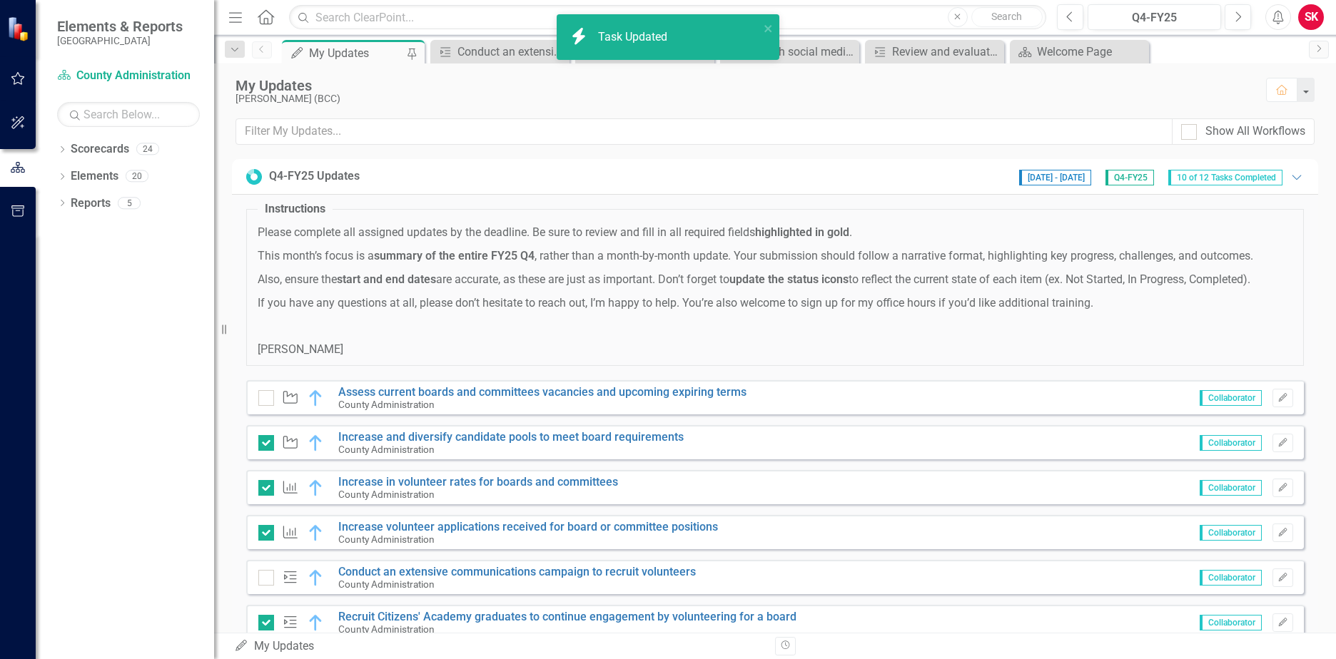
checkbox input "true"
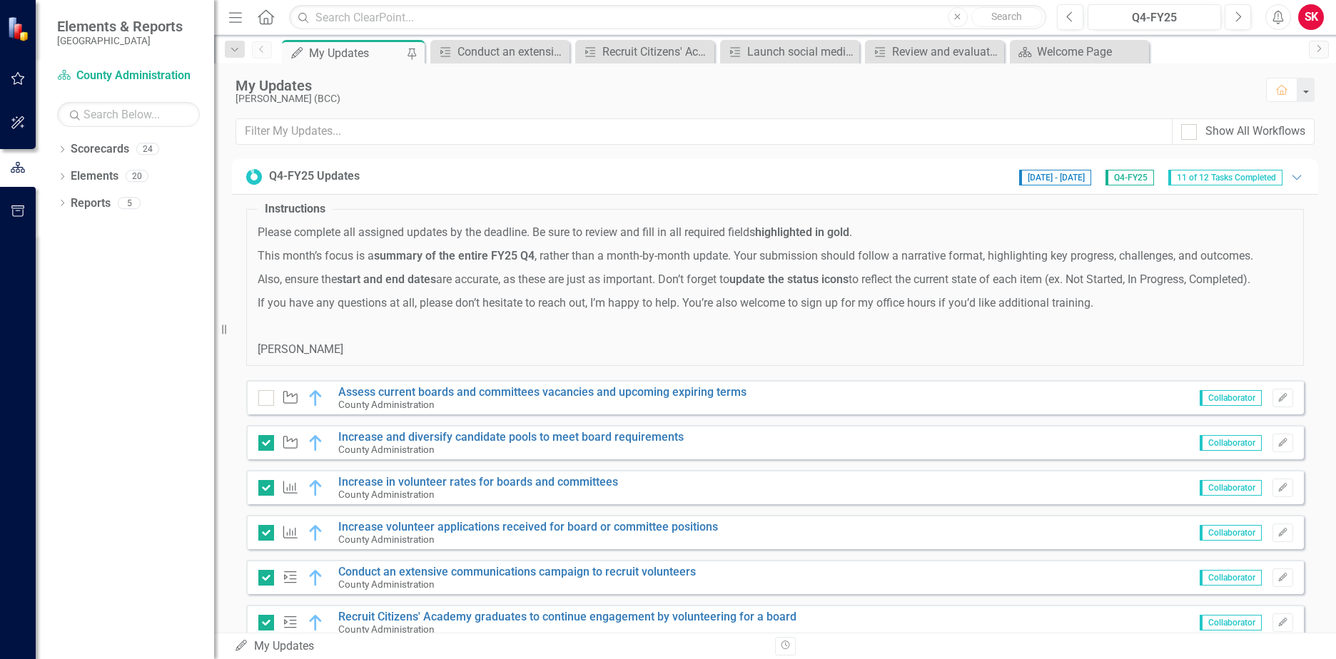
click at [1308, 25] on div "SK" at bounding box center [1311, 17] width 26 height 26
click at [662, 319] on p at bounding box center [775, 326] width 1035 height 16
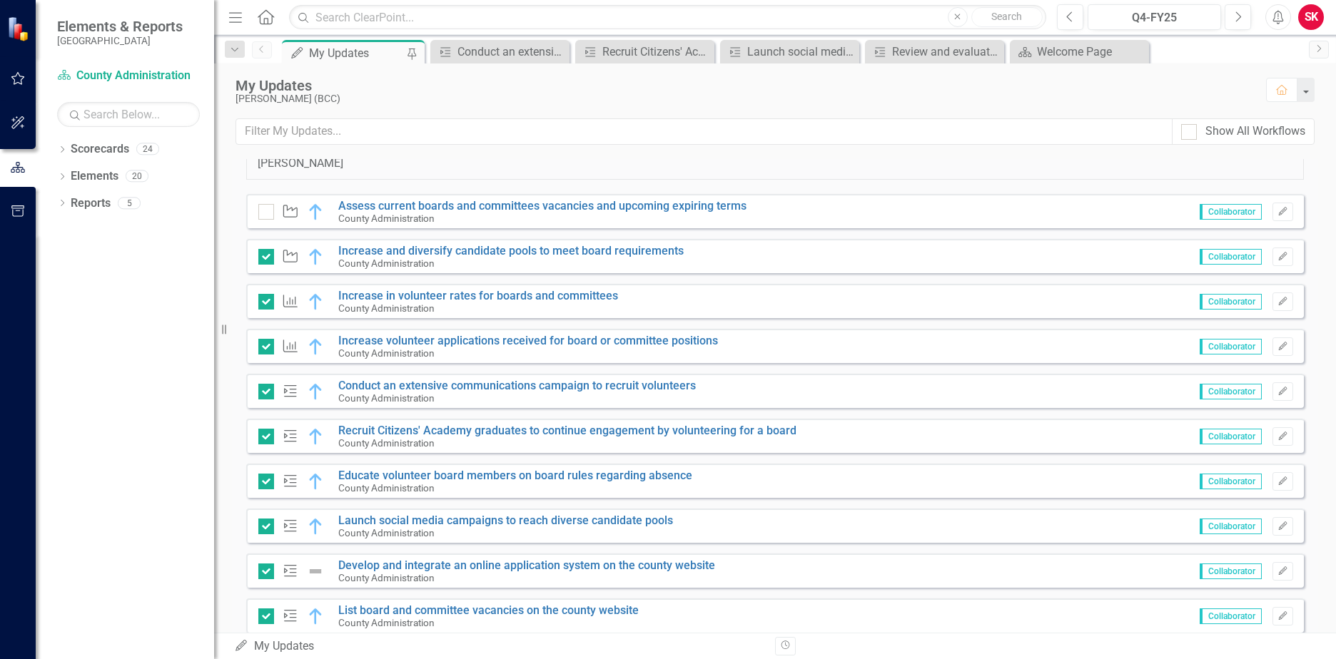
scroll to position [319, 0]
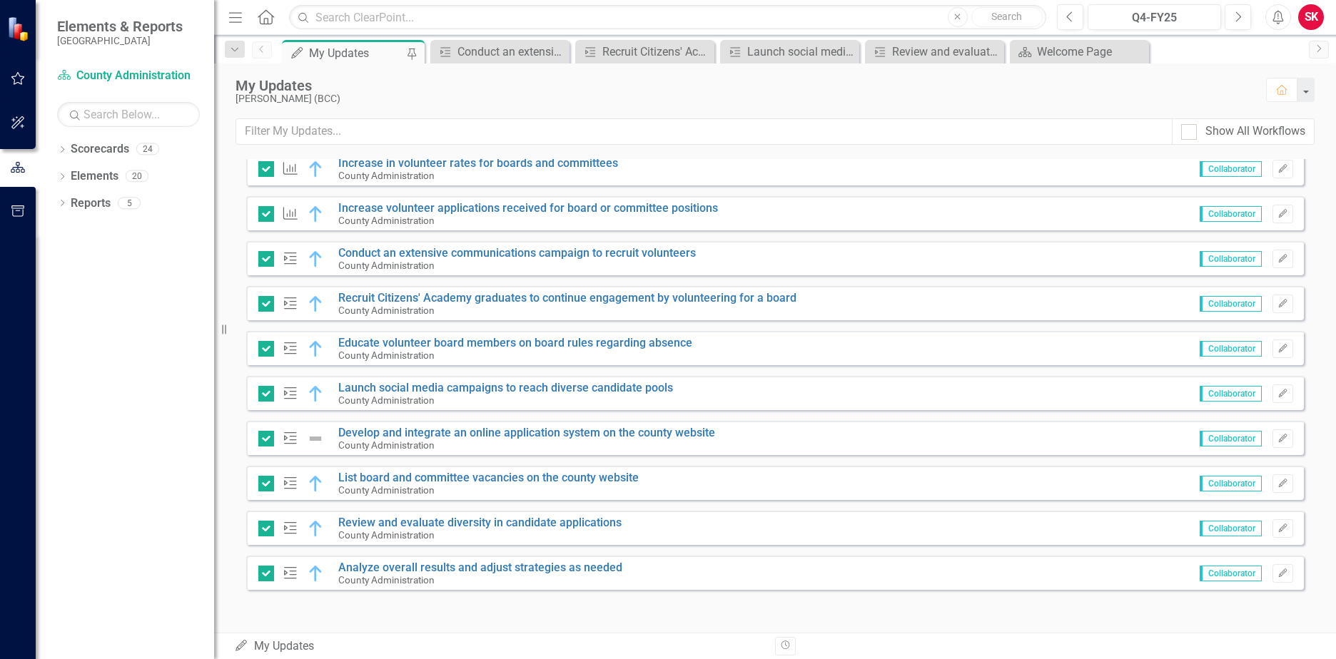
click at [1310, 21] on div "SK" at bounding box center [1311, 17] width 26 height 26
click at [1262, 175] on link "Logout Log Out" at bounding box center [1267, 180] width 113 height 26
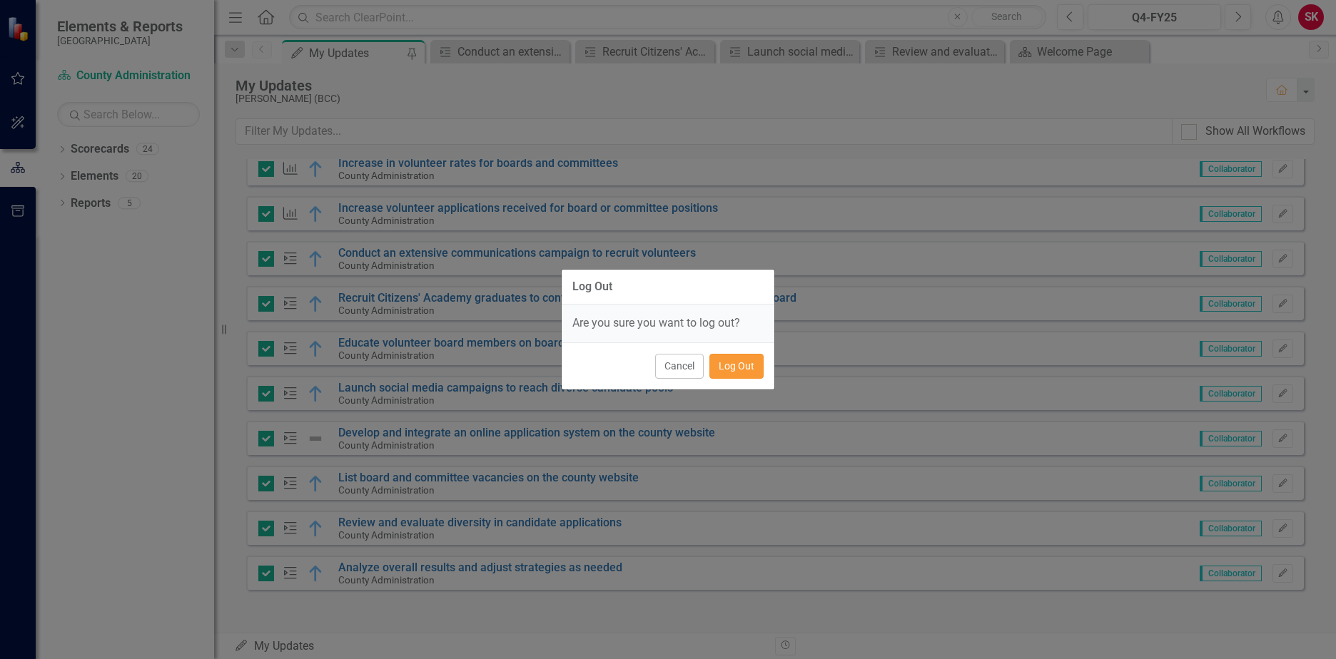
click at [742, 363] on button "Log Out" at bounding box center [736, 366] width 54 height 25
